Goal: Task Accomplishment & Management: Manage account settings

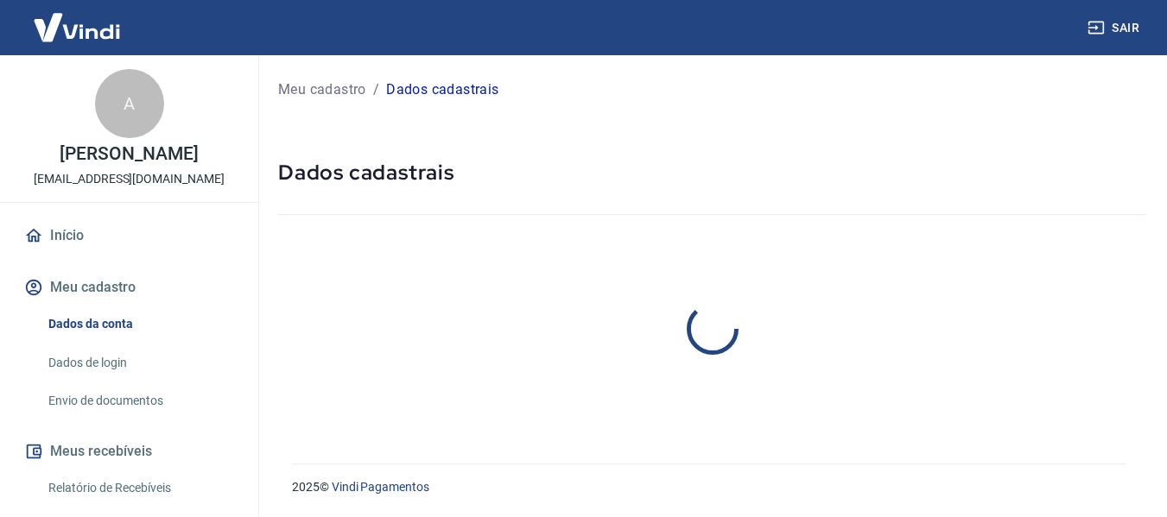
select select "SP"
select select "business"
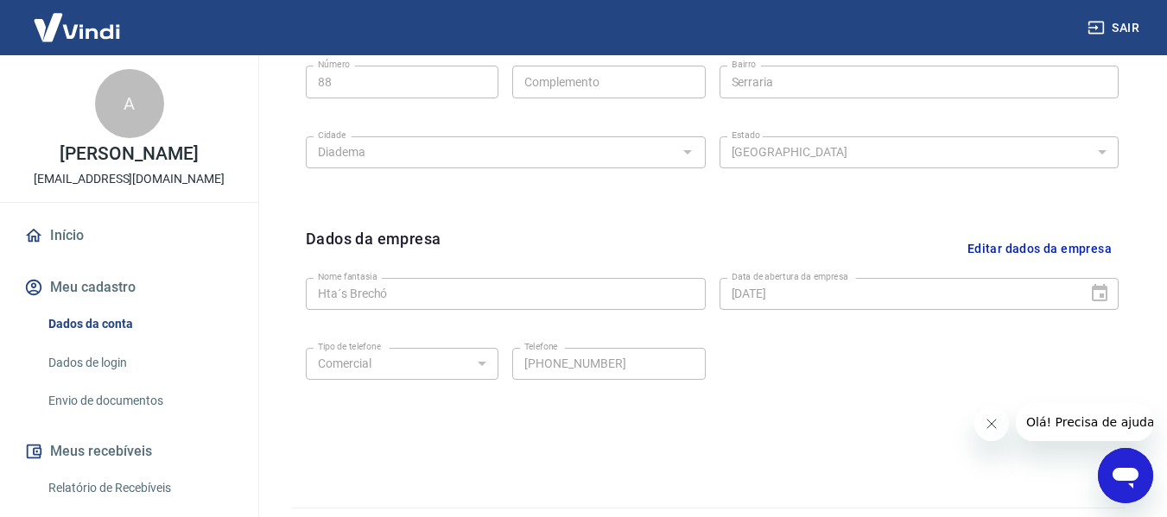
scroll to position [728, 0]
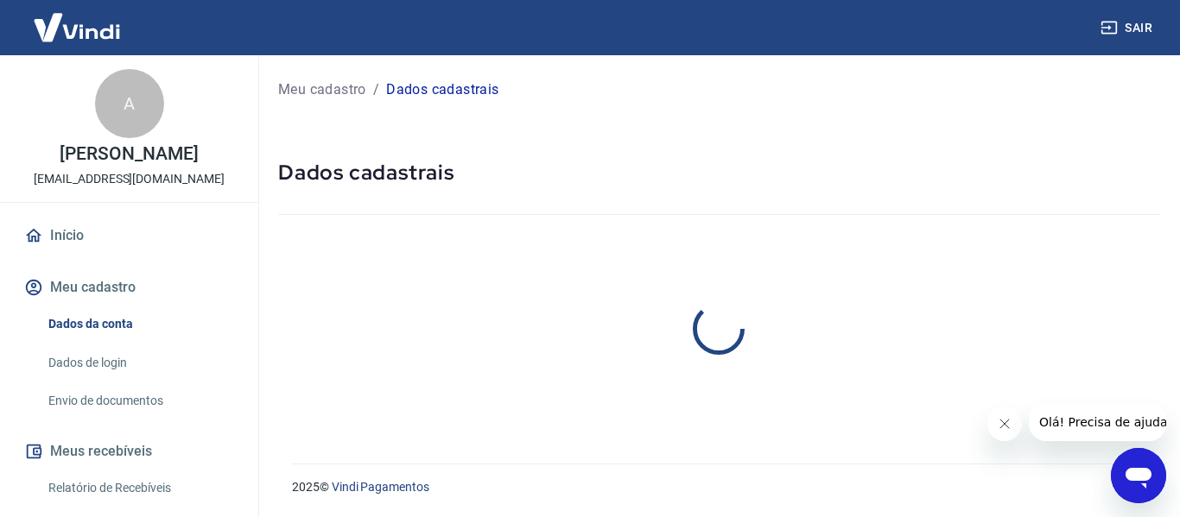
select select "SP"
select select "business"
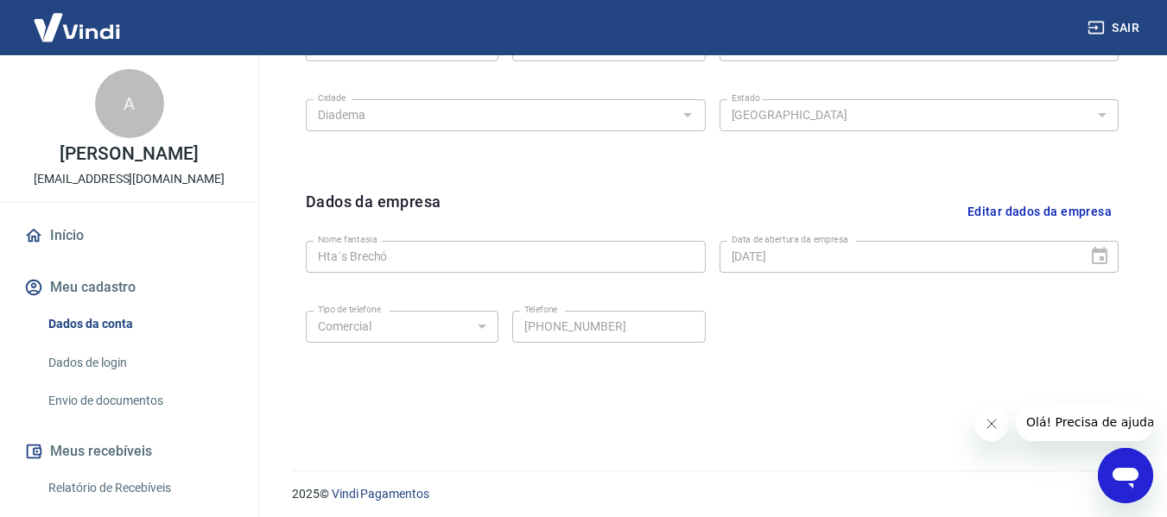
scroll to position [728, 0]
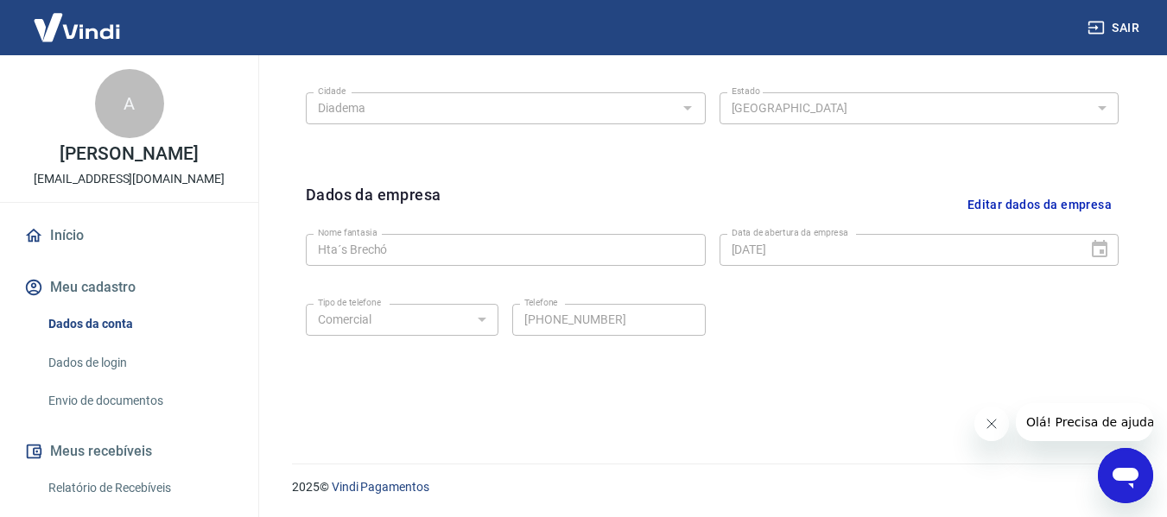
click at [102, 361] on link "Dados de login" at bounding box center [139, 363] width 196 height 35
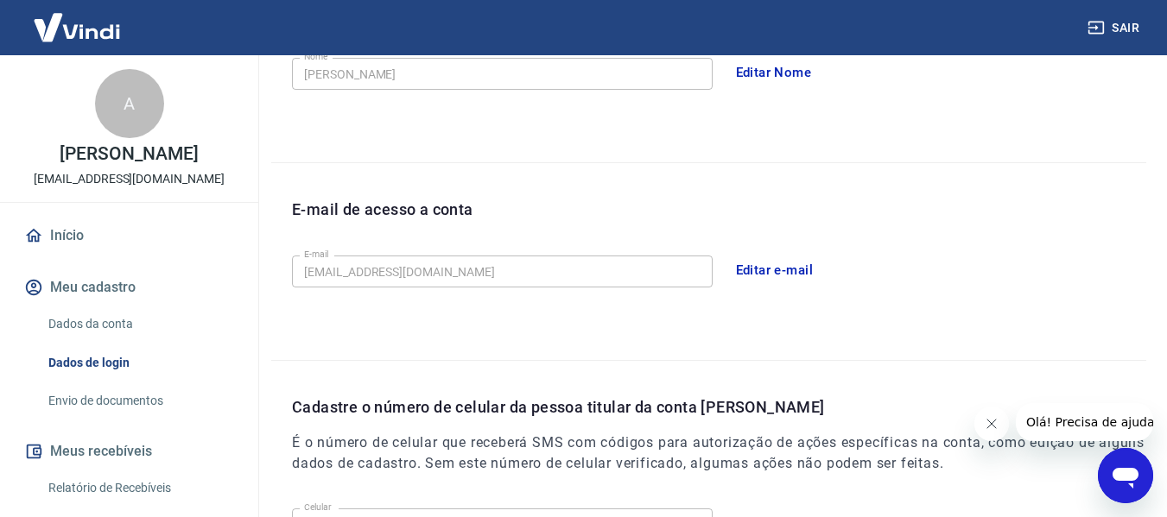
scroll to position [589, 0]
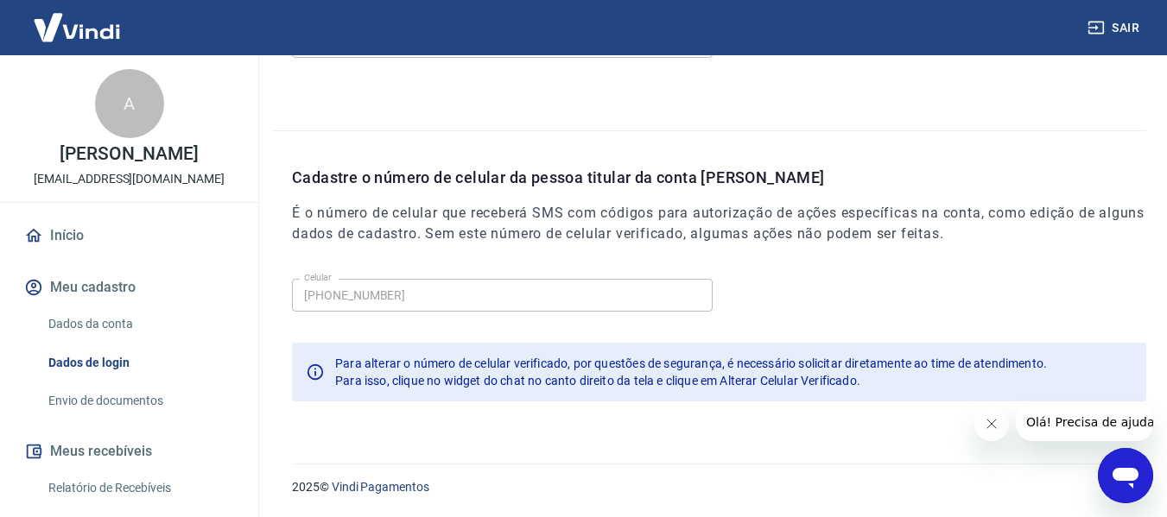
drag, startPoint x: 260, startPoint y: 231, endPoint x: 258, endPoint y: 290, distance: 59.6
click at [258, 290] on div "A Agatha Rodrigues agatha.r1704@gmail.com Início Meu cadastro Dados da conta Da…" at bounding box center [129, 286] width 259 height 462
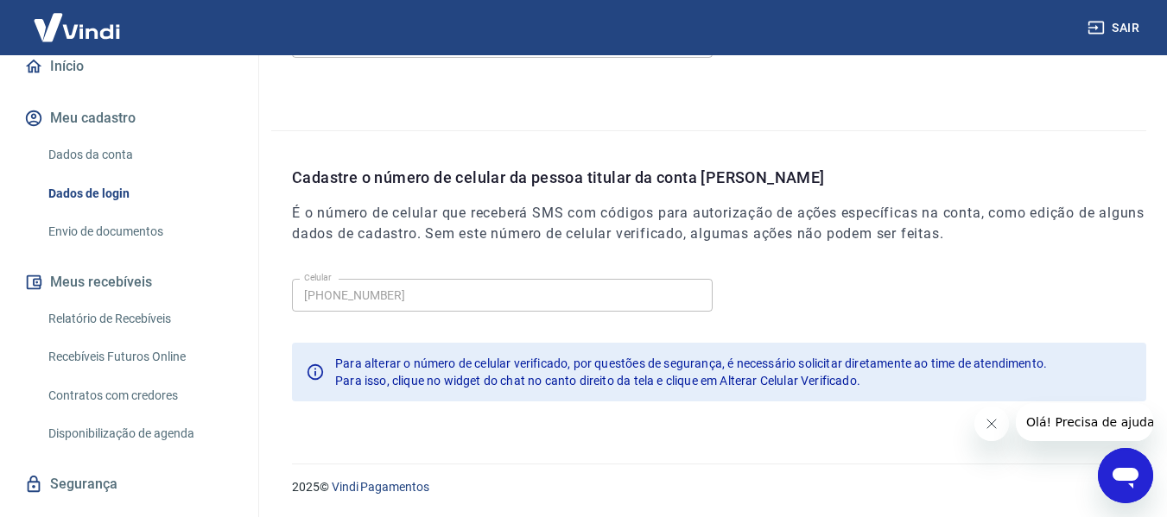
scroll to position [155, 0]
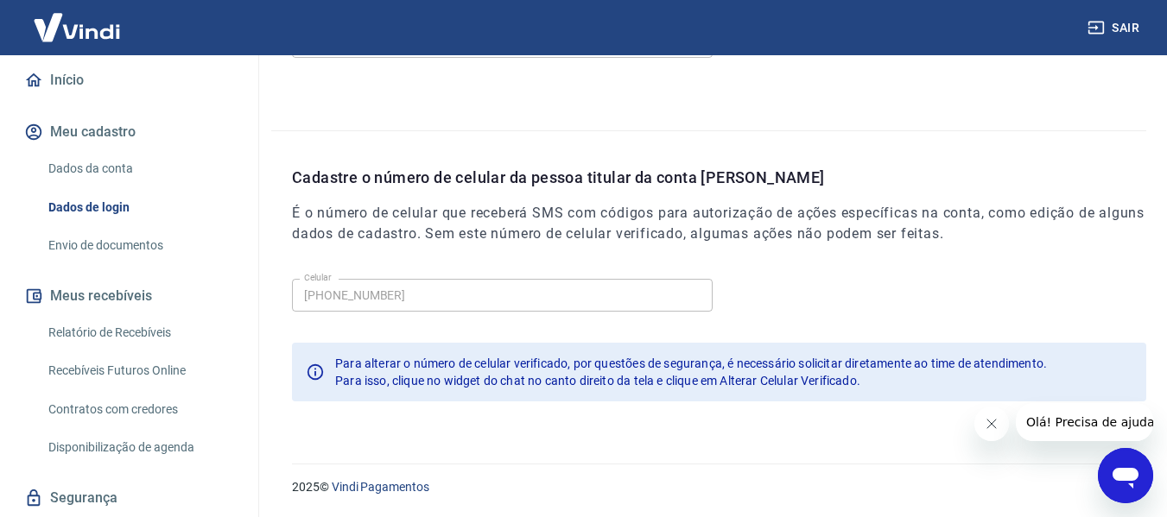
click at [128, 452] on link "Disponibilização de agenda" at bounding box center [139, 447] width 196 height 35
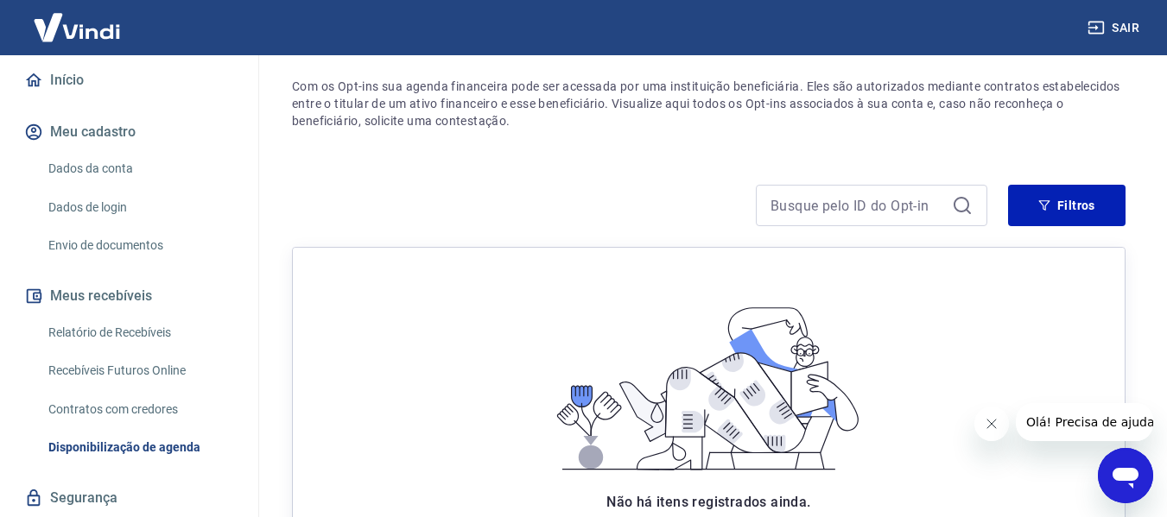
scroll to position [64, 0]
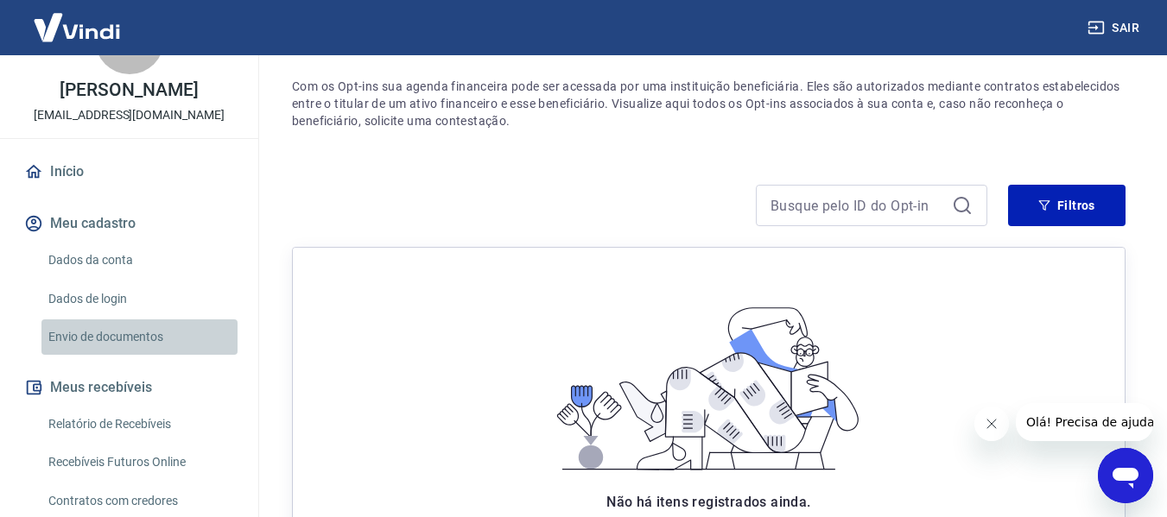
click at [154, 335] on link "Envio de documentos" at bounding box center [139, 337] width 196 height 35
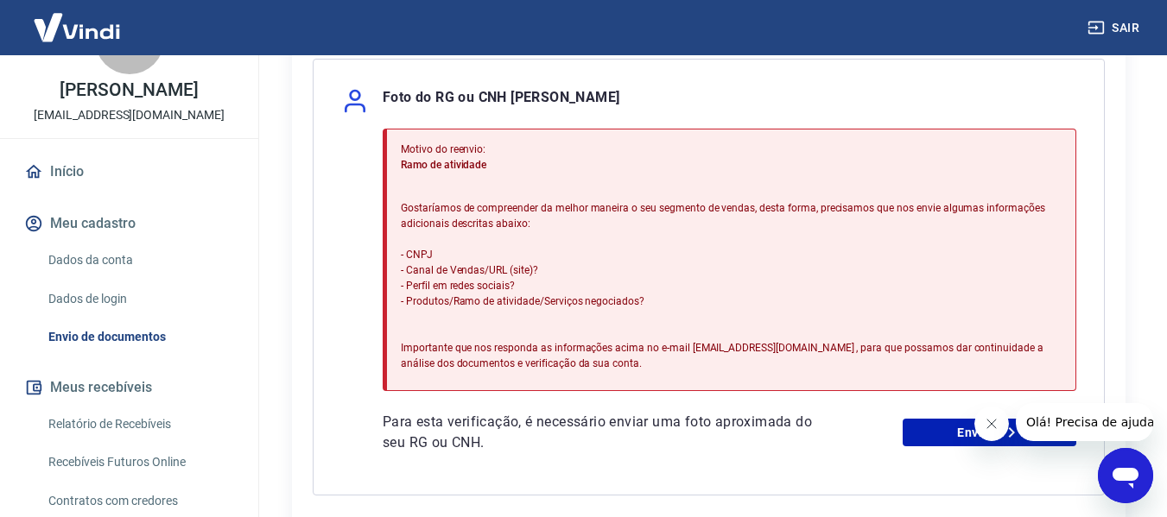
scroll to position [433, 0]
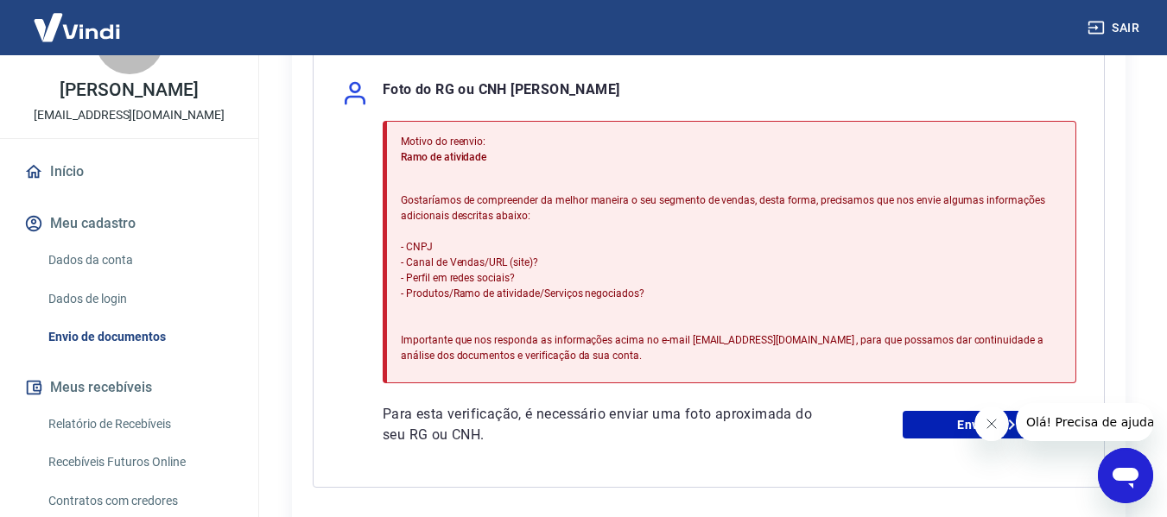
click at [1132, 480] on icon "Abrir janela de mensagens" at bounding box center [1126, 478] width 26 height 21
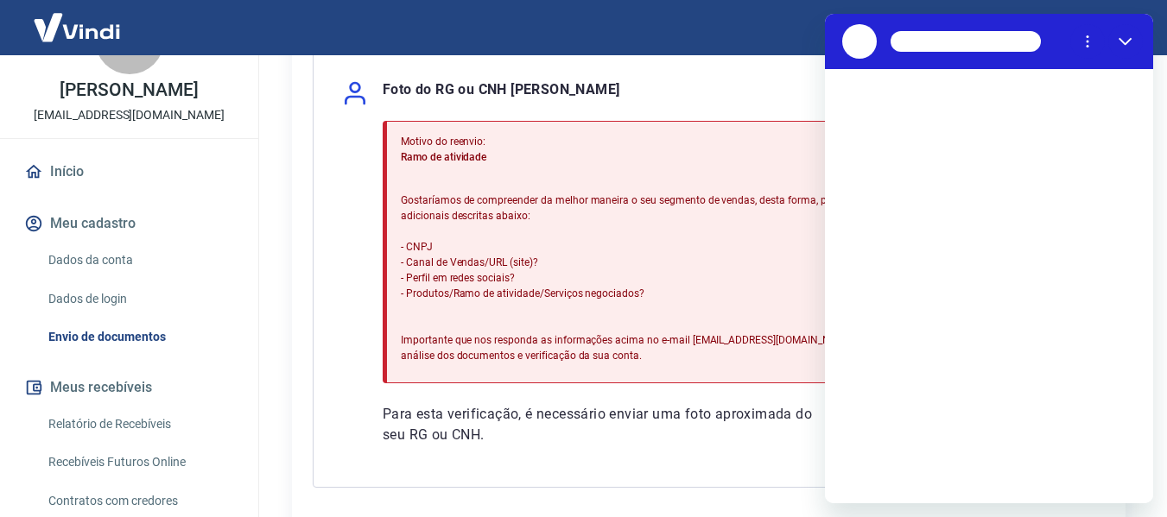
scroll to position [0, 0]
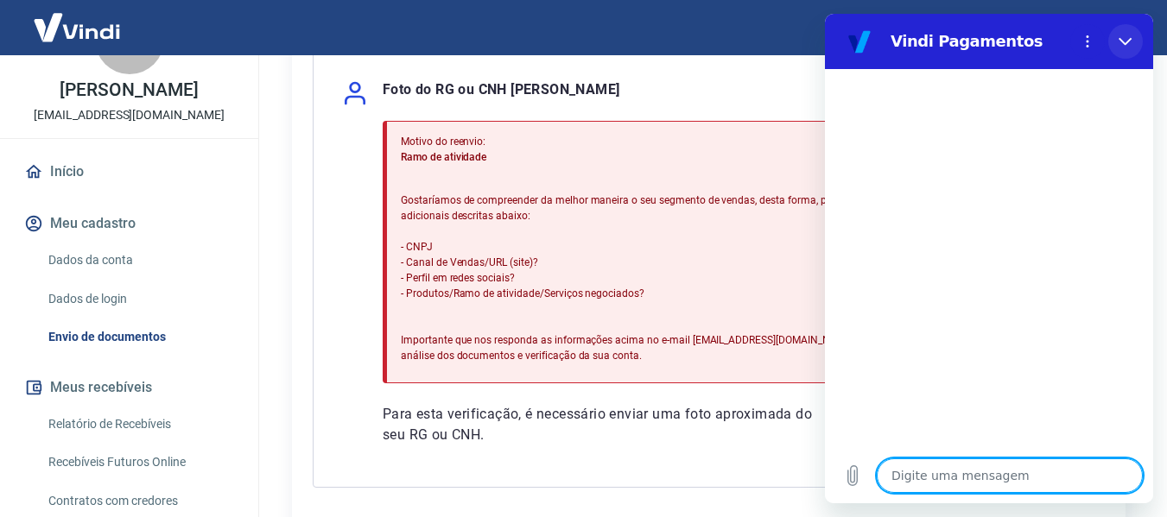
click at [1132, 30] on button "Fechar" at bounding box center [1125, 41] width 35 height 35
type textarea "x"
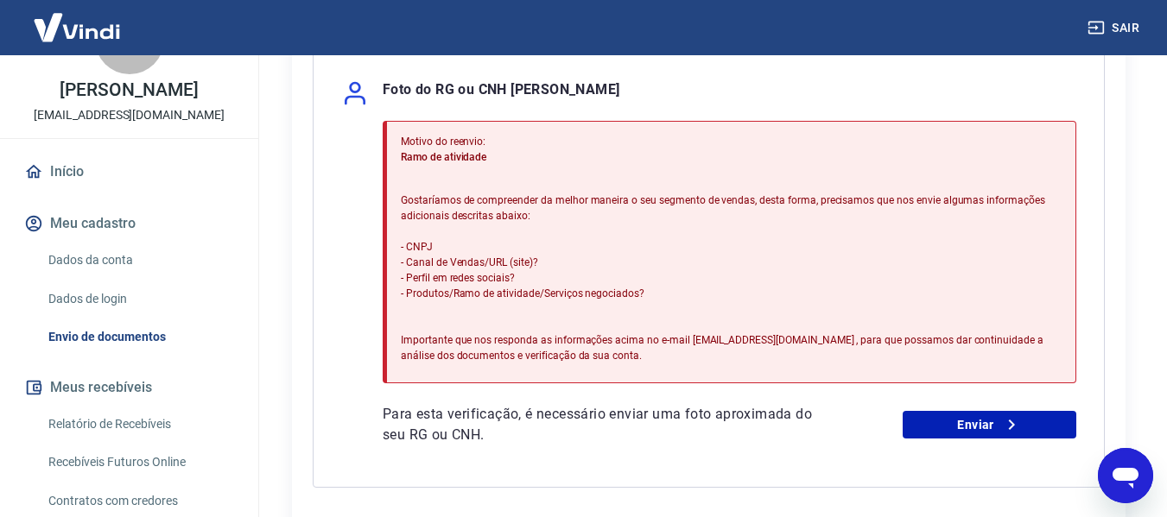
click at [1127, 487] on icon "Abrir janela de mensagens" at bounding box center [1125, 475] width 31 height 31
type textarea "x"
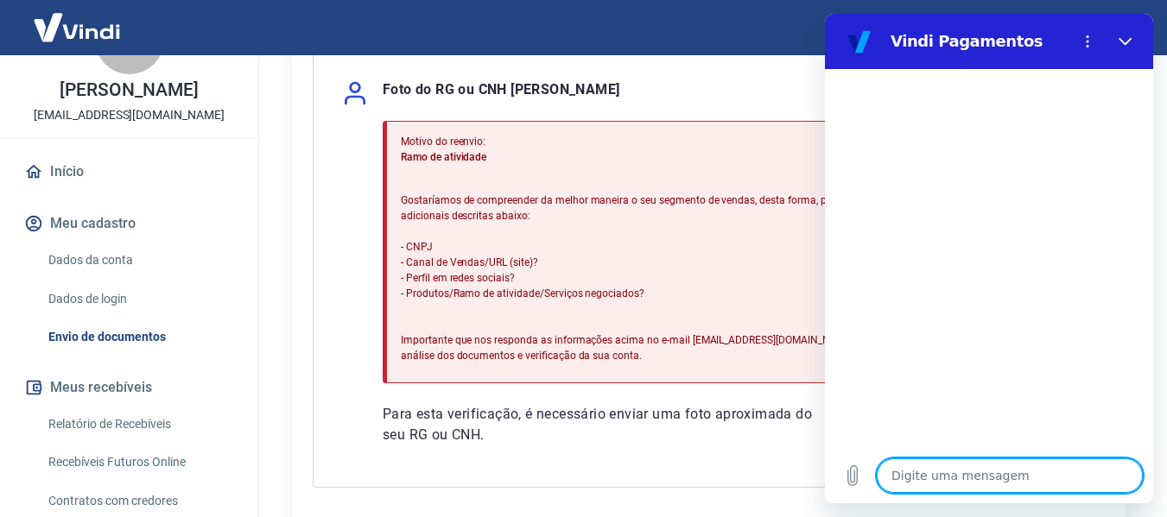
type textarea "e"
type textarea "x"
type textarea "en"
type textarea "x"
type textarea "enc"
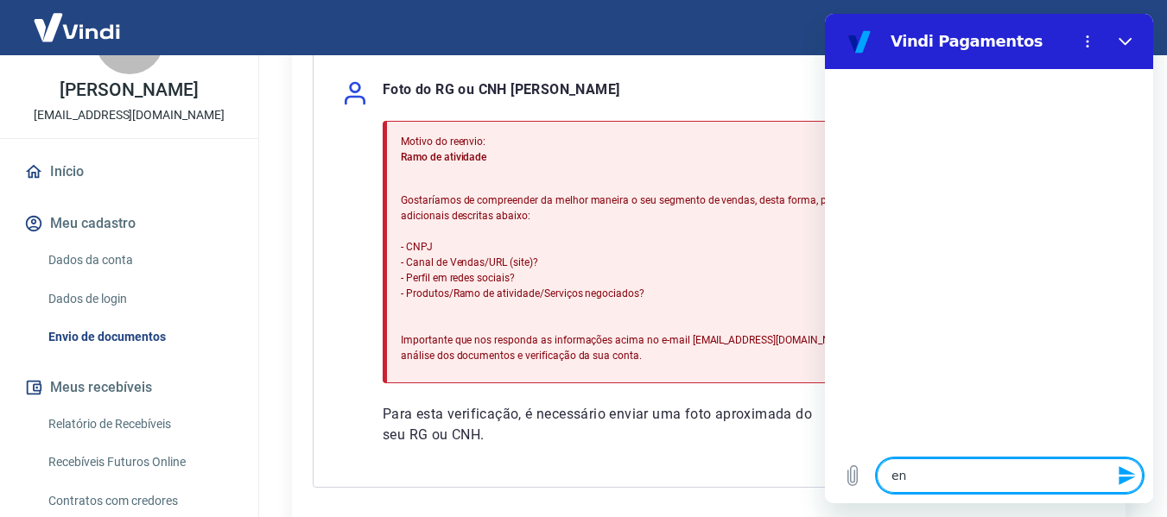
type textarea "x"
type textarea "enco"
type textarea "x"
type textarea "encon"
type textarea "x"
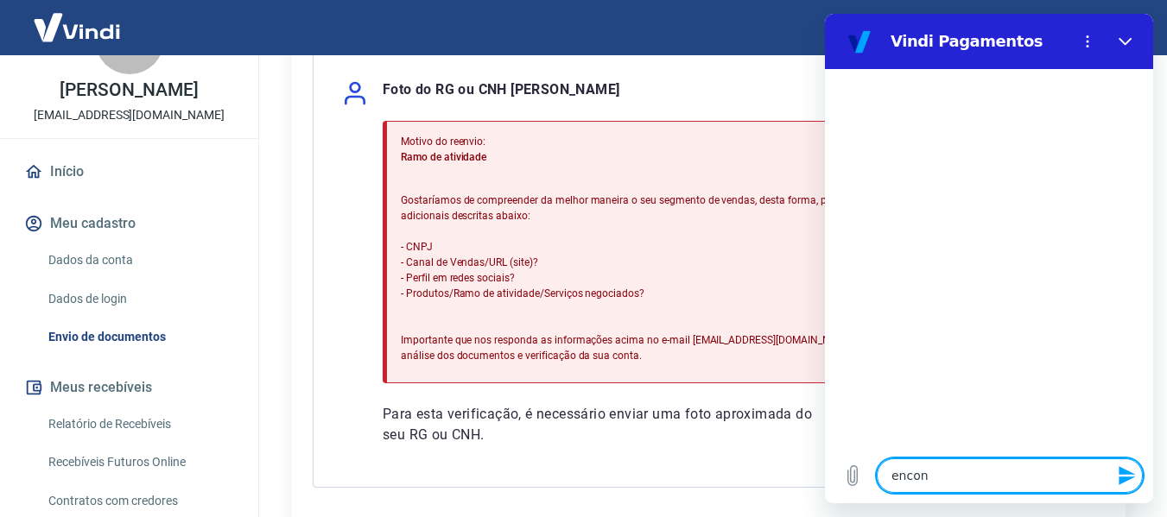
type textarea "encont"
type textarea "x"
type textarea "encontr"
type textarea "x"
type textarea "encontre"
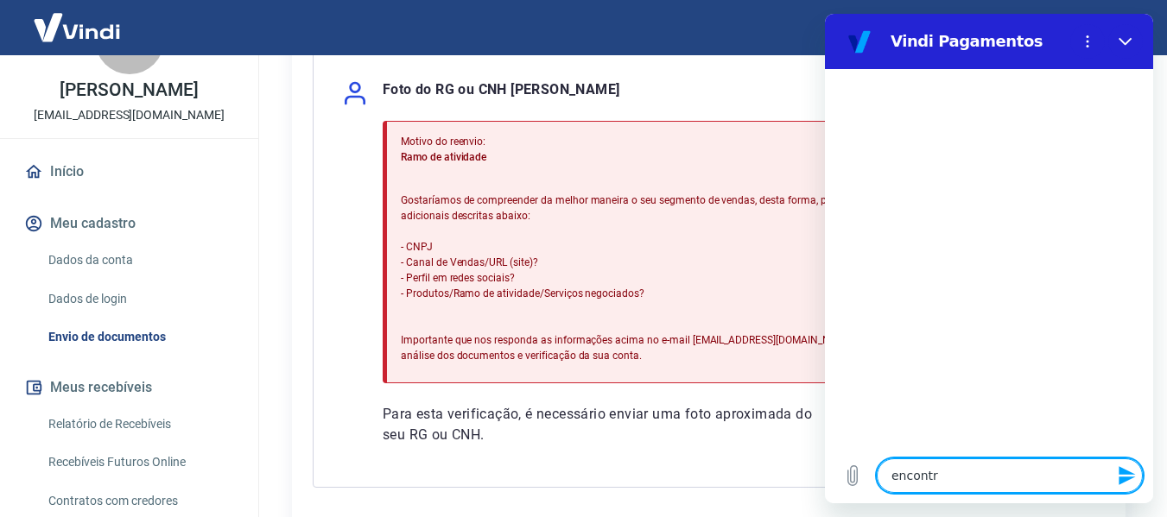
type textarea "x"
type textarea "encontrei"
type textarea "x"
type textarea "encontrei"
type textarea "x"
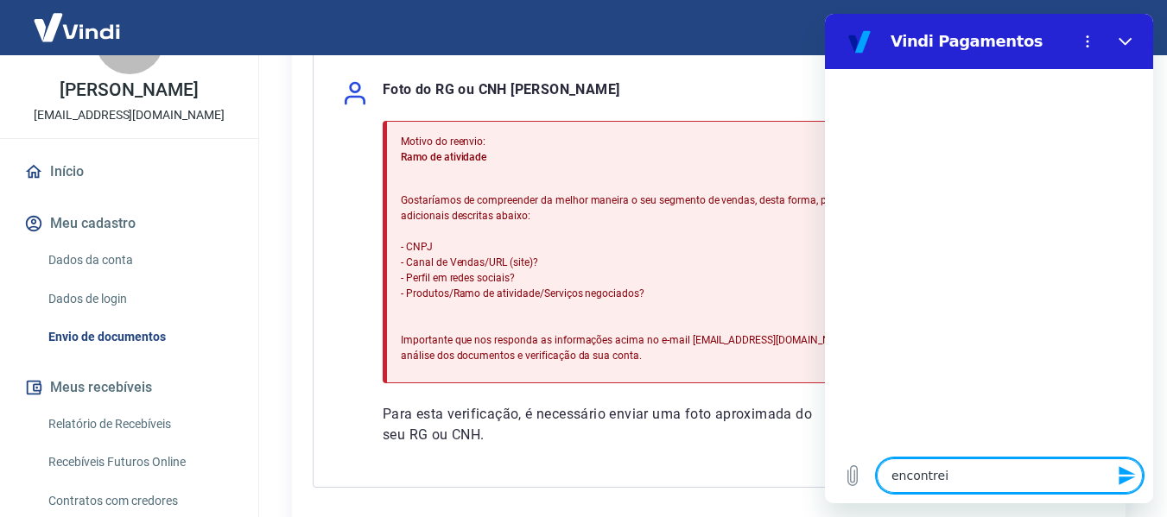
type textarea "encontrei i"
type textarea "x"
type textarea "encontrei is"
type textarea "x"
type textarea "encontrei iss"
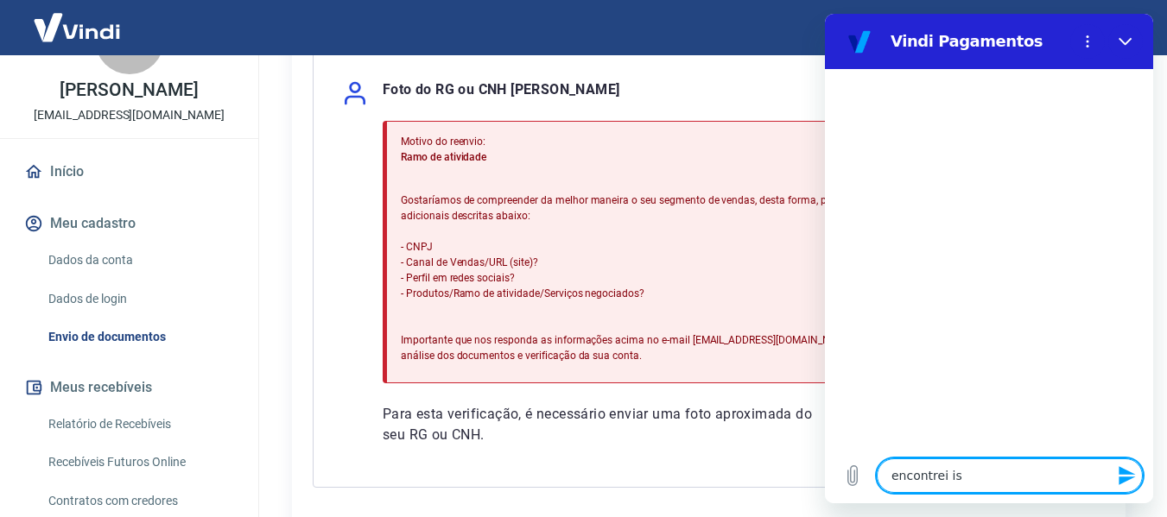
type textarea "x"
type textarea "encontrei isss"
type textarea "x"
type textarea "encontrei iss"
type textarea "x"
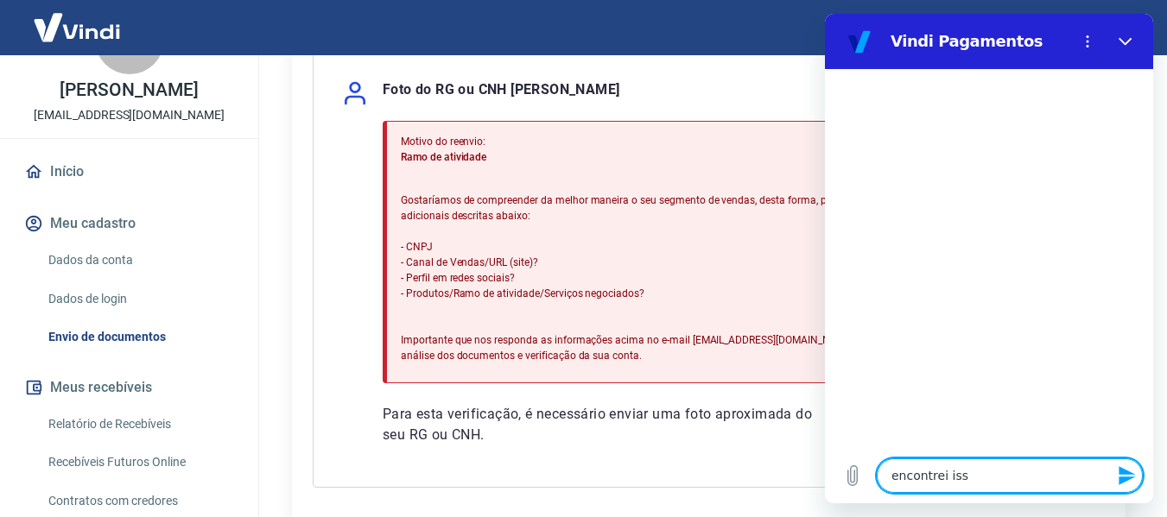
type textarea "encontrei isso"
type textarea "x"
type textarea "encontrei isso"
type textarea "x"
type textarea "encontrei isso v"
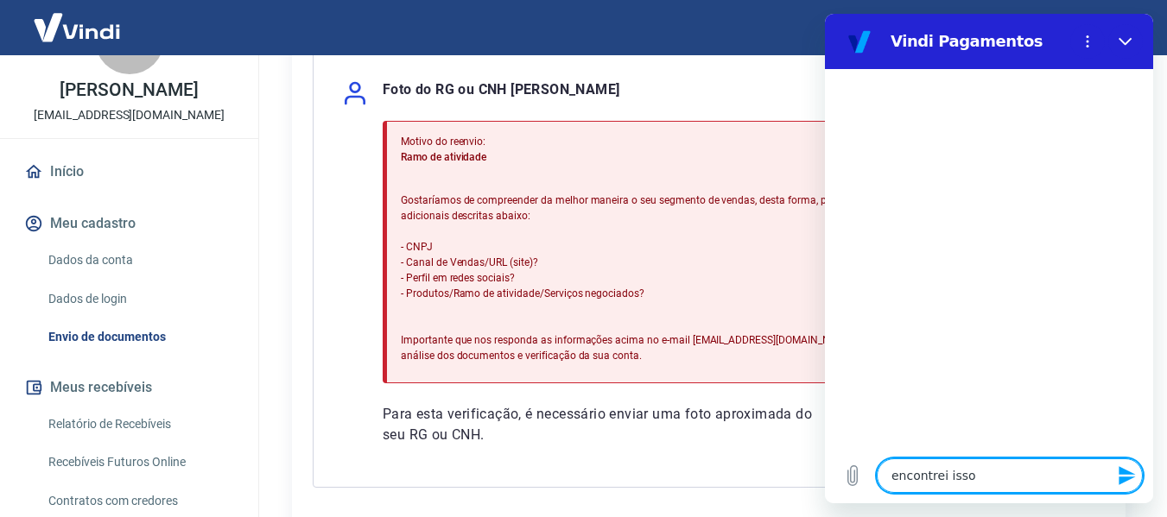
type textarea "x"
type textarea "encontrei isso"
type textarea "x"
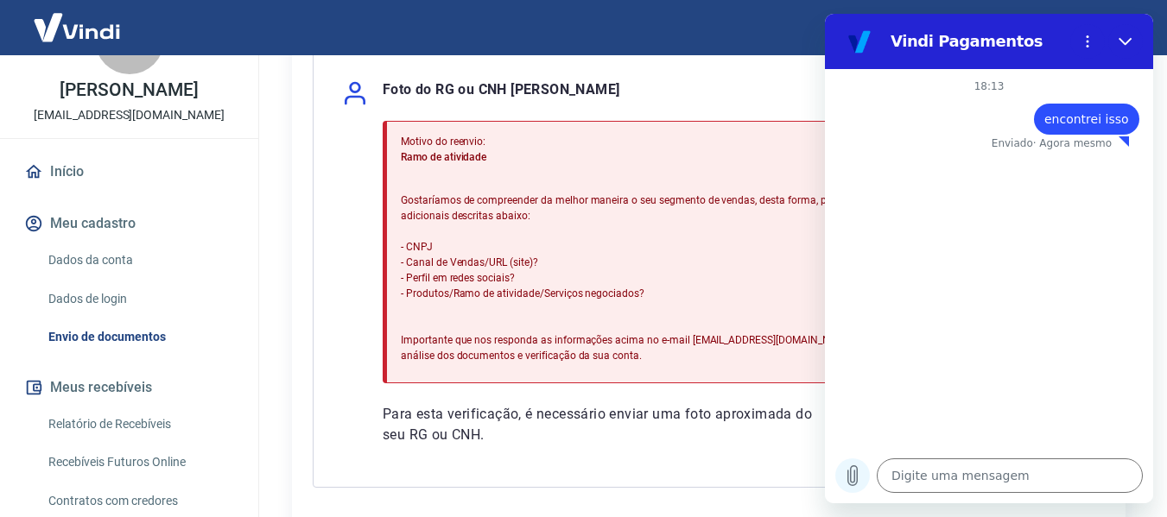
click at [857, 473] on icon "Carregar arquivo" at bounding box center [853, 476] width 10 height 20
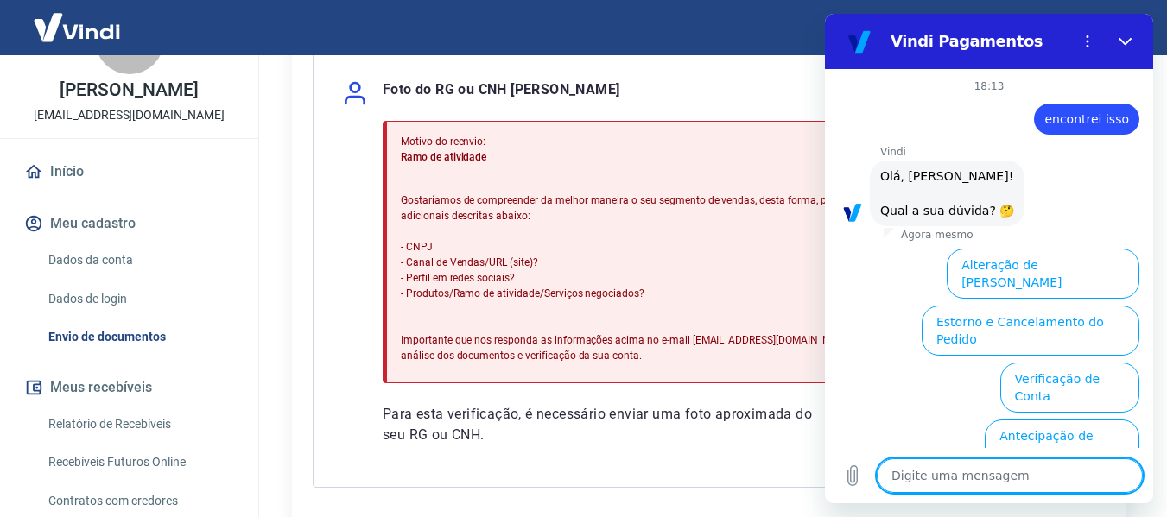
drag, startPoint x: 1140, startPoint y: 238, endPoint x: 2002, endPoint y: 17, distance: 889.9
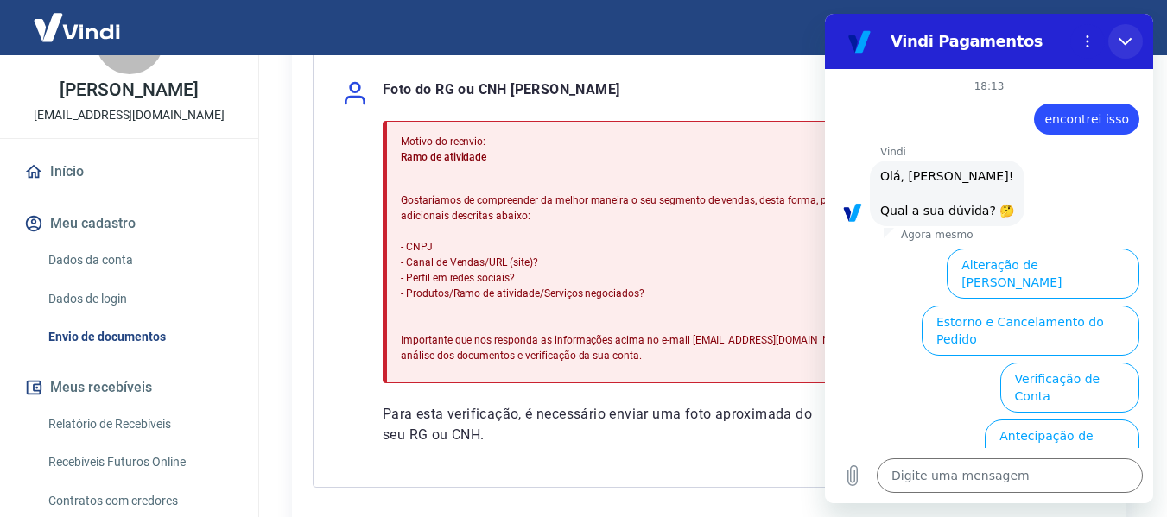
click at [1128, 49] on button "Fechar" at bounding box center [1125, 41] width 35 height 35
type textarea "x"
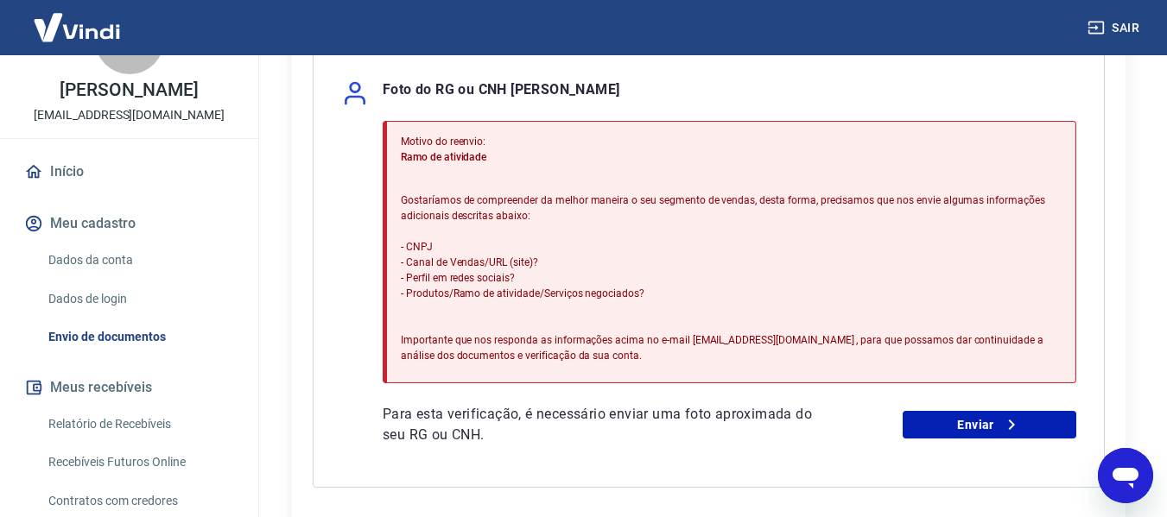
click at [163, 268] on link "Dados da conta" at bounding box center [139, 260] width 196 height 35
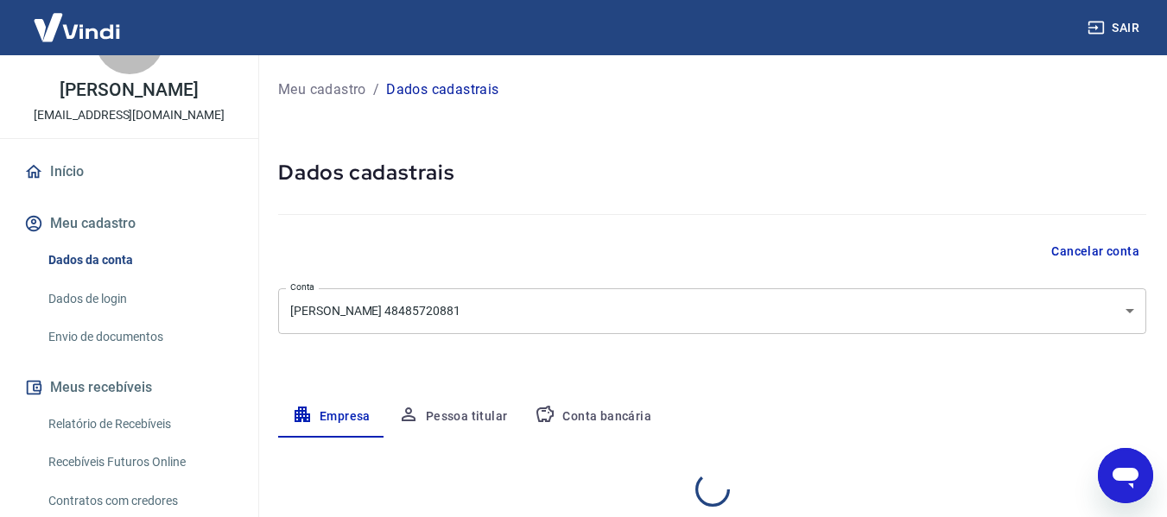
select select "SP"
select select "business"
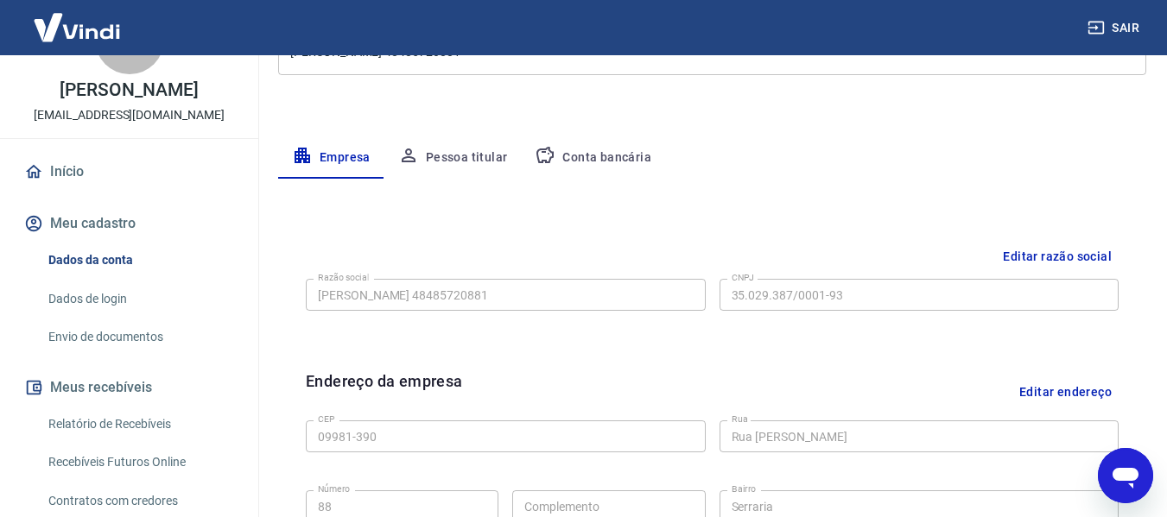
scroll to position [251, 0]
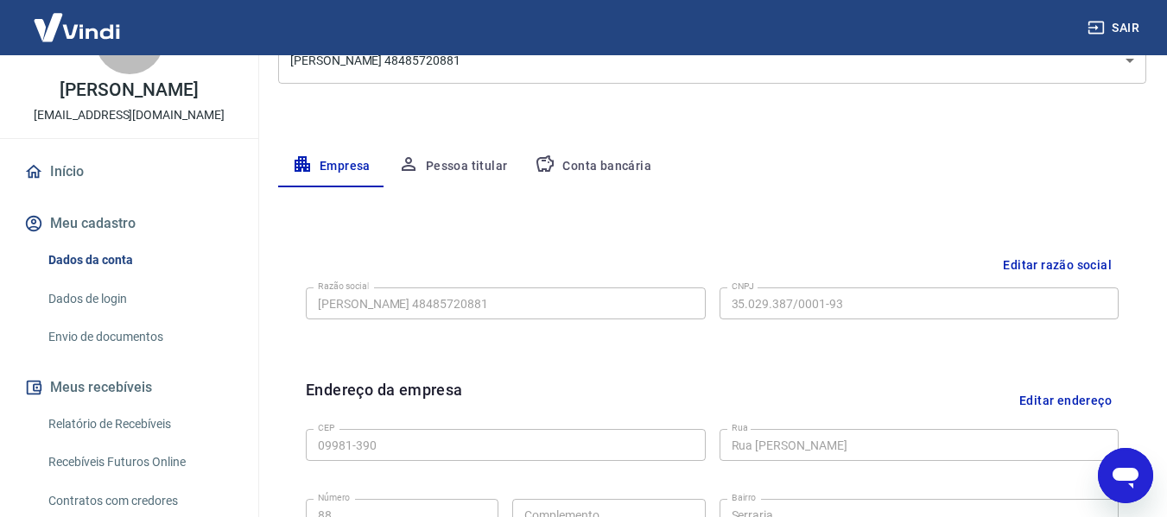
click at [453, 157] on button "Pessoa titular" at bounding box center [452, 166] width 137 height 41
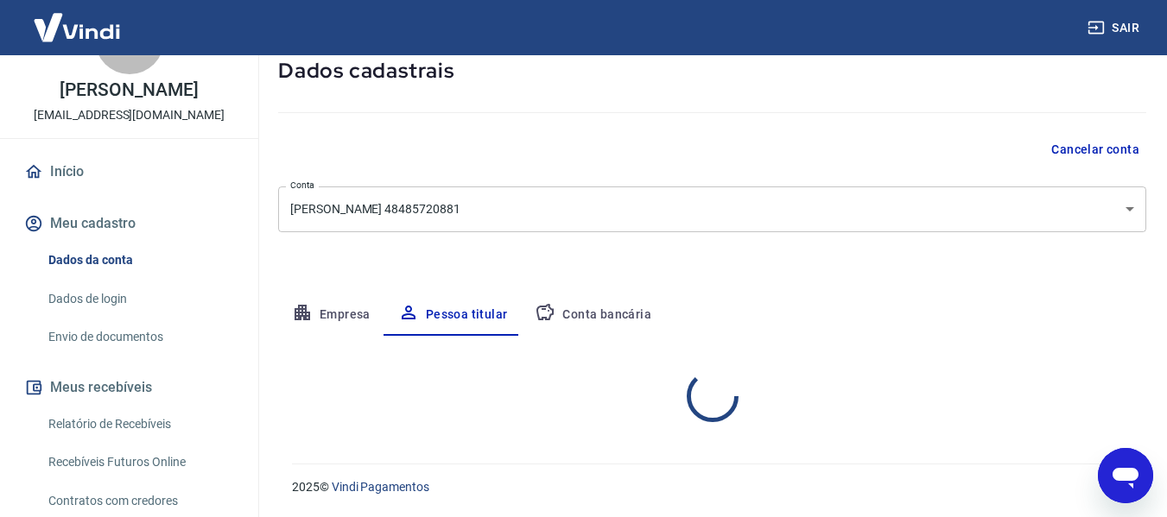
scroll to position [174, 0]
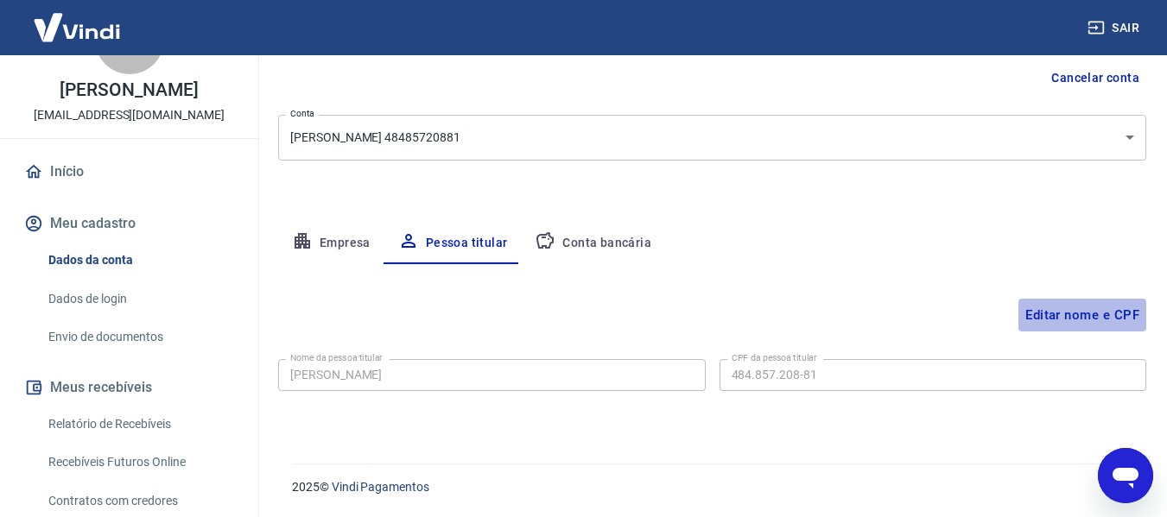
click at [1076, 318] on button "Editar nome e CPF" at bounding box center [1083, 315] width 128 height 33
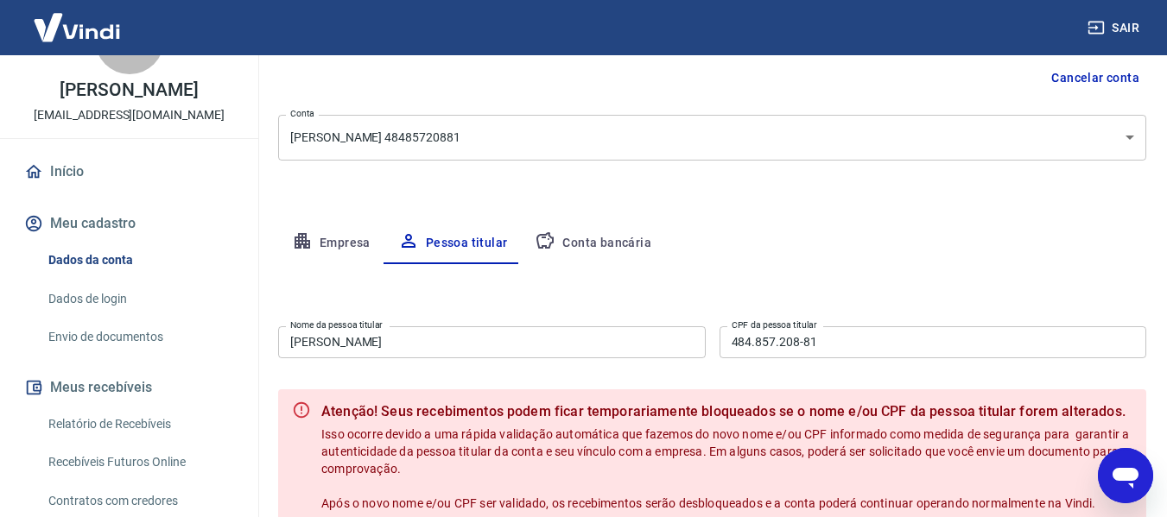
click at [447, 336] on input "Agatha Rodrigues" at bounding box center [492, 343] width 428 height 32
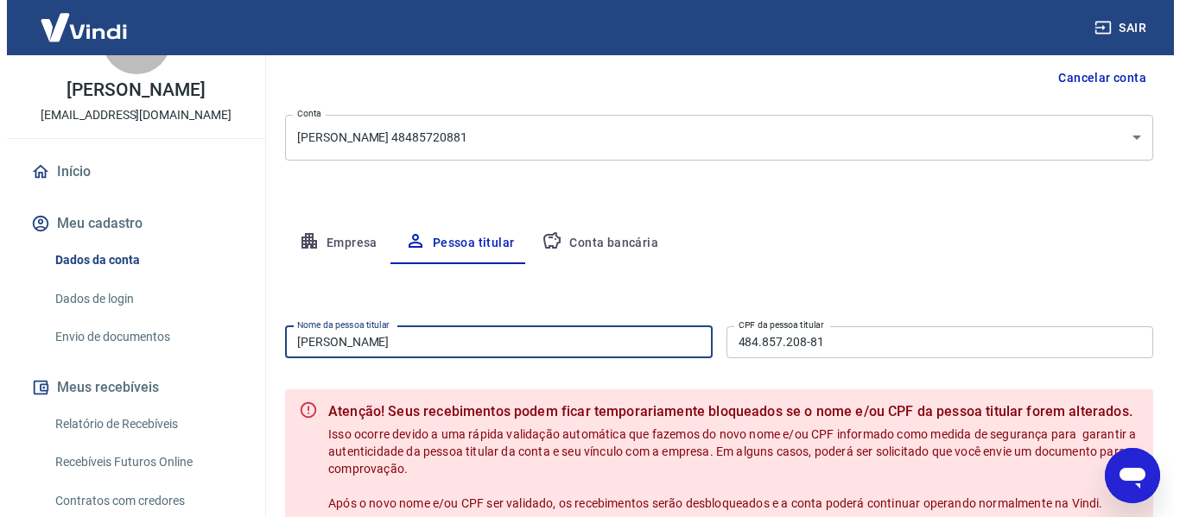
scroll to position [350, 0]
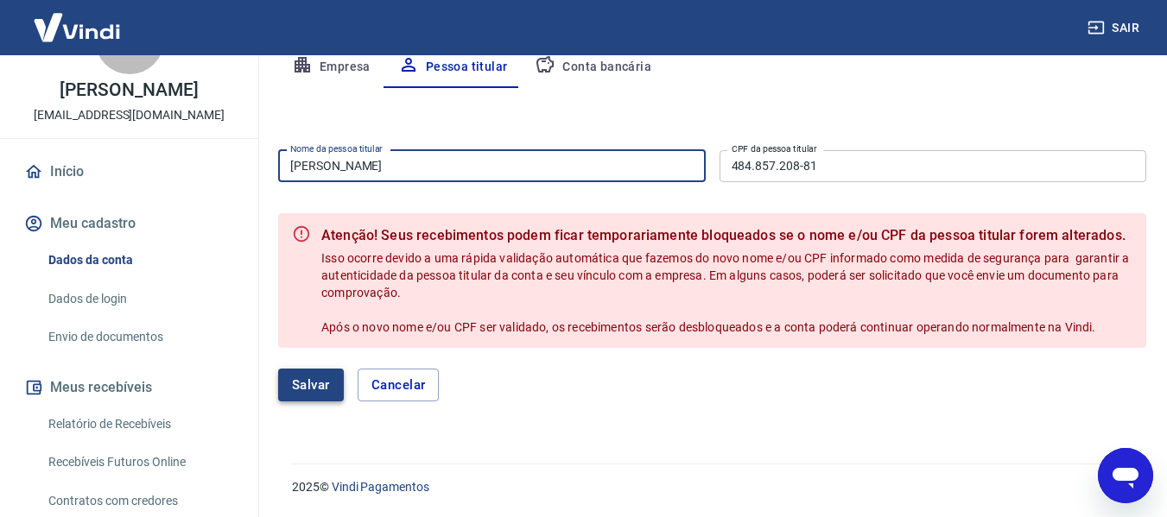
type input "[PERSON_NAME]"
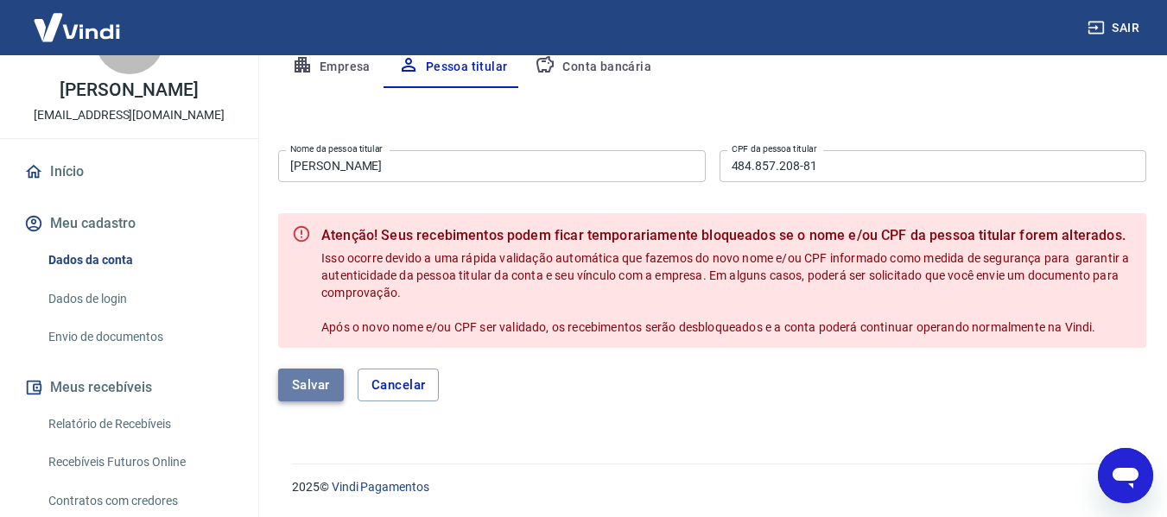
click at [313, 377] on button "Salvar" at bounding box center [311, 385] width 66 height 33
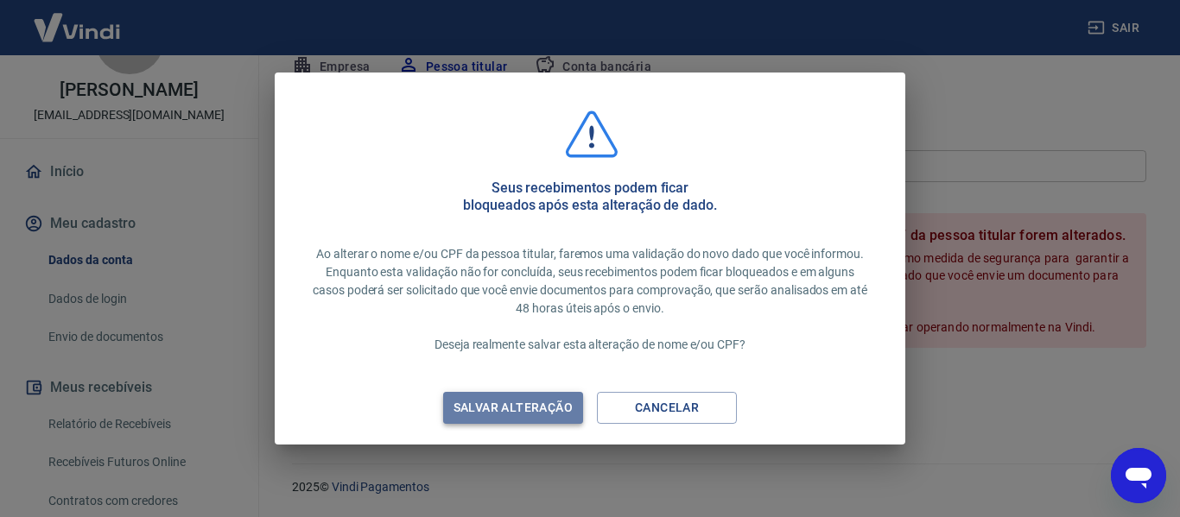
click at [517, 419] on button "Salvar alteração" at bounding box center [513, 408] width 140 height 32
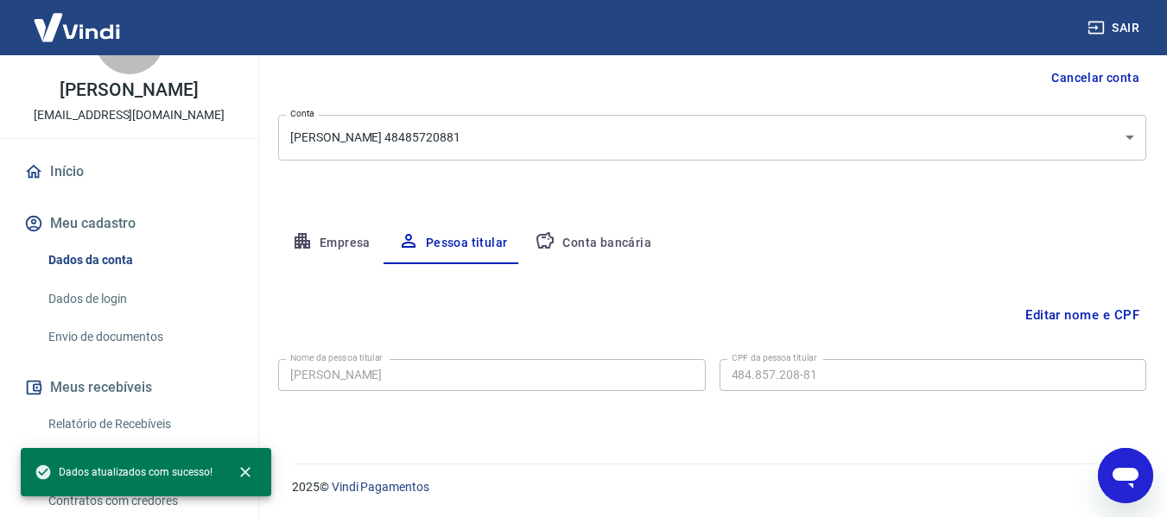
scroll to position [174, 0]
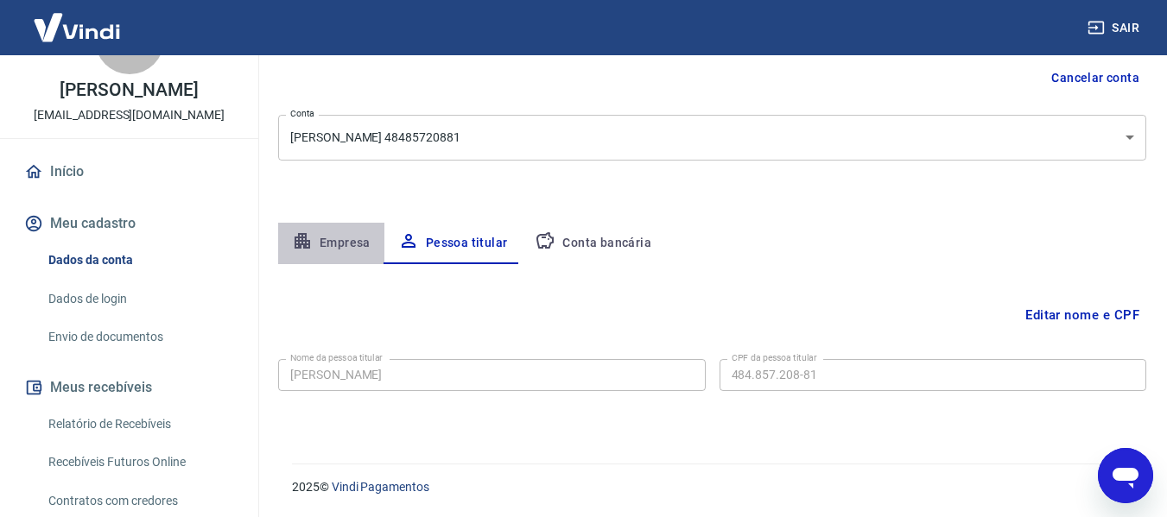
click at [319, 245] on button "Empresa" at bounding box center [331, 243] width 106 height 41
select select "SP"
select select "business"
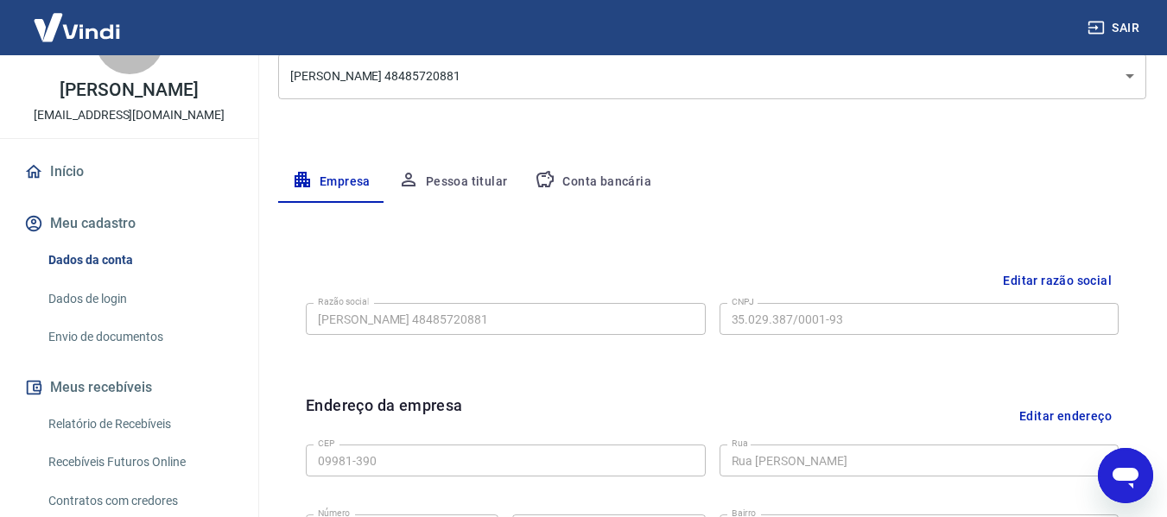
scroll to position [239, 0]
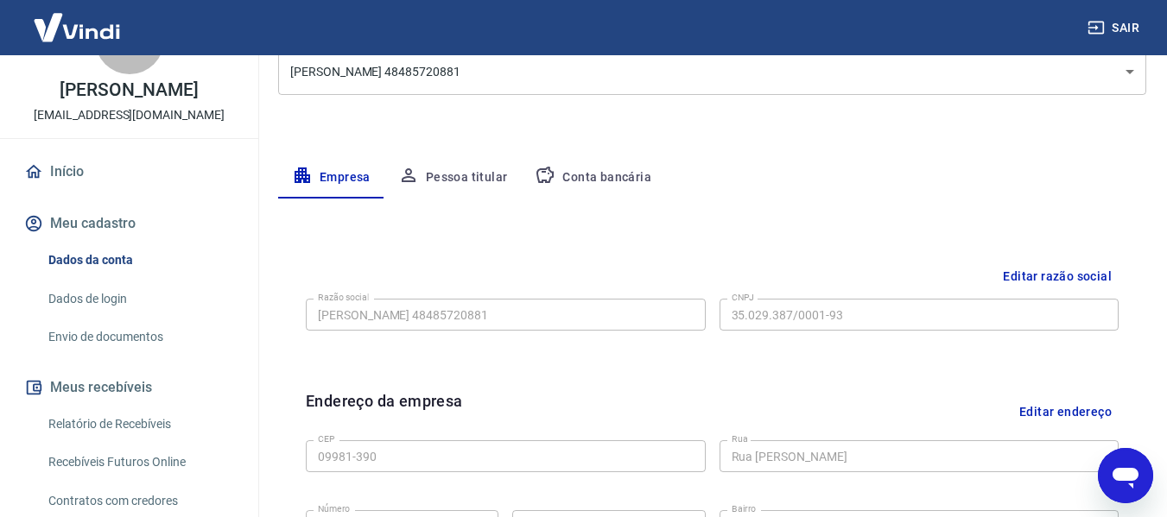
click at [149, 294] on link "Dados de login" at bounding box center [139, 299] width 196 height 35
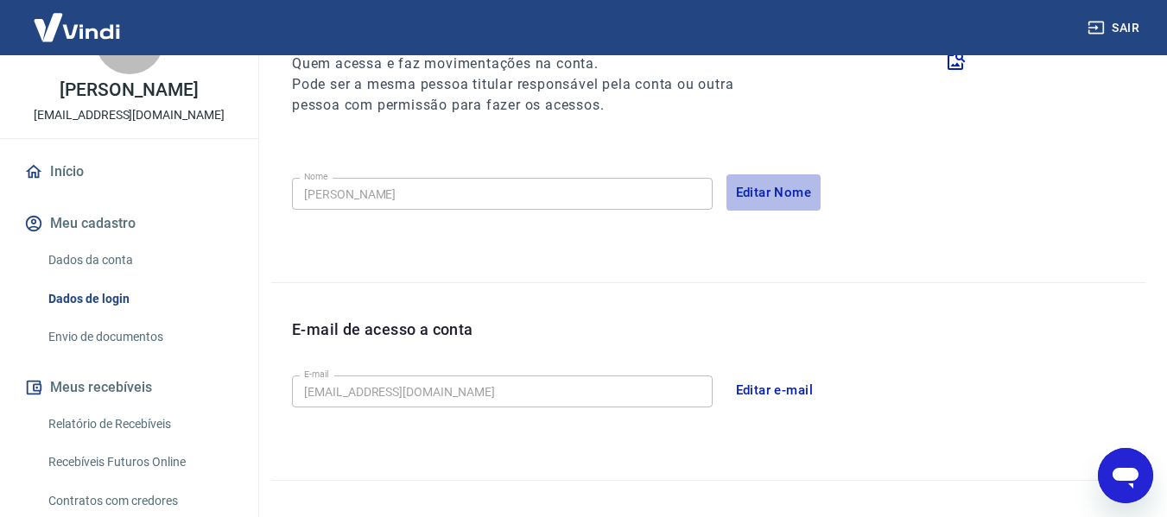
click at [750, 191] on button "Editar Nome" at bounding box center [774, 193] width 95 height 36
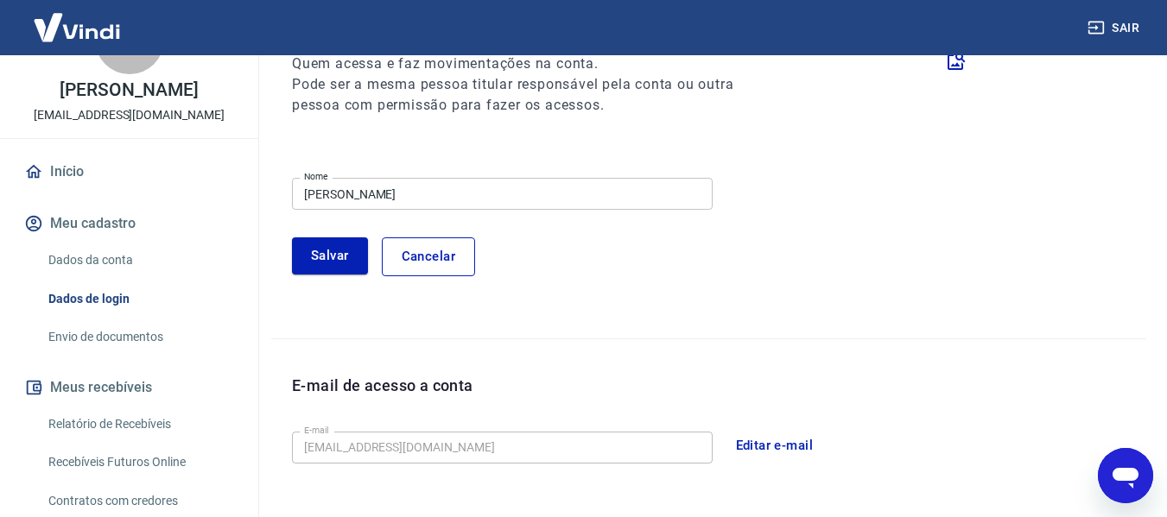
click at [415, 195] on input "Agatha Rodrigues" at bounding box center [502, 194] width 421 height 32
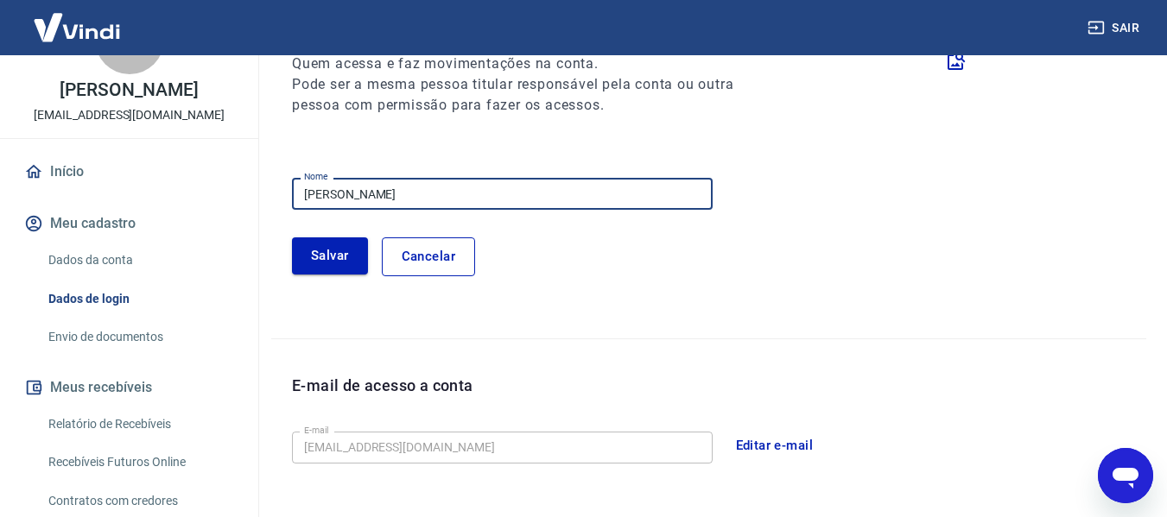
type input "[PERSON_NAME]"
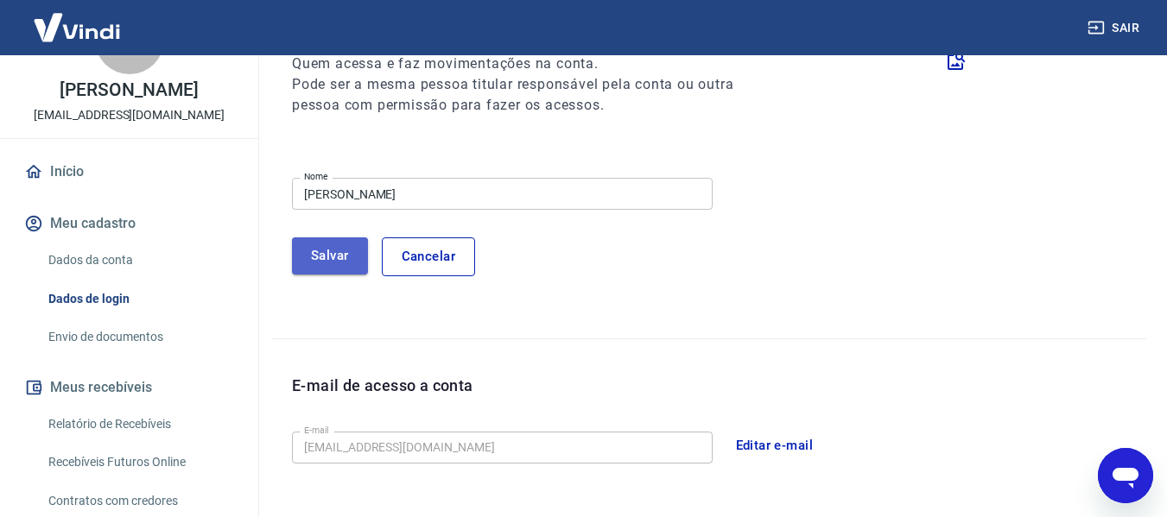
click at [348, 256] on button "Salvar" at bounding box center [330, 256] width 76 height 36
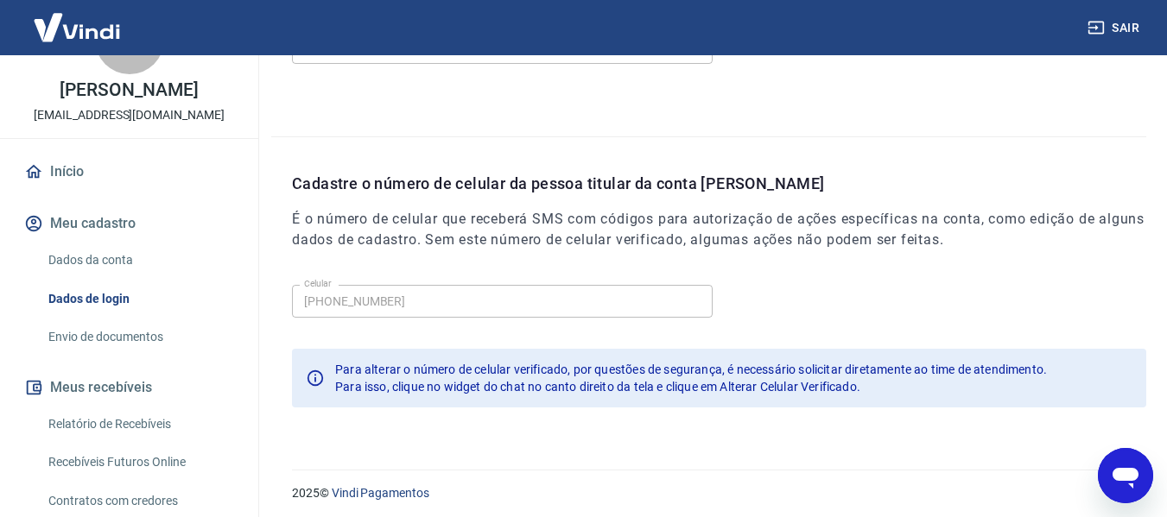
scroll to position [589, 0]
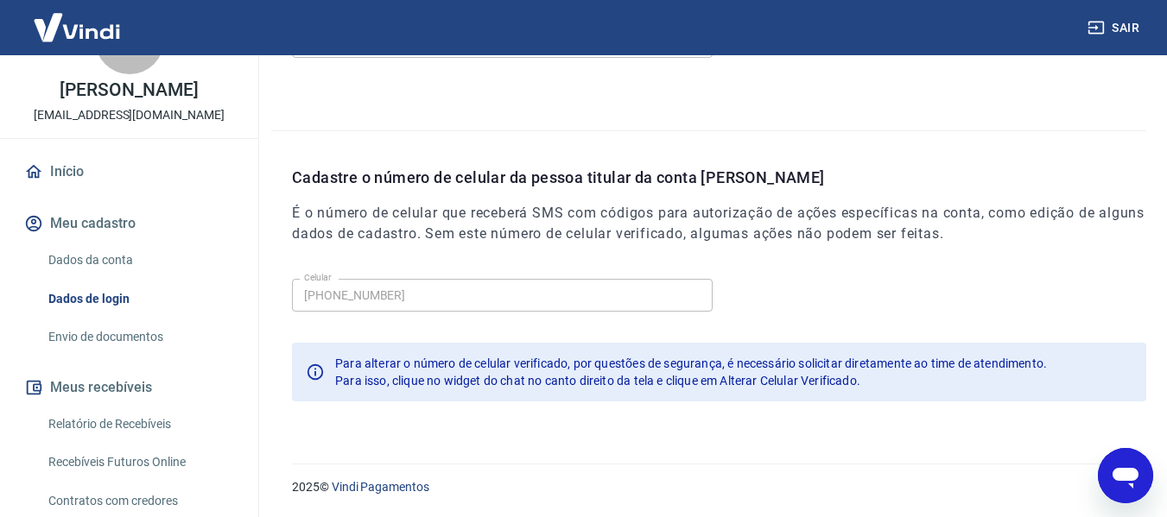
click at [130, 337] on link "Envio de documentos" at bounding box center [139, 337] width 196 height 35
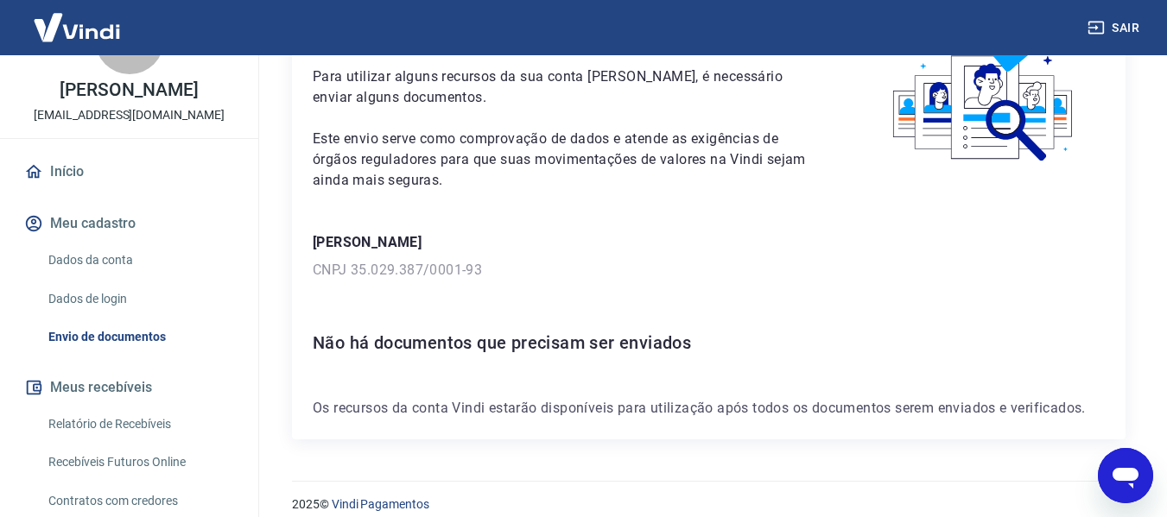
scroll to position [130, 0]
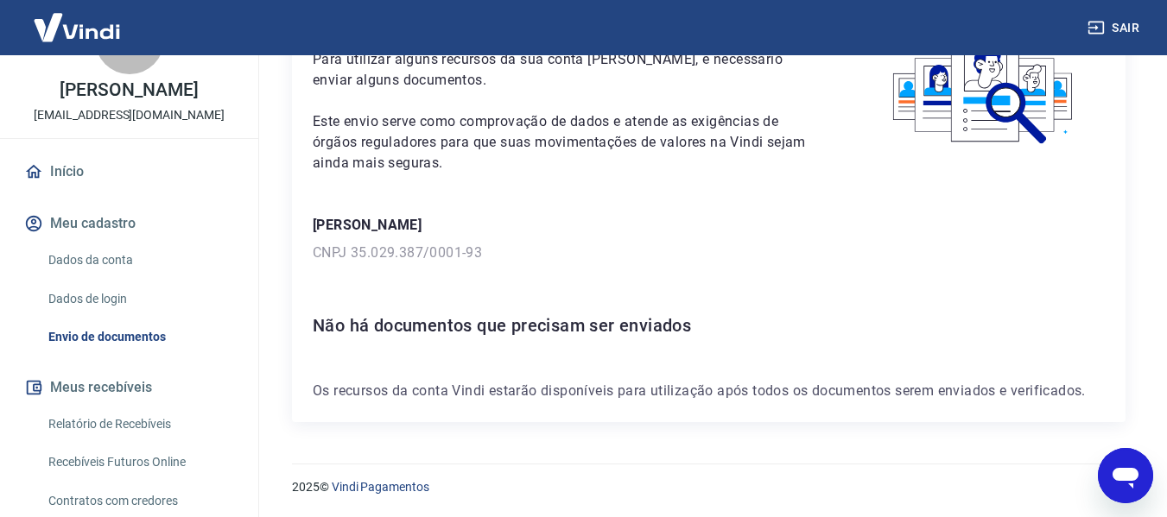
click at [126, 297] on link "Dados de login" at bounding box center [139, 299] width 196 height 35
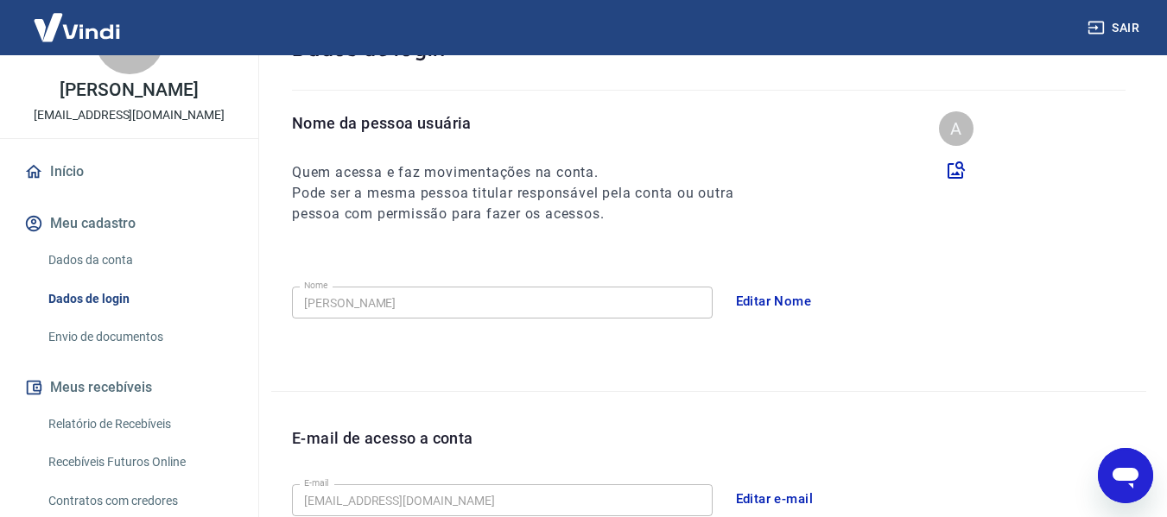
scroll to position [589, 0]
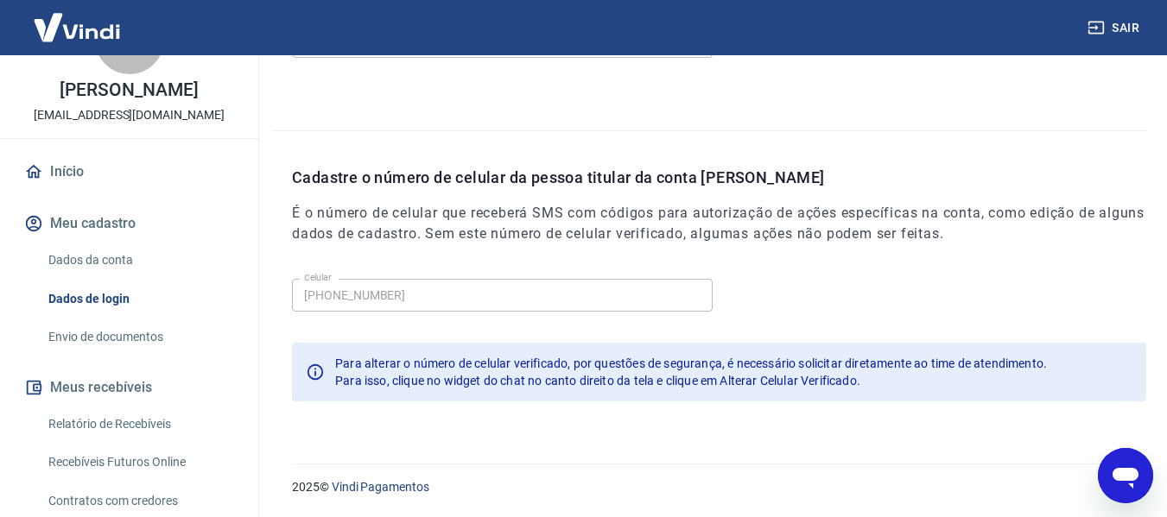
click at [1113, 485] on icon "Abrir janela de mensagens" at bounding box center [1125, 475] width 31 height 31
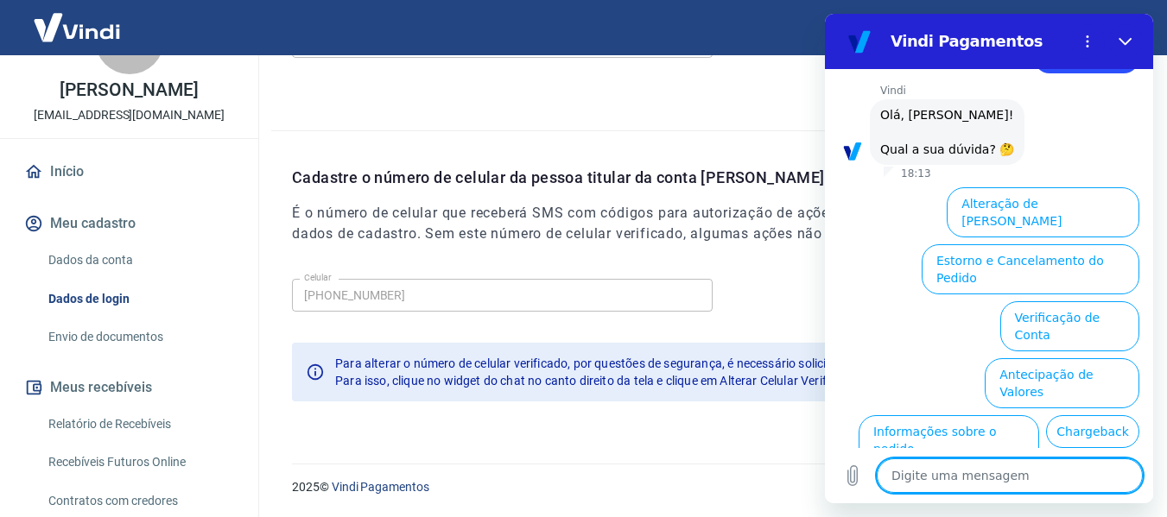
scroll to position [60, 0]
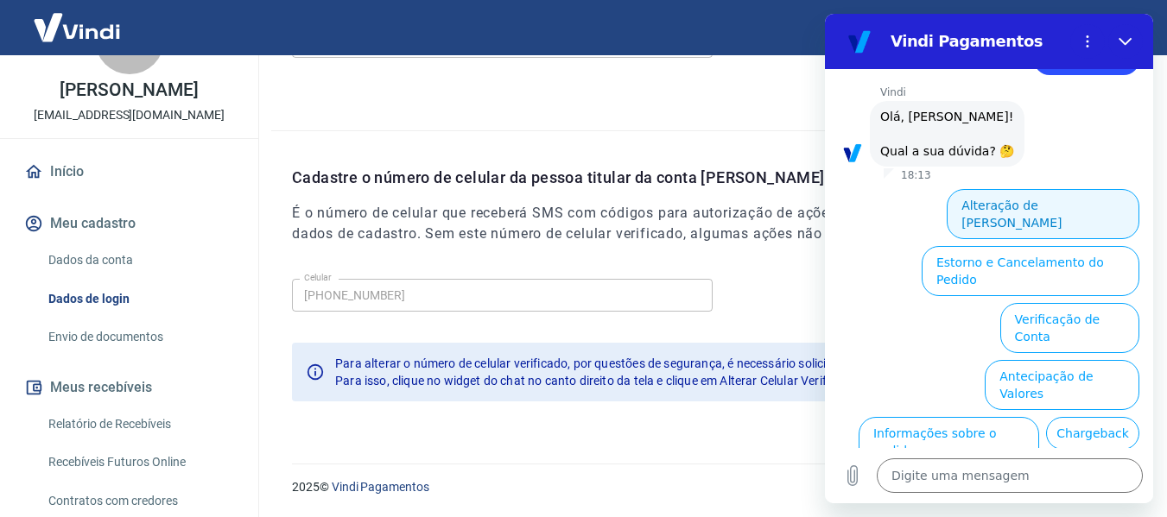
click at [1055, 194] on button "Alteração de Dados Cadastrais" at bounding box center [1043, 214] width 193 height 50
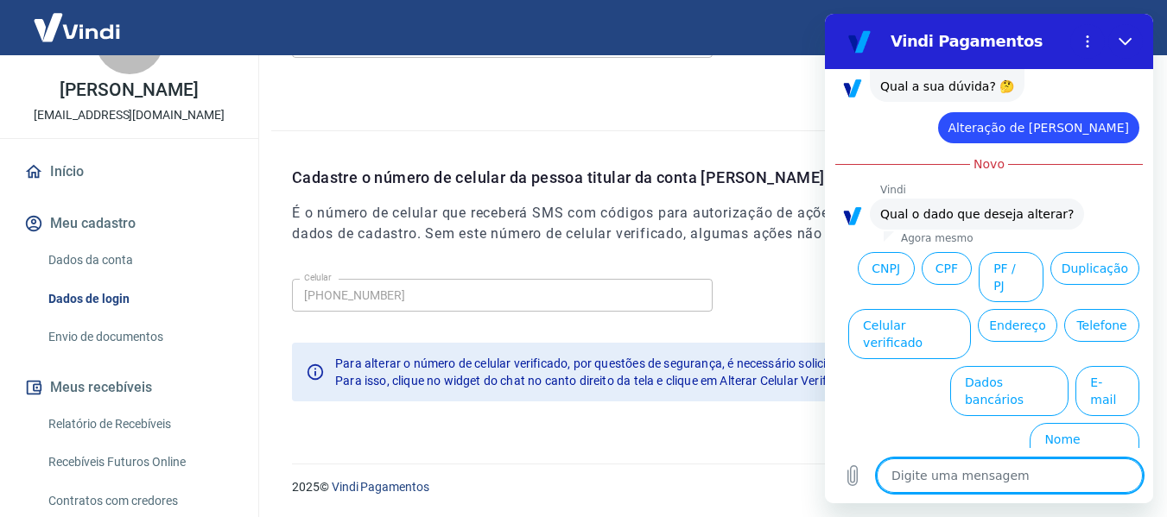
scroll to position [123, 0]
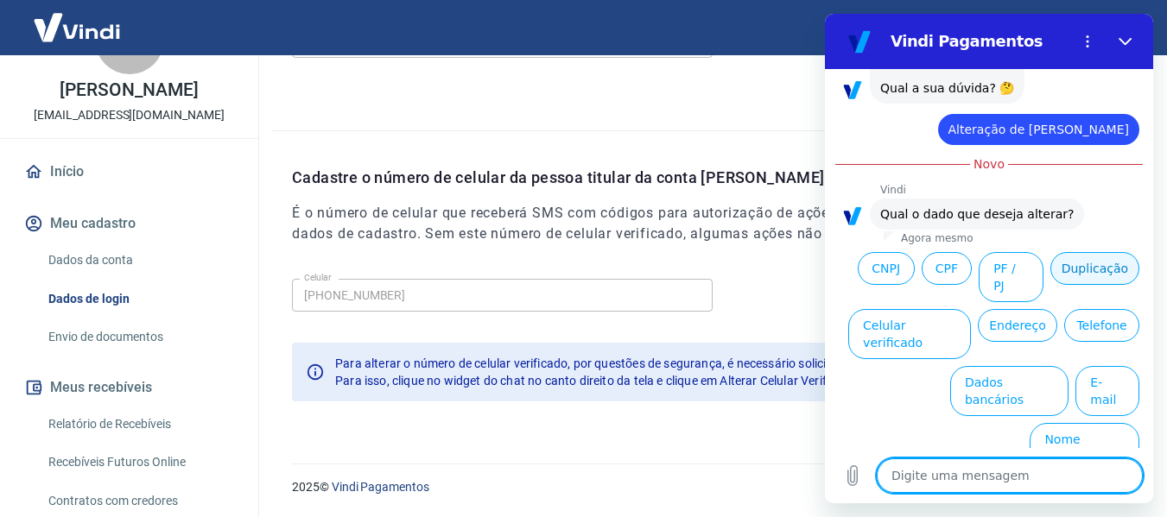
click at [1050, 285] on button "Duplicação" at bounding box center [1094, 268] width 89 height 33
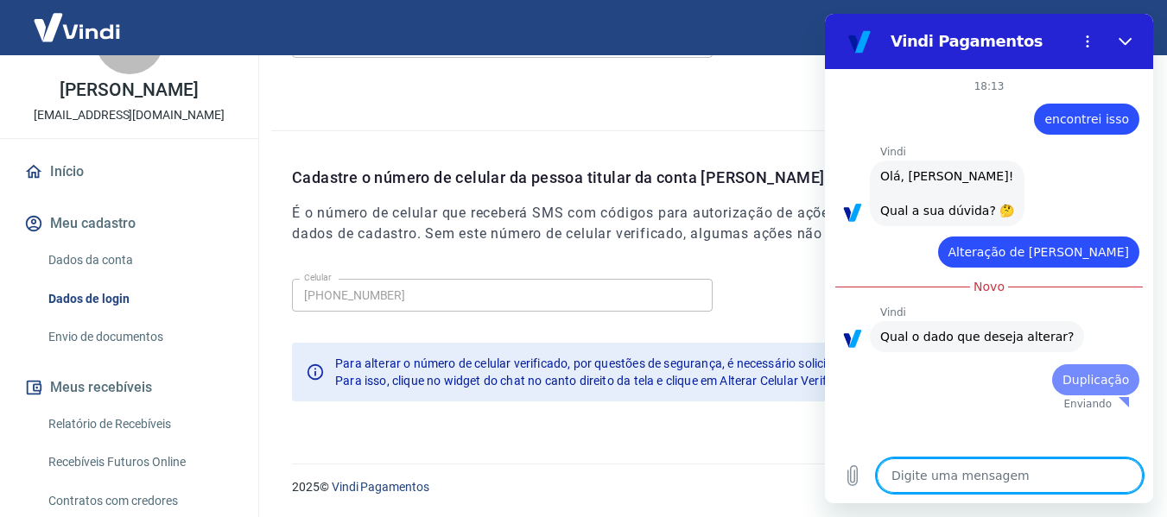
scroll to position [0, 0]
type textarea "x"
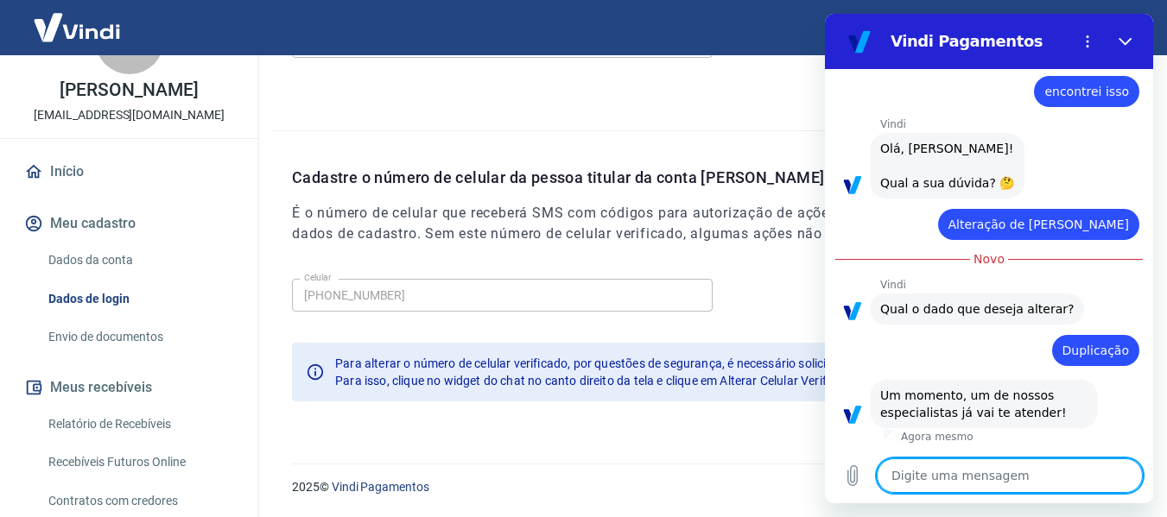
scroll to position [26, 0]
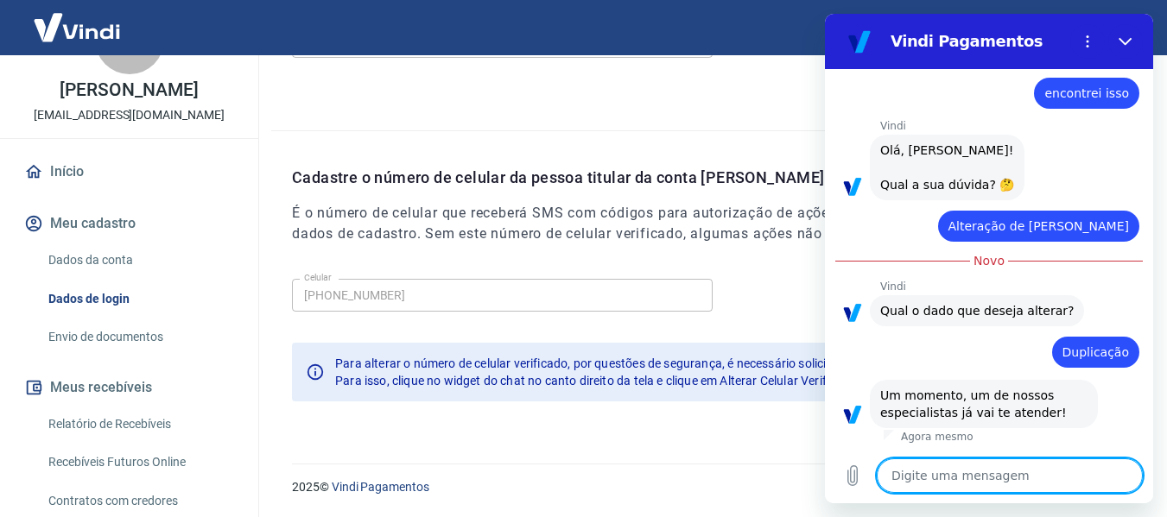
type textarea "O"
type textarea "x"
type textarea "Ol"
type textarea "x"
type textarea "Olá"
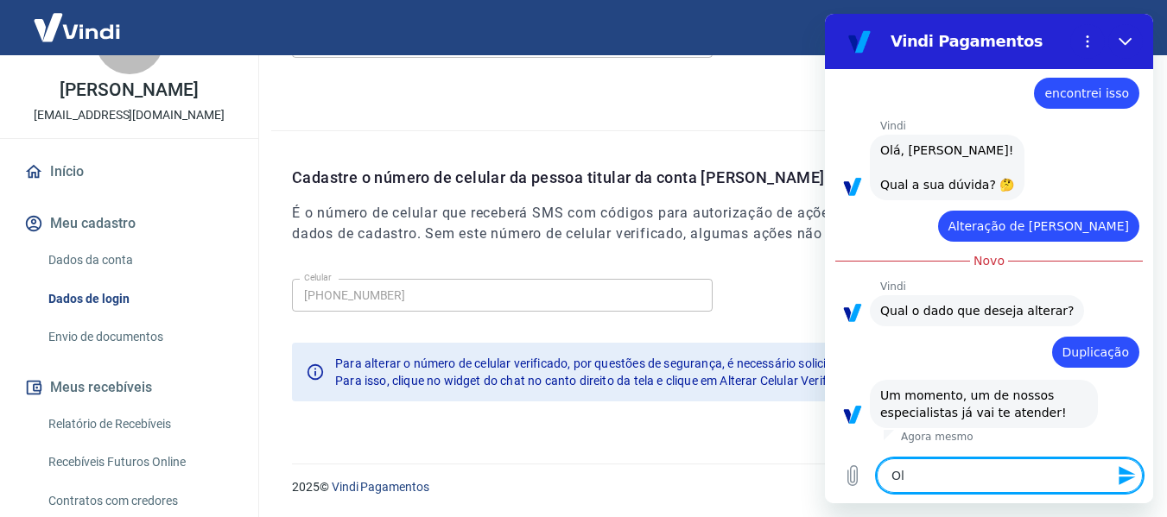
type textarea "x"
type textarea "Olá,"
type textarea "x"
type textarea "Olá,"
type textarea "x"
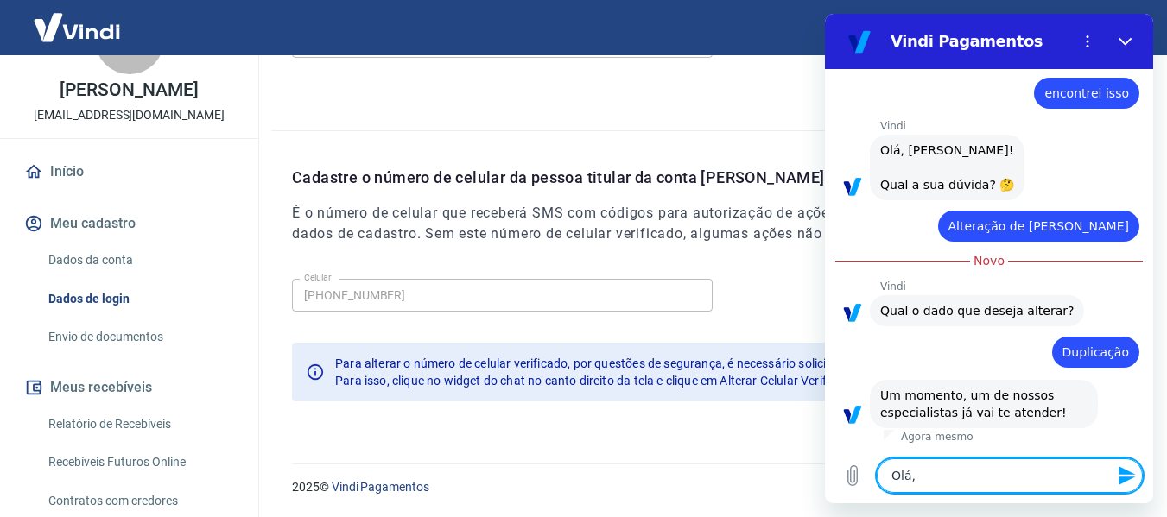
type textarea "Olá, ó"
type textarea "x"
type textarea "Olá, ót"
type textarea "x"
type textarea "Olá, óti"
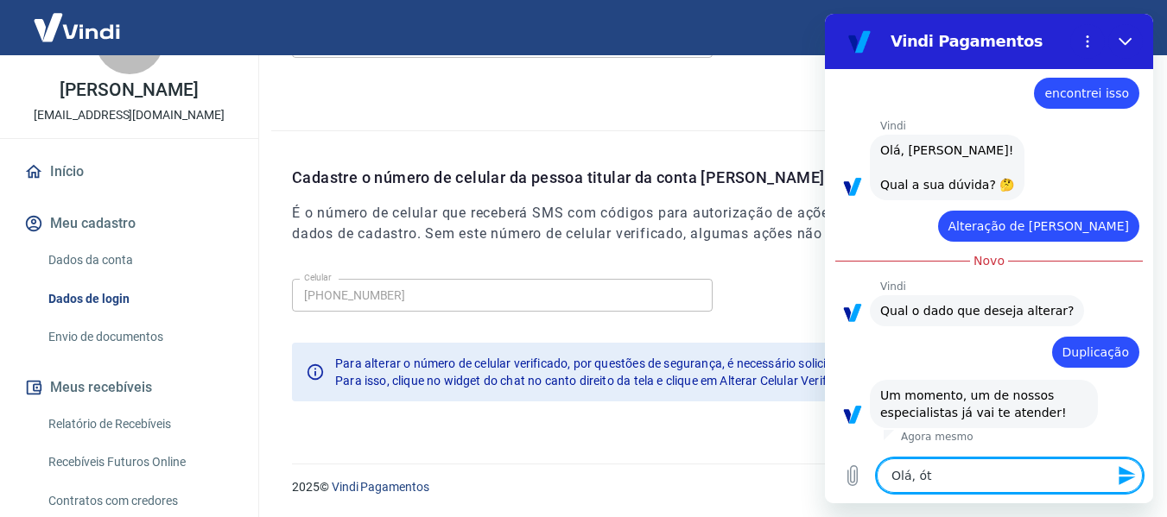
type textarea "x"
type textarea "Olá, ótim"
type textarea "x"
type textarea "Olá, ótima"
type textarea "x"
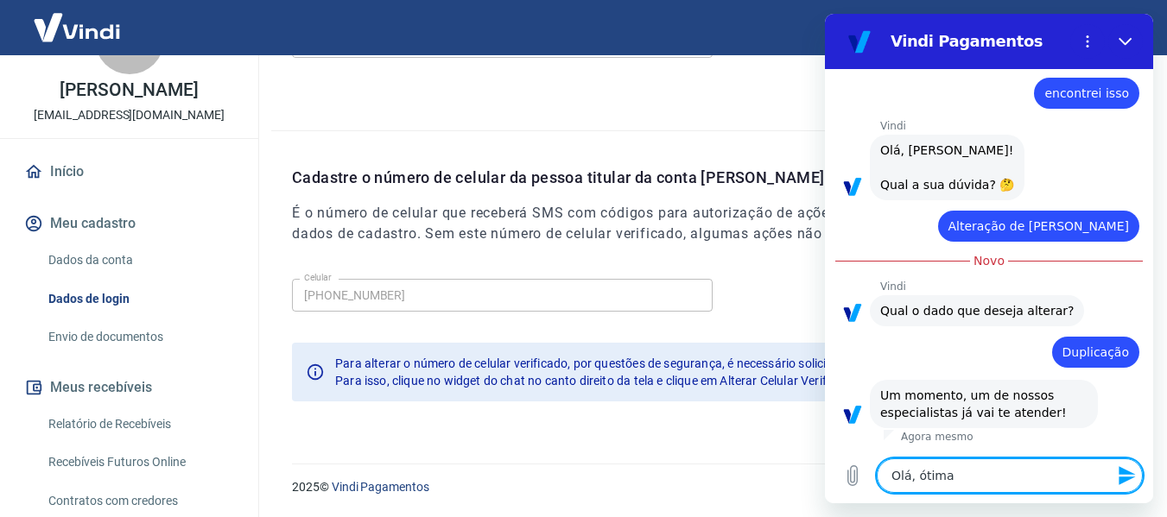
type textarea "Olá, ótima"
type textarea "x"
type textarea "Olá, ótima n"
type textarea "x"
type textarea "Olá, ótima no"
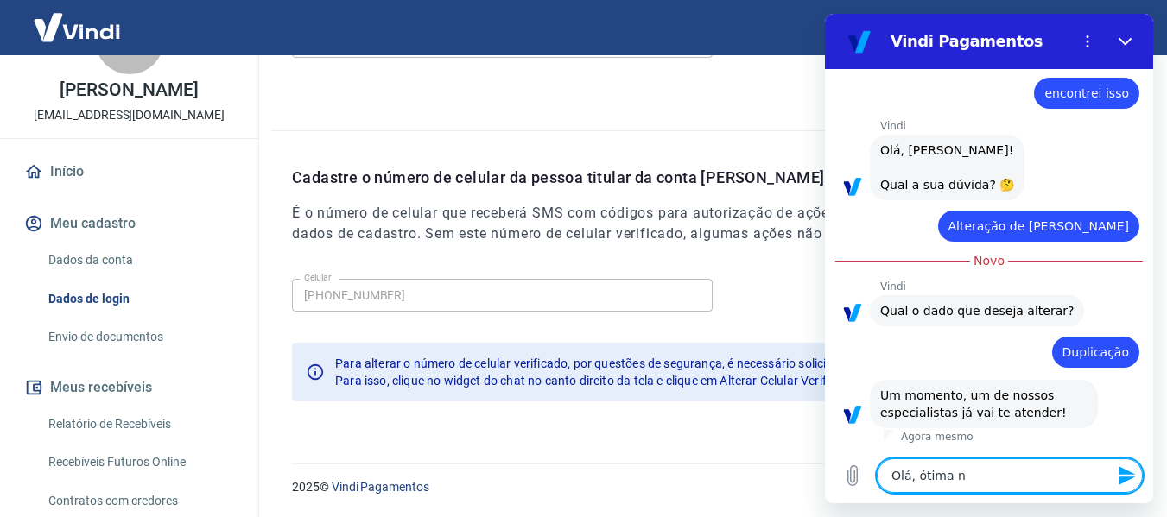
type textarea "x"
type textarea "Olá, ótima noi"
type textarea "x"
type textarea "Olá, ótima noit"
type textarea "x"
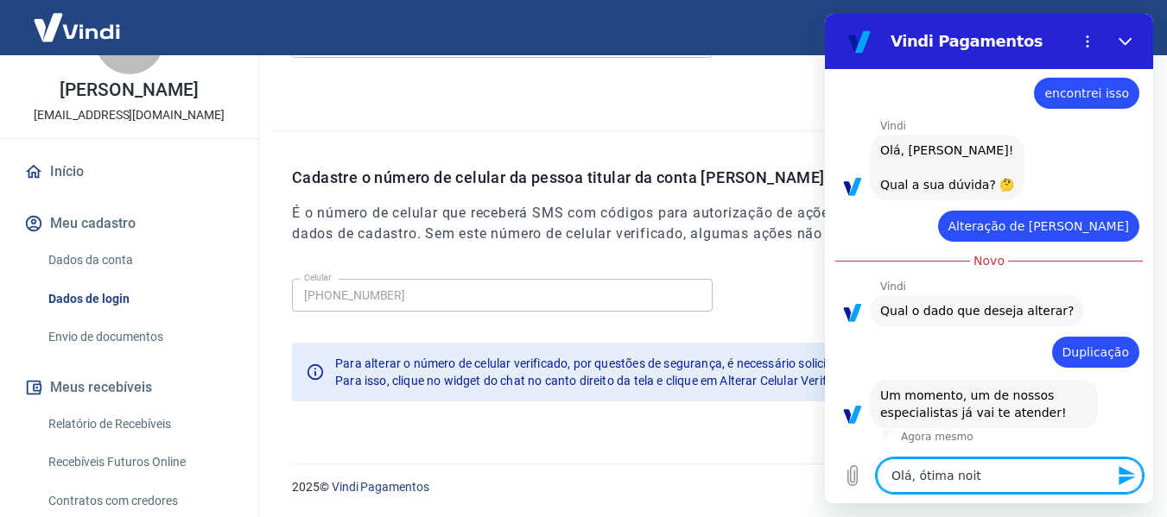
type textarea "Olá, ótima noite"
type textarea "x"
type textarea "Olá, ótima noite!"
type textarea "x"
type textarea "Olá, ótima noite!"
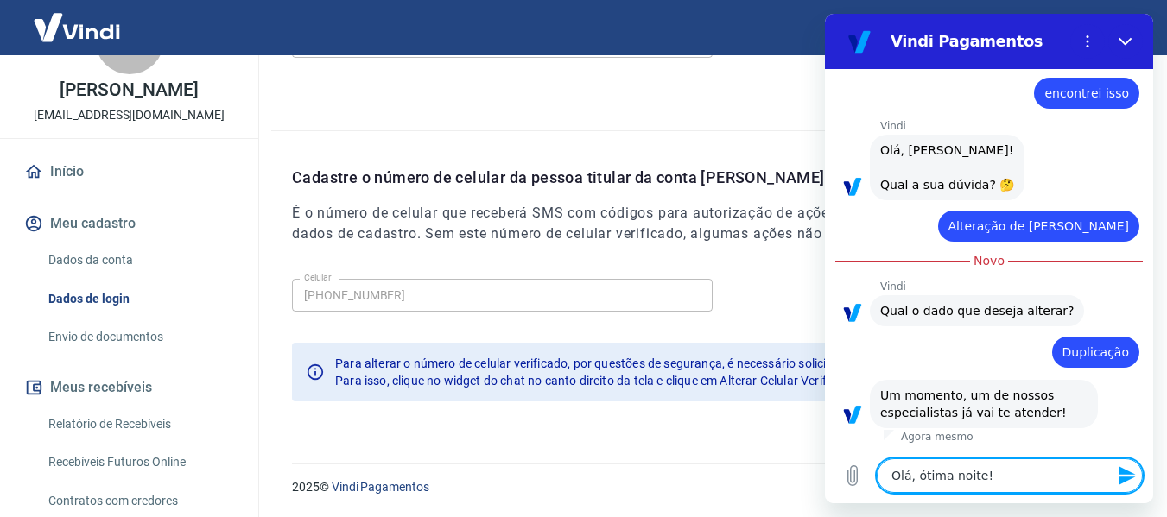
type textarea "x"
type textarea "Olá, ótima noite! M"
type textarea "x"
type textarea "Olá, ótima noite! Me"
type textarea "x"
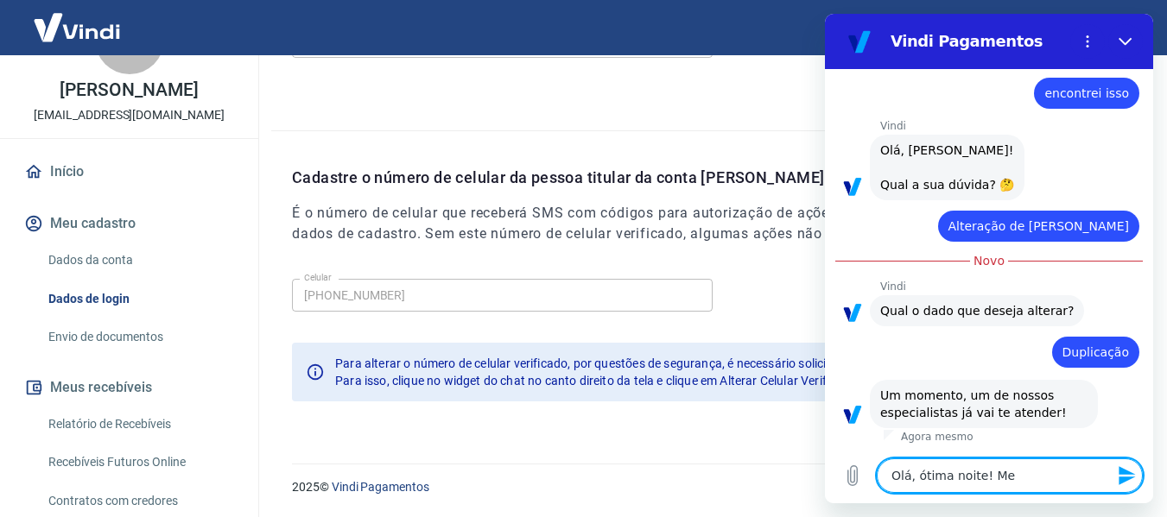
type textarea "Olá, ótima noite! Me"
type textarea "x"
type textarea "Olá, ótima noite! Me c"
type textarea "x"
type textarea "Olá, ótima noite! Me ch"
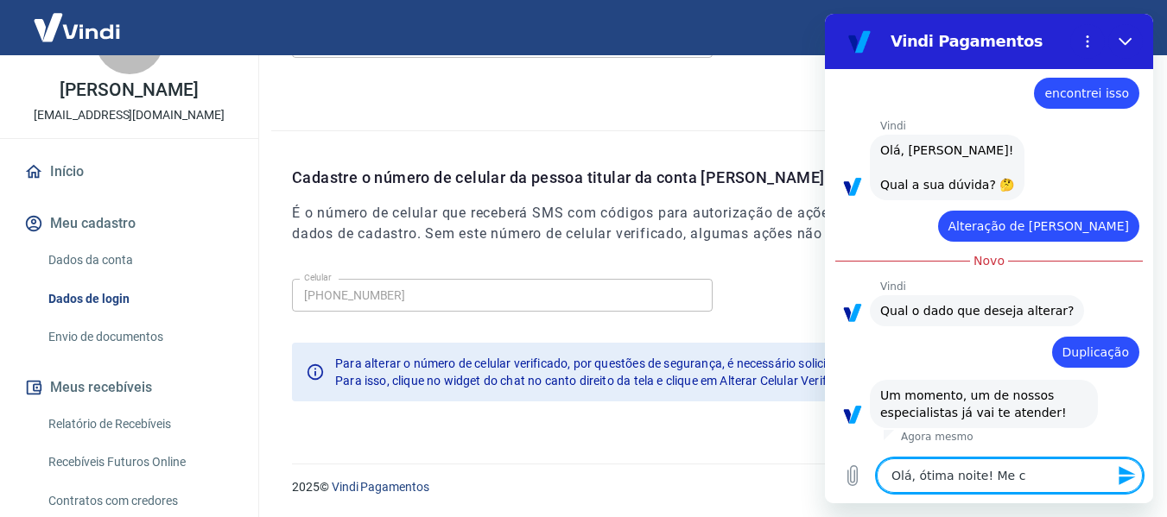
type textarea "x"
type textarea "Olá, ótima noite! Me cha"
type textarea "x"
type textarea "Olá, ótima noite! Me cham"
type textarea "x"
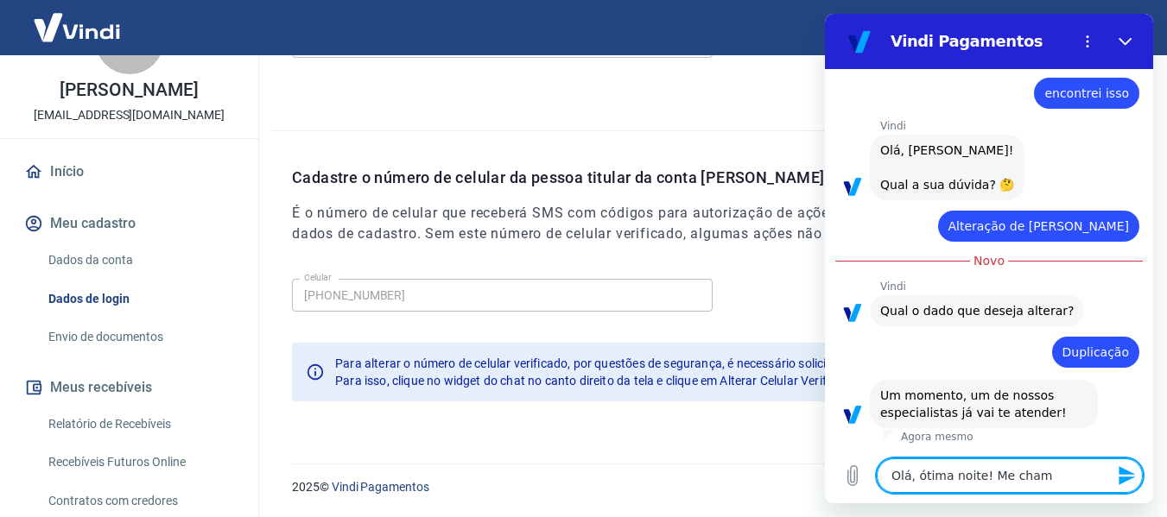
type textarea "Olá, ótima noite! Me chamo"
type textarea "x"
type textarea "Olá, ótima noite! Me chamo"
type textarea "x"
type textarea "Olá, ótima noite! Me chamo A"
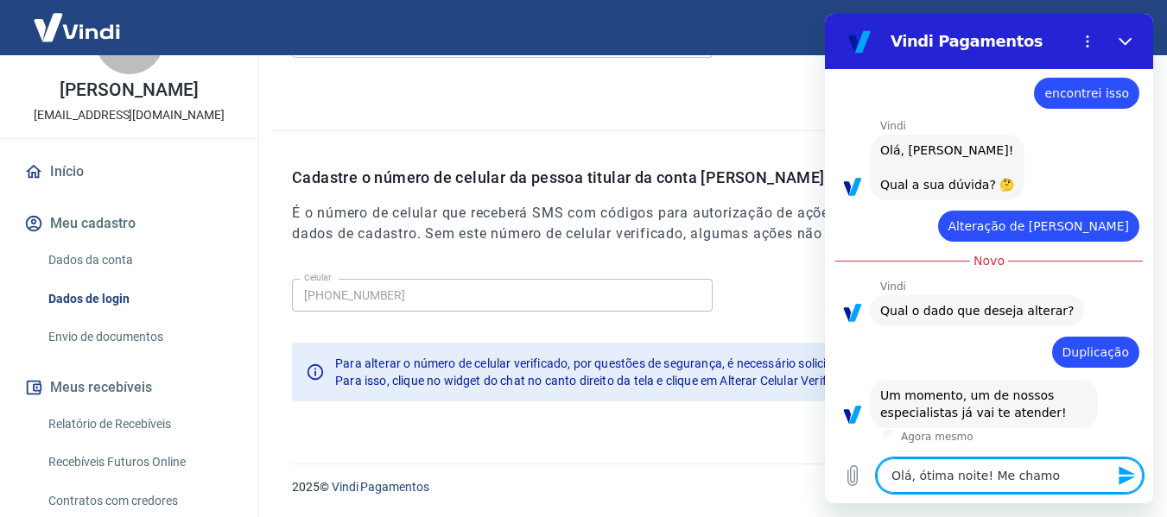
type textarea "x"
type textarea "Olá, ótima noite! Me chamo Ag"
type textarea "x"
type textarea "Olá, ótima noite! Me chamo Aga"
type textarea "x"
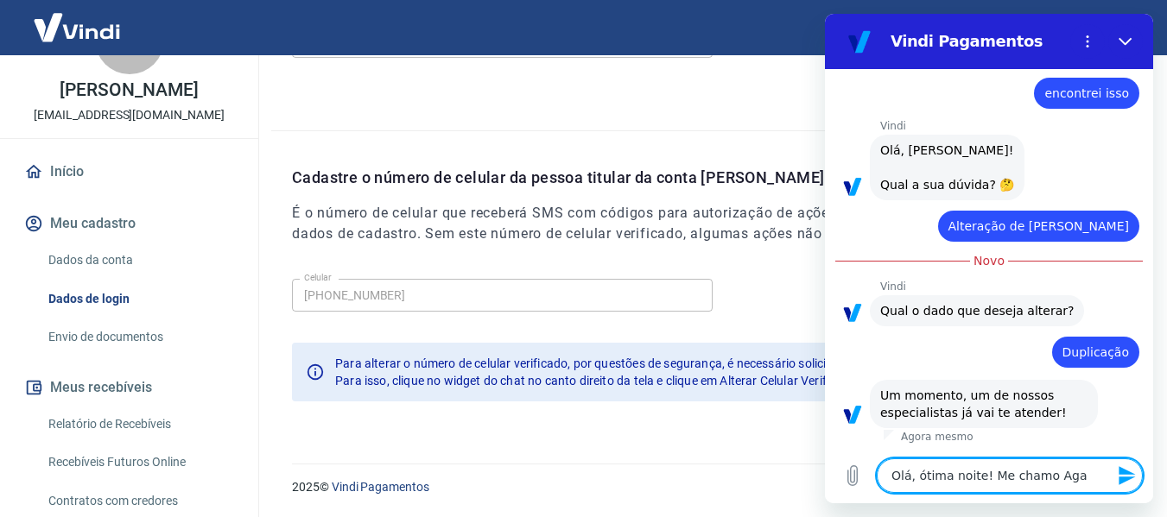
type textarea "Olá, ótima noite! Me chamo Agat"
type textarea "x"
type textarea "Olá, ótima noite! Me chamo Agath"
type textarea "x"
type textarea "Olá, ótima noite! Me chamo Agatha"
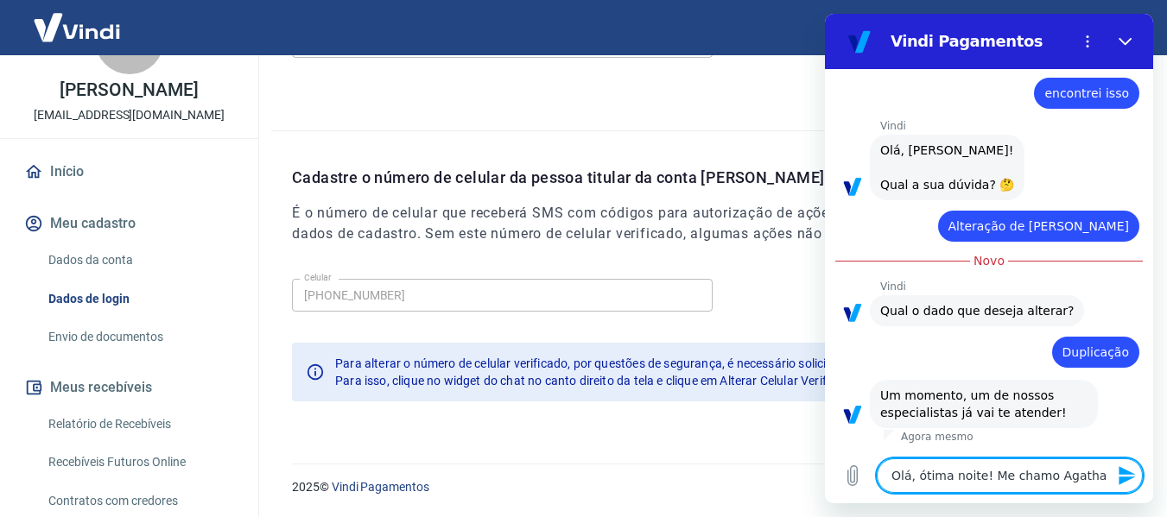
type textarea "x"
type textarea "Olá, ótima noite! Me chamo Agatha."
type textarea "x"
type textarea "Olá, ótima noite! Me chamo Agatha.."
type textarea "x"
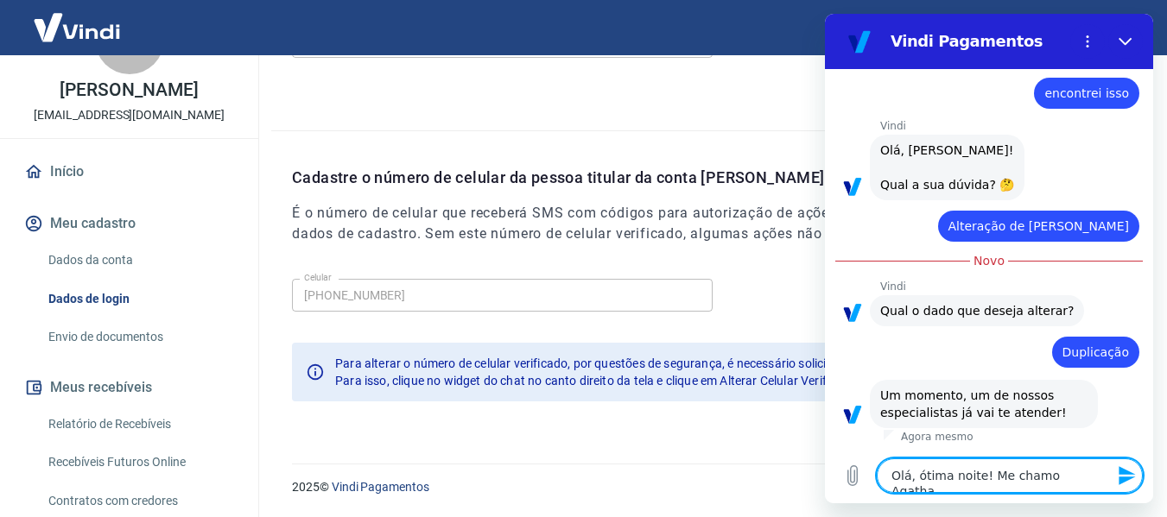
type textarea "Olá, ótima noite! Me chamo Agatha.."
type textarea "x"
type textarea "Olá, ótima noite! Me chamo Agatha.. e"
type textarea "x"
type textarea "Olá, ótima noite! Me chamo Agatha.. es"
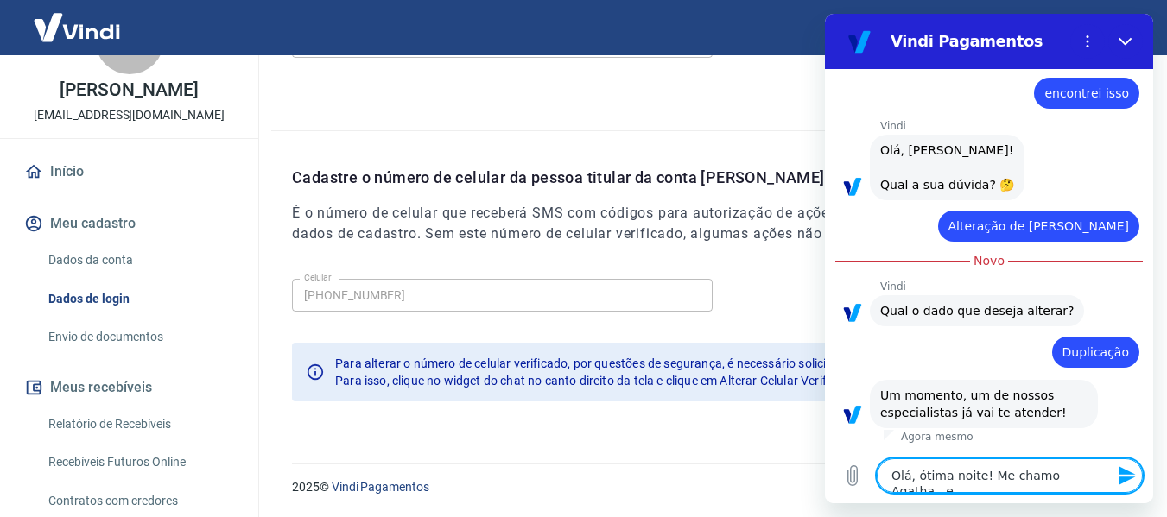
type textarea "x"
type textarea "Olá, ótima noite! Me chamo Agatha.. est"
type textarea "x"
type textarea "Olá, ótima noite! Me chamo Agatha.. esta"
type textarea "x"
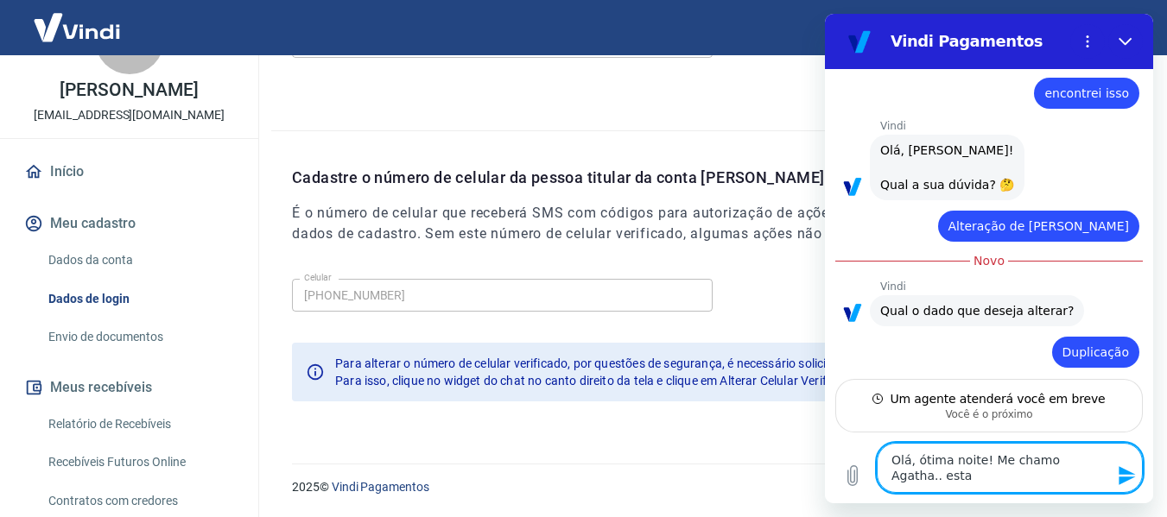
scroll to position [102, 0]
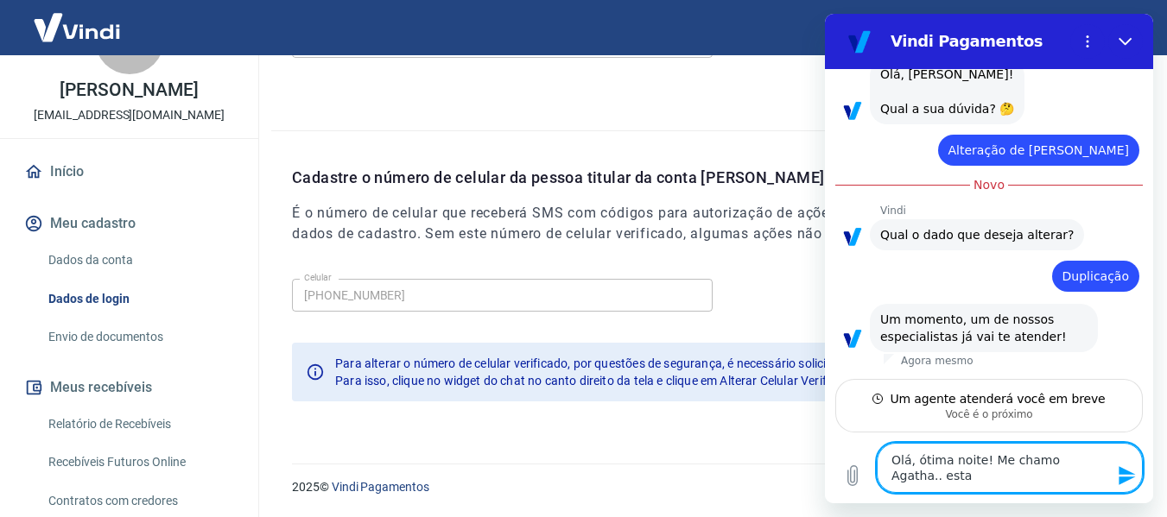
type textarea "Olá, ótima noite! Me chamo Agatha.. estav"
type textarea "x"
type textarea "Olá, ótima noite! Me chamo Agatha.. estava"
type textarea "x"
type textarea "Olá, ótima noite! Me chamo Agatha.. estava"
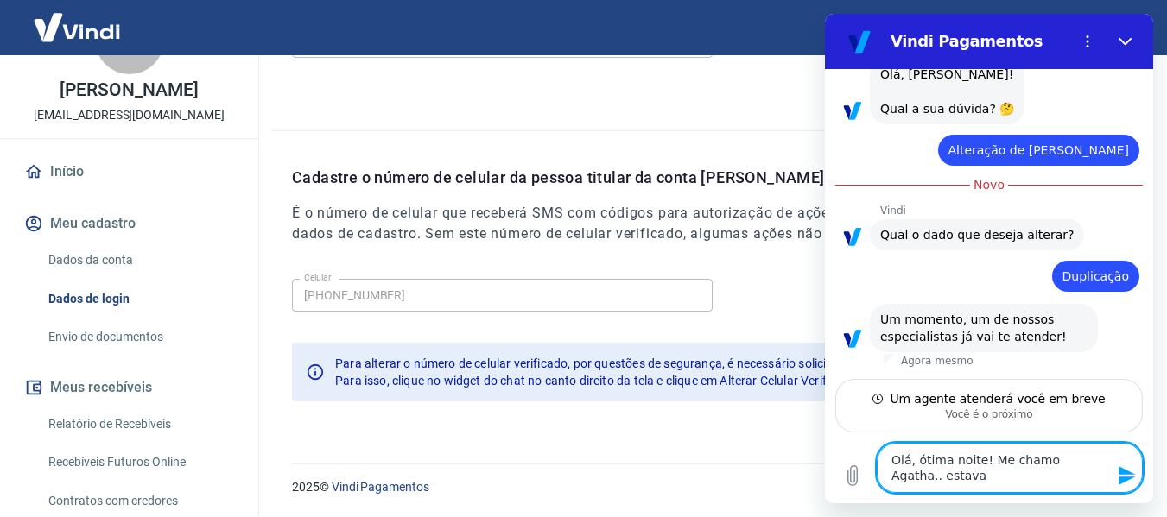
type textarea "x"
type textarea "Olá, ótima noite! Me chamo Agatha.. estava n"
type textarea "x"
type textarea "Olá, ótima noite! Me chamo Agatha.. estava ne"
type textarea "x"
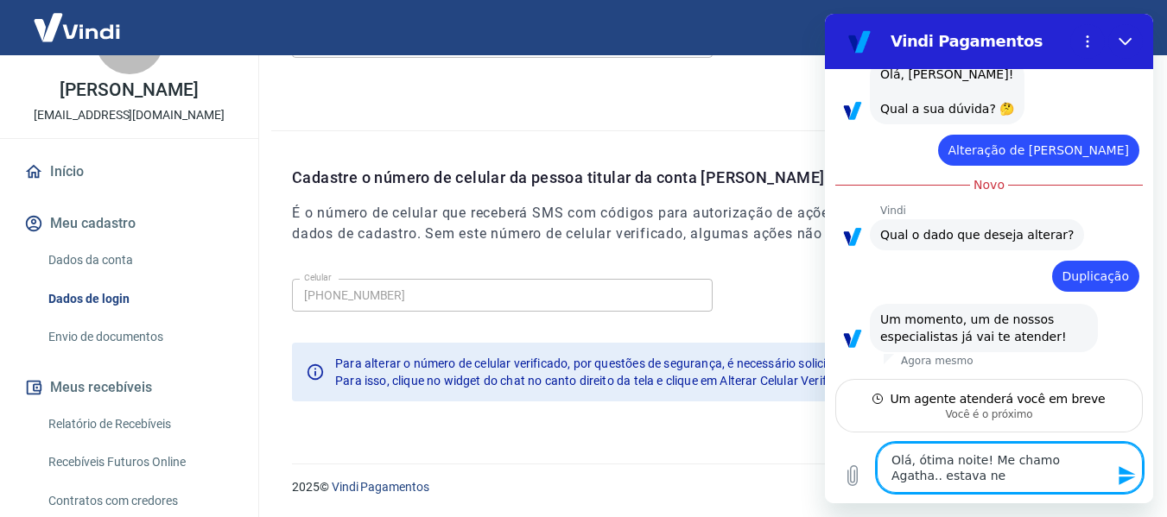
type textarea "Olá, ótima noite! Me chamo Agatha.. estava n"
type textarea "x"
type textarea "Olá, ótima noite! Me chamo Agatha.. estava"
type textarea "x"
type textarea "Olá, ótima noite! Me chamo Agatha.. estava e"
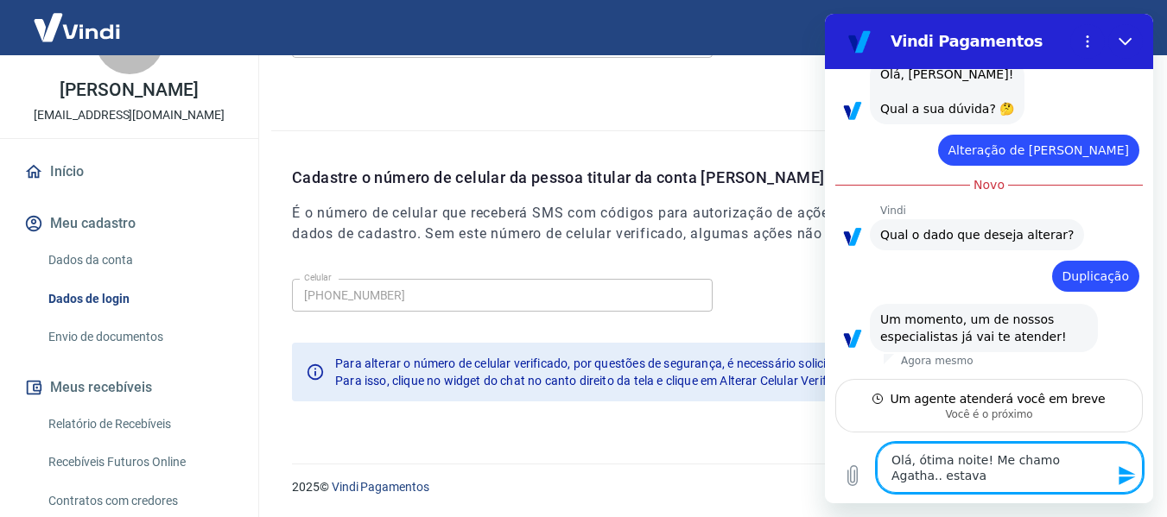
type textarea "x"
type textarea "Olá, ótima noite! Me chamo Agatha.. estava em"
type textarea "x"
type textarea "Olá, ótima noite! Me chamo Agatha.. estava em"
type textarea "x"
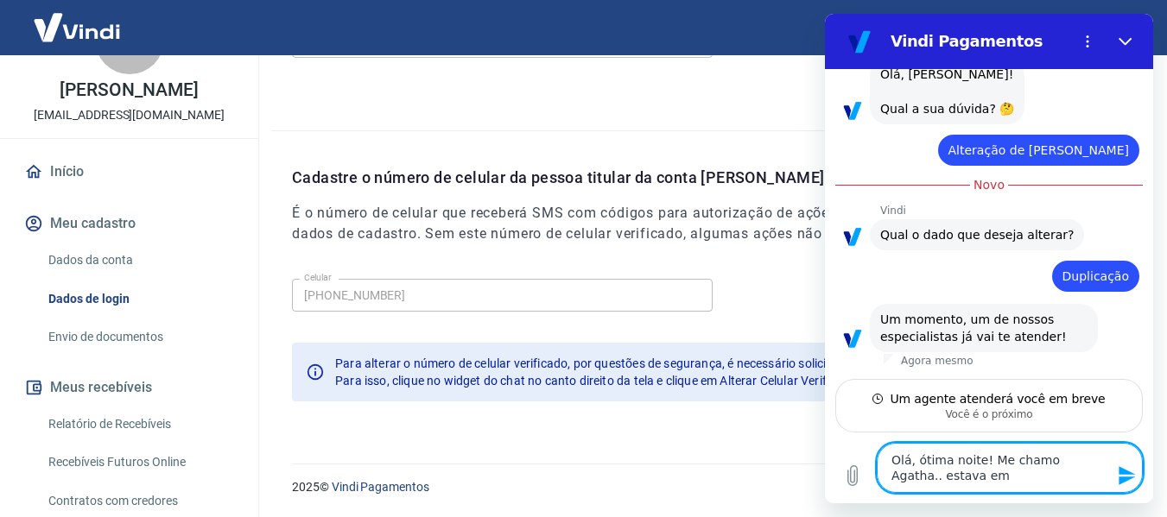
type textarea "Olá, ótima noite! Me chamo Agatha.. estava em u"
type textarea "x"
type textarea "Olá, ótima noite! Me chamo Agatha.. estava em um"
type textarea "x"
type textarea "Olá, ótima noite! Me chamo Agatha.. estava em um"
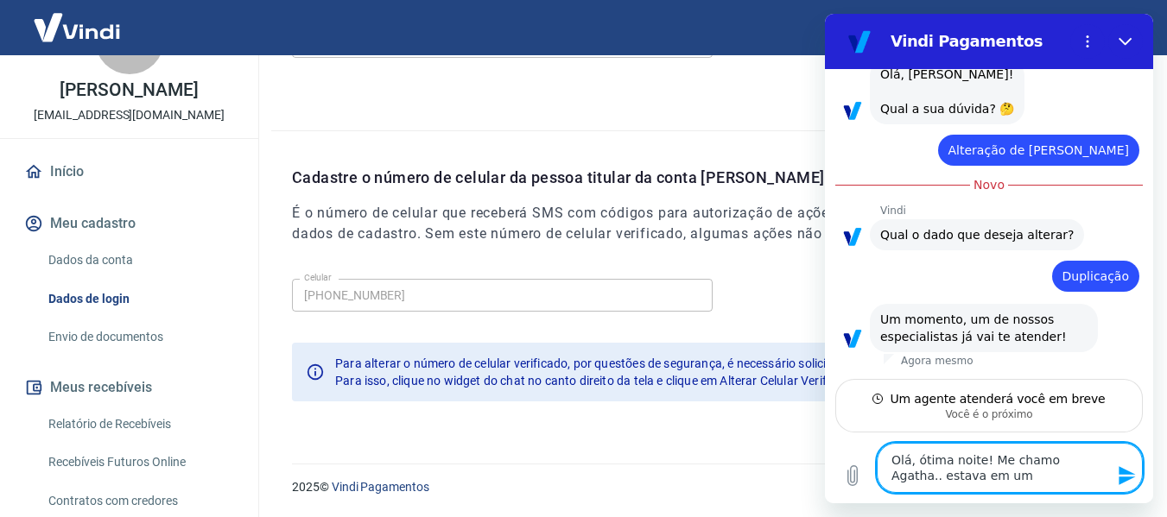
type textarea "x"
type textarea "Olá, ótima noite! Me chamo Agatha.. estava em um c"
type textarea "x"
type textarea "Olá, ótima noite! Me chamo Agatha.. estava em um ch"
type textarea "x"
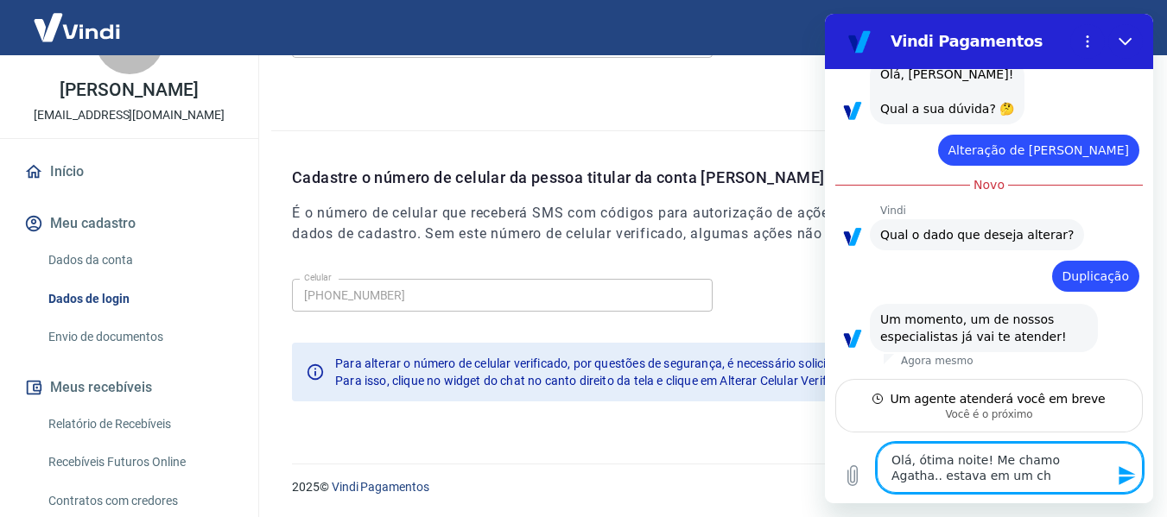
type textarea "Olá, ótima noite! Me chamo Agatha.. estava em um cha"
type textarea "x"
type textarea "Olá, ótima noite! Me chamo Agatha.. estava em um chat"
type textarea "x"
type textarea "Olá, ótima noite! Me chamo Agatha.. estava em um chat"
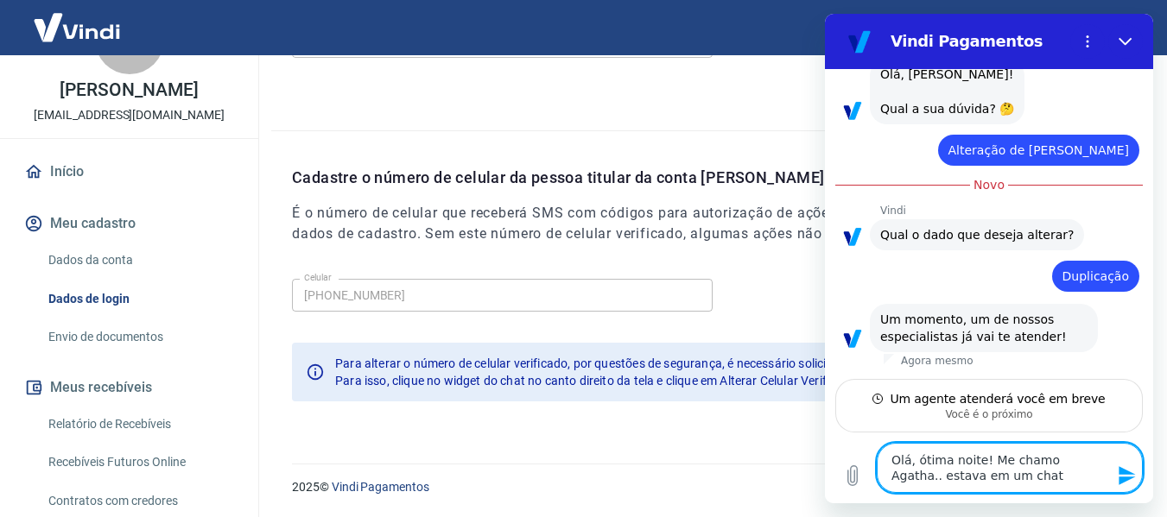
type textarea "x"
type textarea "Olá, ótima noite! Me chamo Agatha.. estava em um chat c"
type textarea "x"
type textarea "Olá, ótima noite! Me chamo Agatha.. estava em um chat co"
type textarea "x"
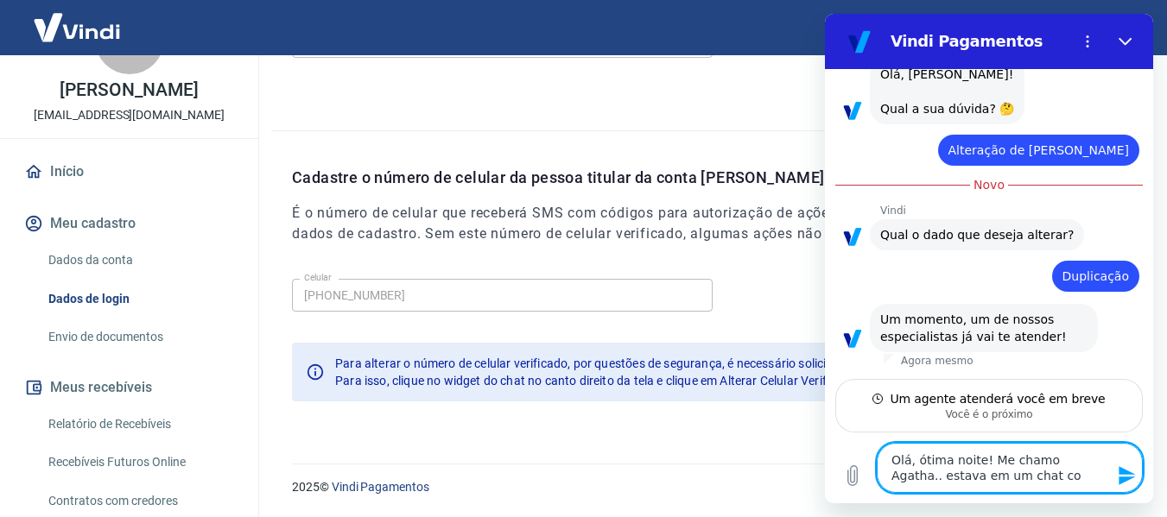
type textarea "Olá, ótima noite! Me chamo Agatha.. estava em um chat com"
type textarea "x"
type textarea "Olá, ótima noite! Me chamo Agatha.. estava em um chat com"
type textarea "x"
type textarea "Olá, ótima noite! Me chamo Agatha.. estava em um chat com a"
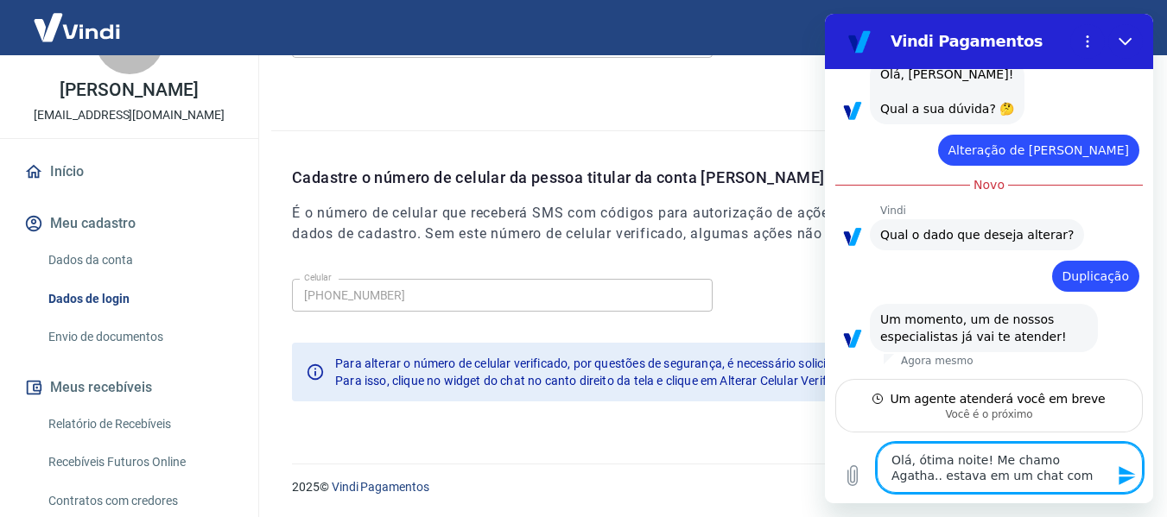
type textarea "x"
type textarea "Olá, ótima noite! Me chamo Agatha.. estava em um chat com a"
type textarea "x"
type textarea "Olá, ótima noite! Me chamo Agatha.. estava em um chat com a M"
type textarea "x"
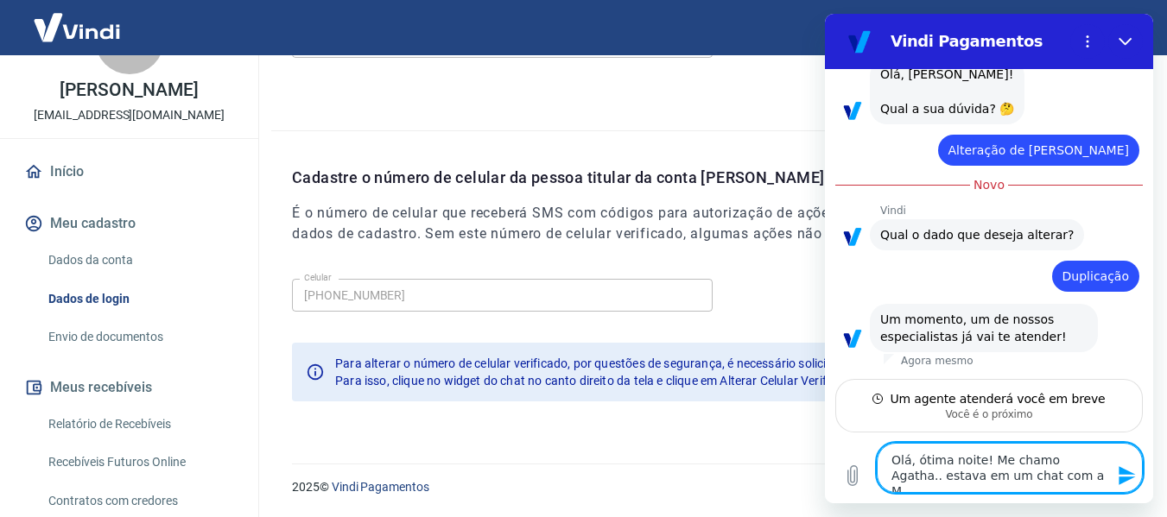
type textarea "Olá, ótima noite! Me chamo Agatha.. estava em um chat com a Ma"
type textarea "x"
type textarea "Olá, ótima noite! Me chamo Agatha.. estava em um chat com a Mar"
type textarea "x"
type textarea "Olá, ótima noite! Me chamo Agatha.. estava em um chat com a Marc"
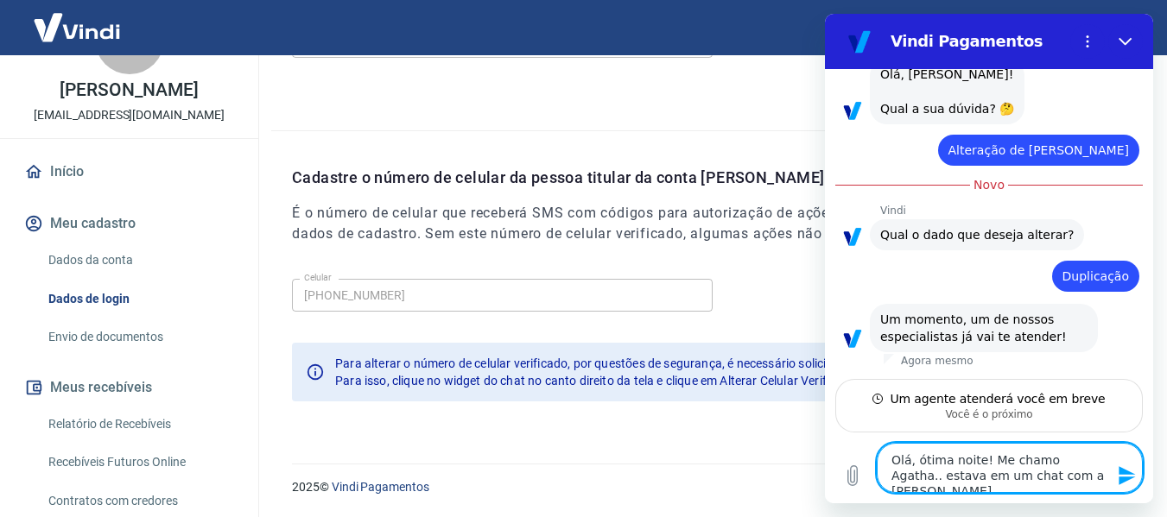
type textarea "x"
type textarea "Olá, ótima noite! Me chamo Agatha.. estava em um chat com a Marce"
type textarea "x"
type textarea "Olá, ótima noite! Me chamo Agatha.. estava em um chat com a Marcel"
type textarea "x"
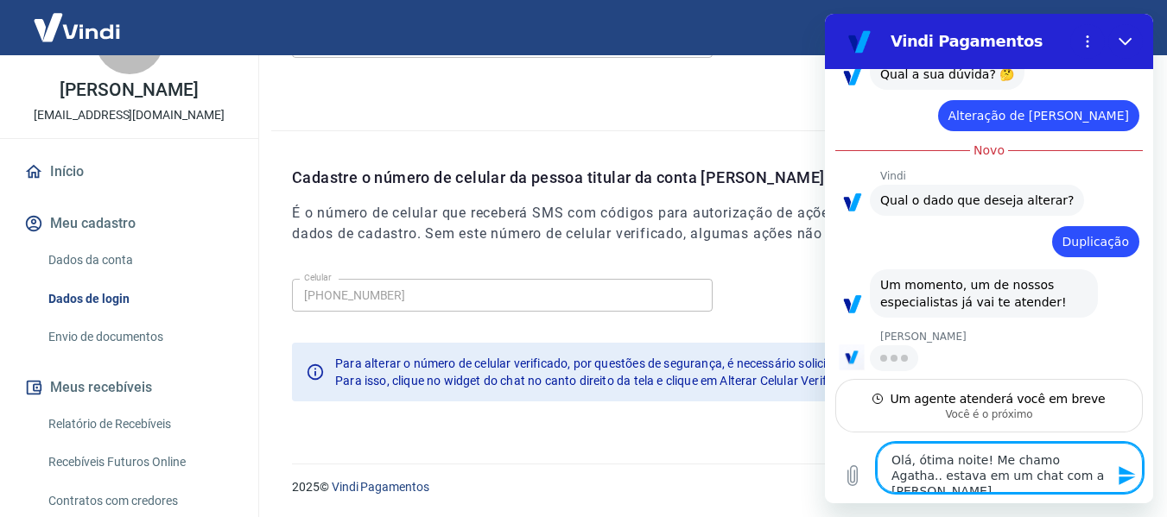
type textarea "Olá, ótima noite! Me chamo Agatha.. estava em um chat com a Marcele"
type textarea "x"
type textarea "Olá, ótima noite! Me chamo Agatha.. estava em um chat com a Marcele"
type textarea "x"
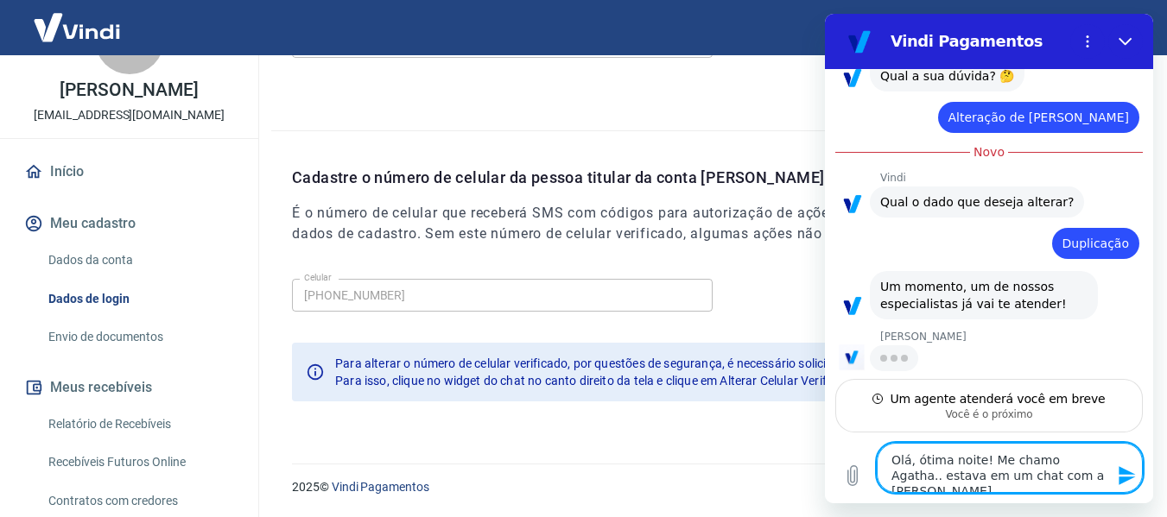
type textarea "Olá, ótima noite! Me chamo Agatha.. estava em um chat com a Marcele p"
type textarea "x"
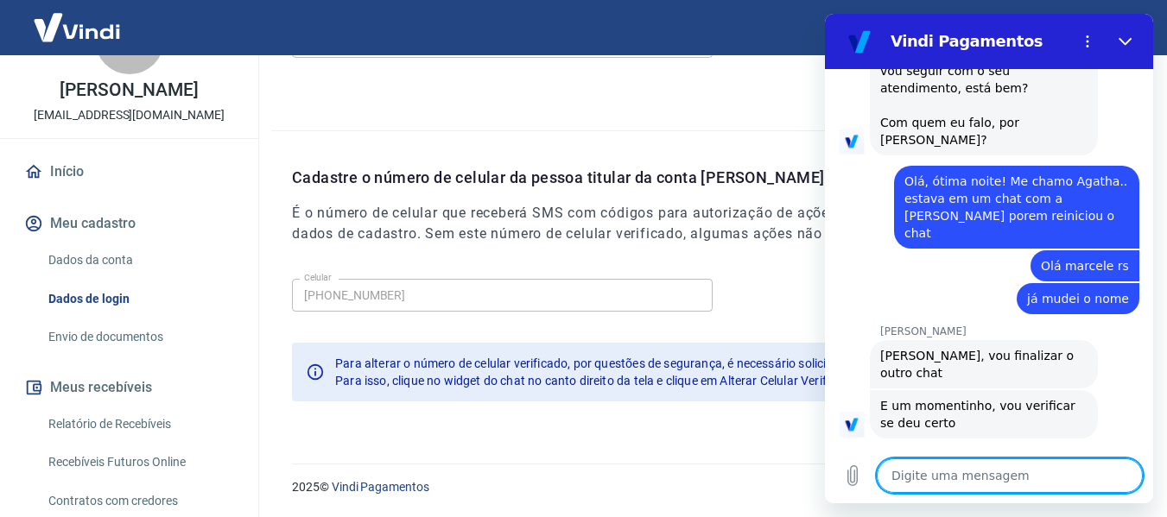
scroll to position [543, 0]
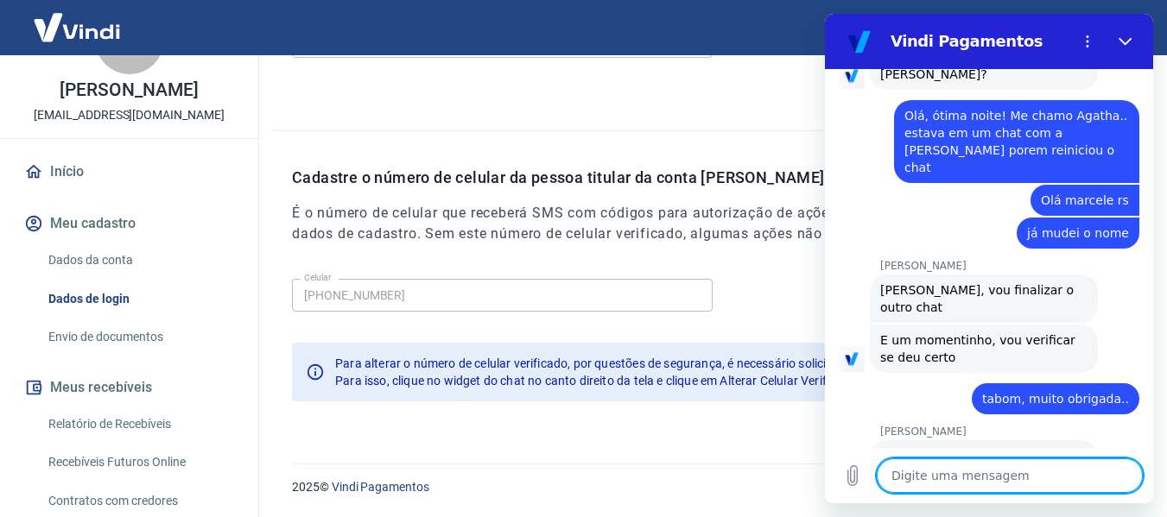
click at [985, 477] on textarea at bounding box center [1010, 476] width 266 height 35
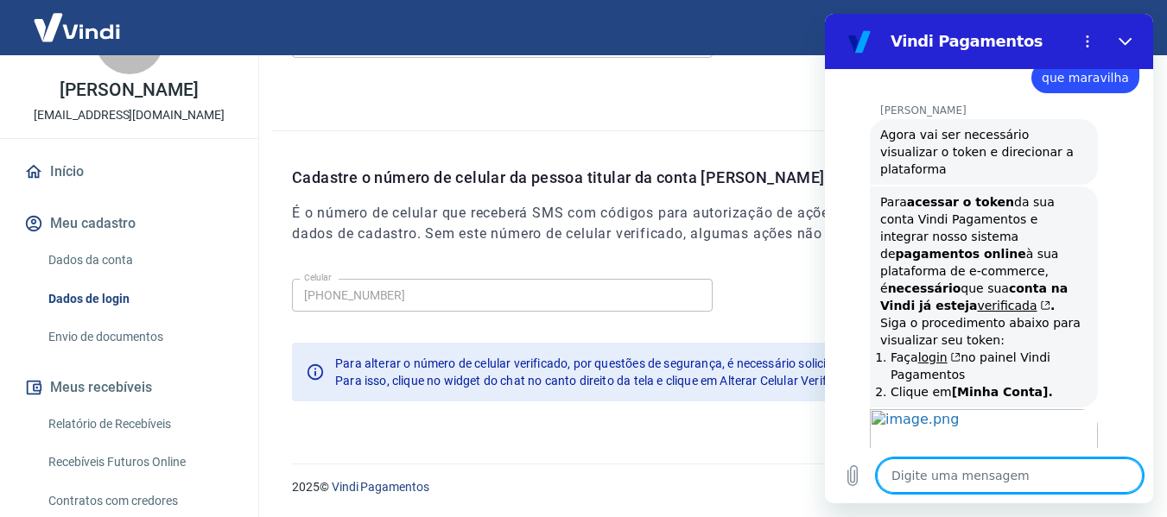
scroll to position [1016, 0]
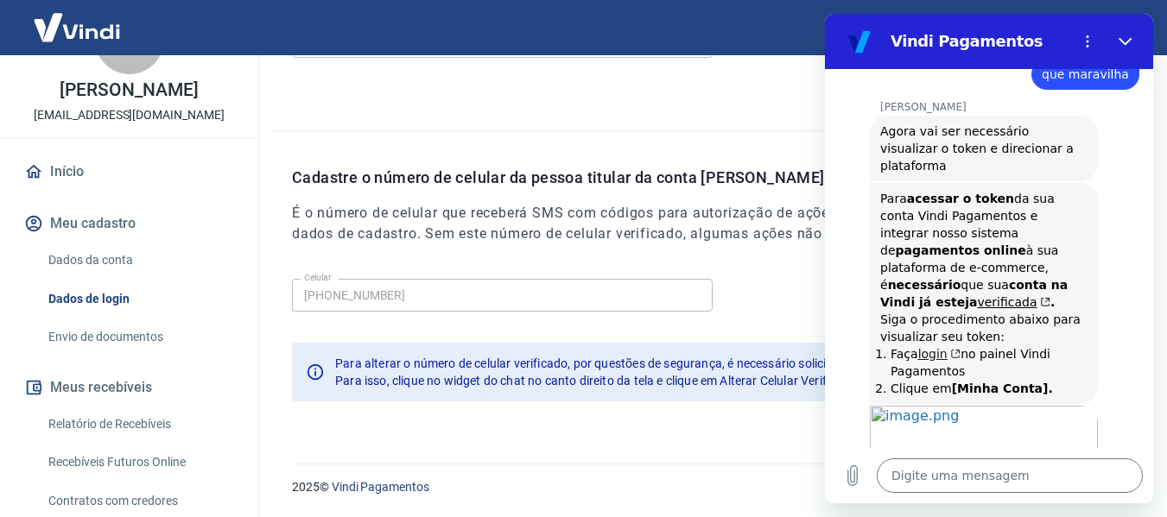
click at [934, 347] on link "login" at bounding box center [939, 354] width 43 height 14
click at [930, 347] on link "login" at bounding box center [939, 354] width 43 height 14
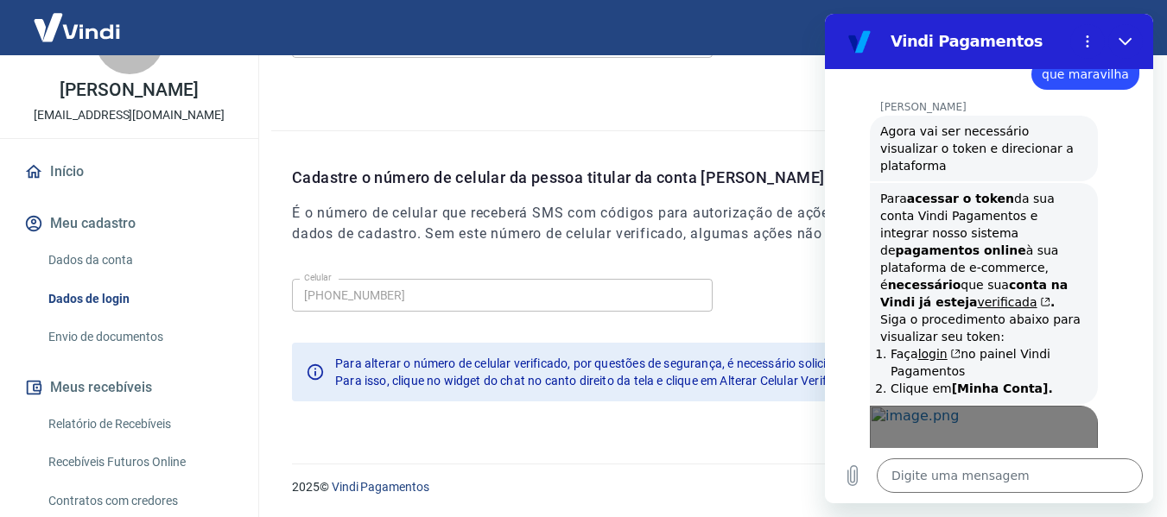
click at [1007, 469] on span "Abrir em nova aba" at bounding box center [984, 476] width 198 height 14
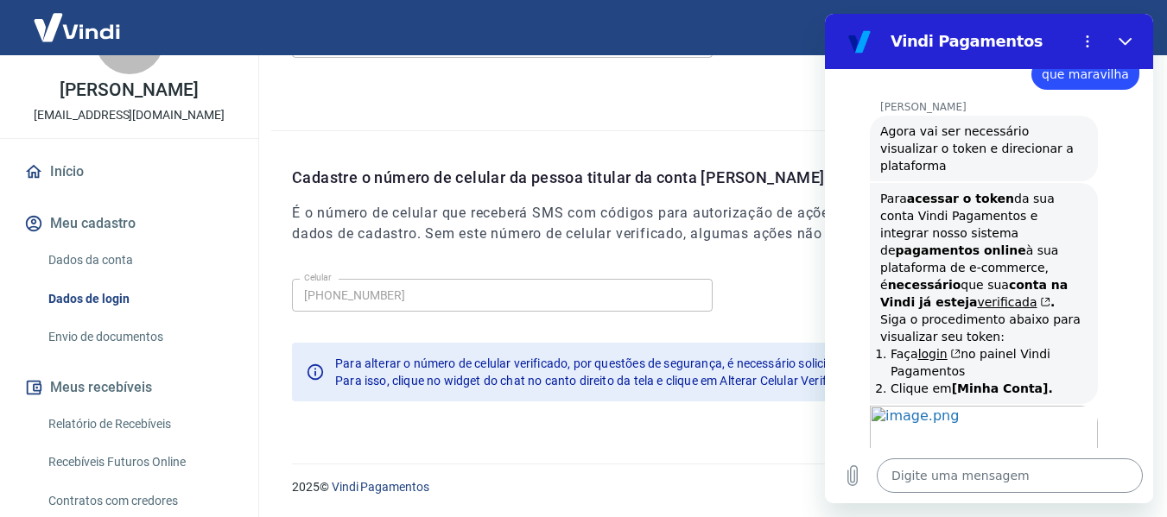
click at [940, 478] on textarea at bounding box center [1010, 476] width 266 height 35
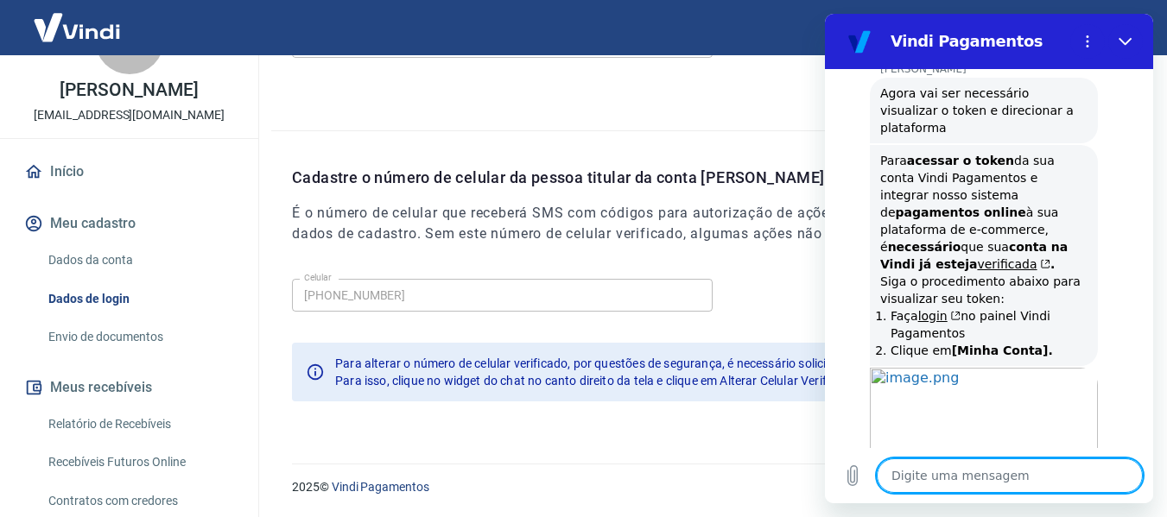
scroll to position [1057, 0]
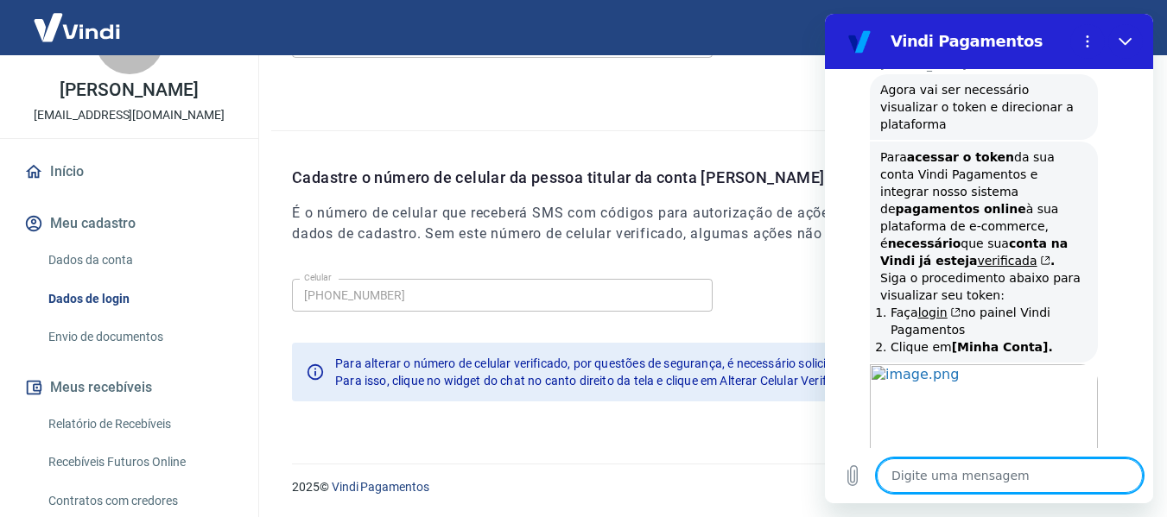
click at [1138, 389] on div "18:13 diz: encontrei isso Enviado · 18:13 Vindi Vindi diz: Olá, Agatha Rodrigue…" at bounding box center [989, 258] width 328 height 379
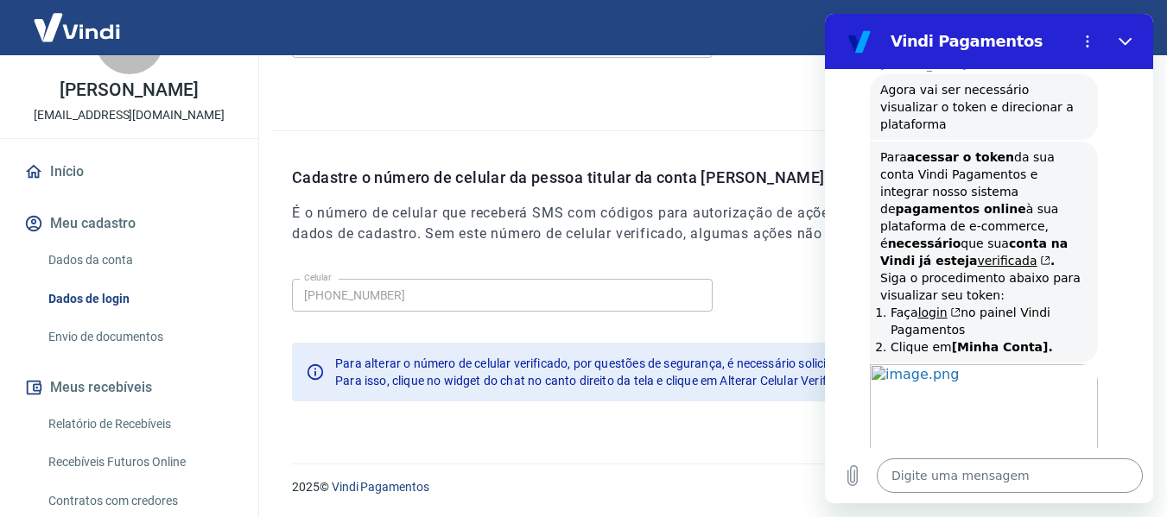
click at [1078, 479] on textarea at bounding box center [1010, 476] width 266 height 35
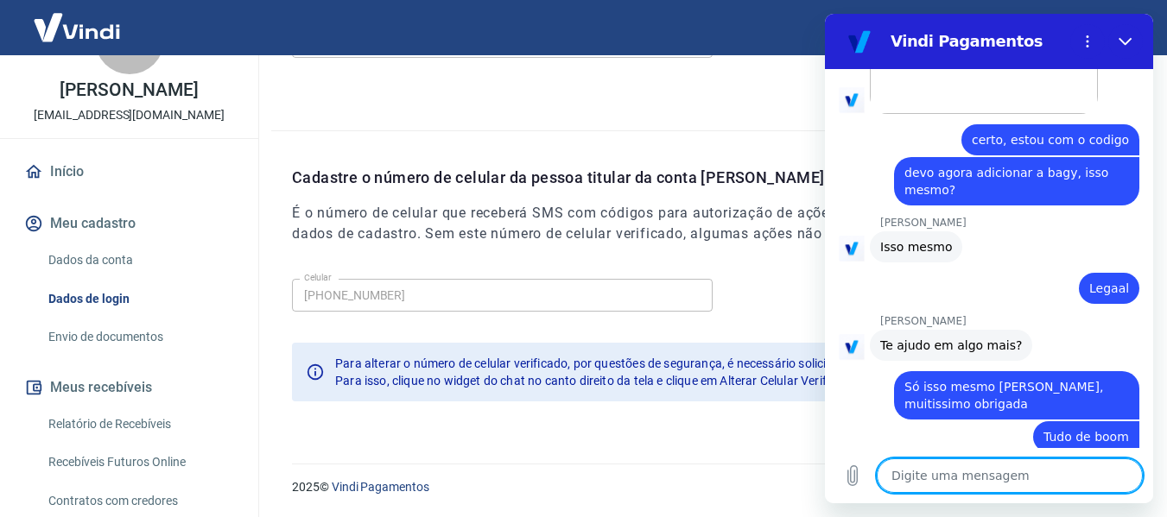
scroll to position [1438, 0]
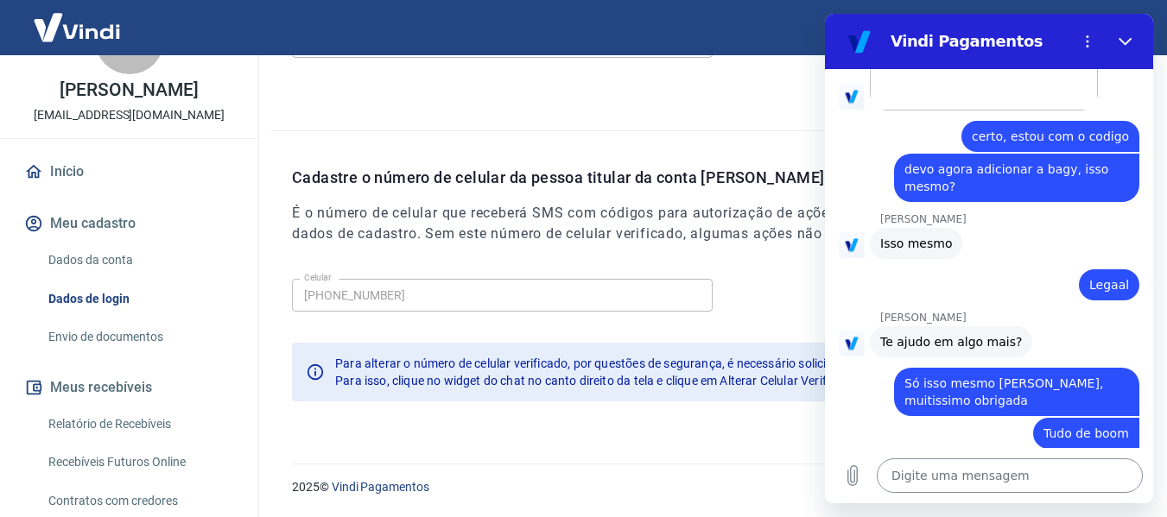
click at [1088, 465] on textarea at bounding box center [1010, 476] width 266 height 35
click at [853, 473] on icon "Carregar arquivo" at bounding box center [852, 476] width 21 height 21
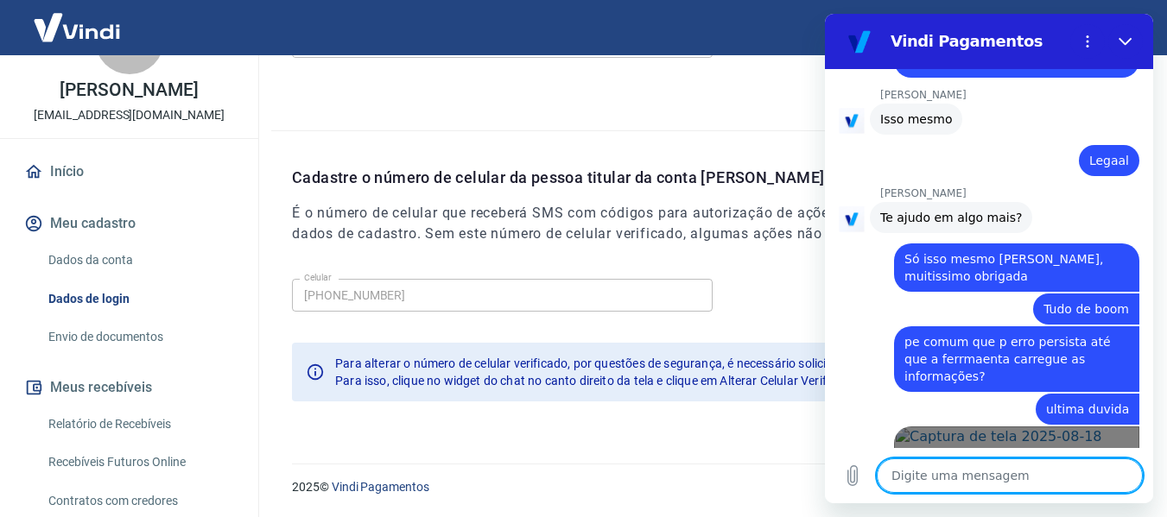
scroll to position [1565, 0]
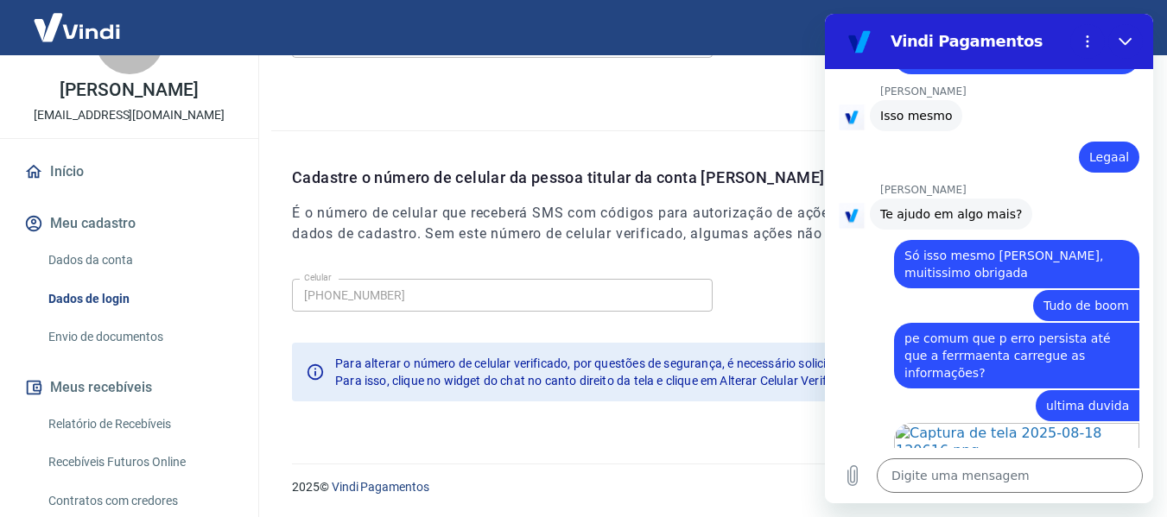
click at [670, 447] on div "2025 © Vindi Pagamentos" at bounding box center [708, 480] width 875 height 74
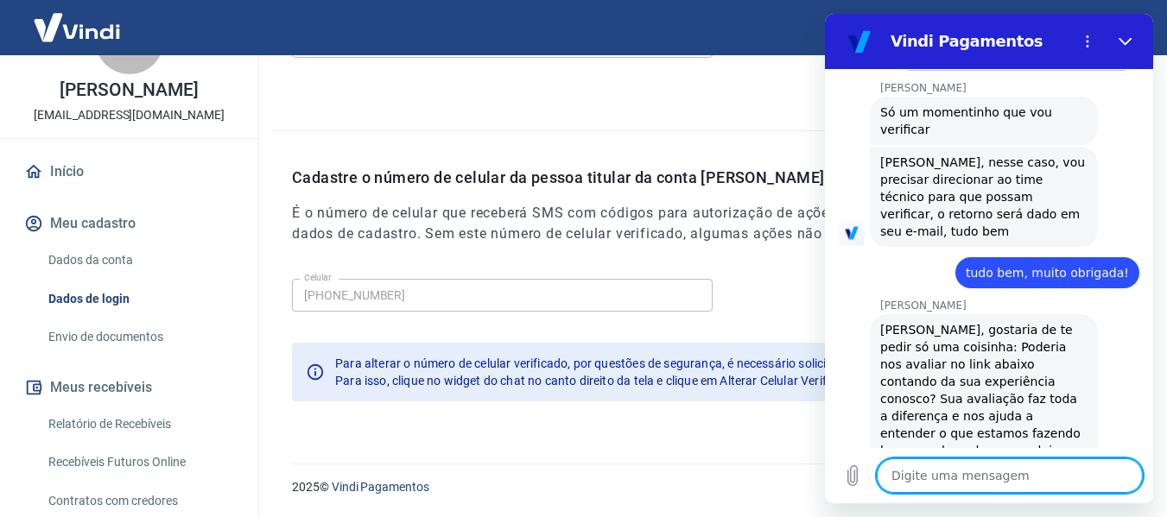
scroll to position [2047, 0]
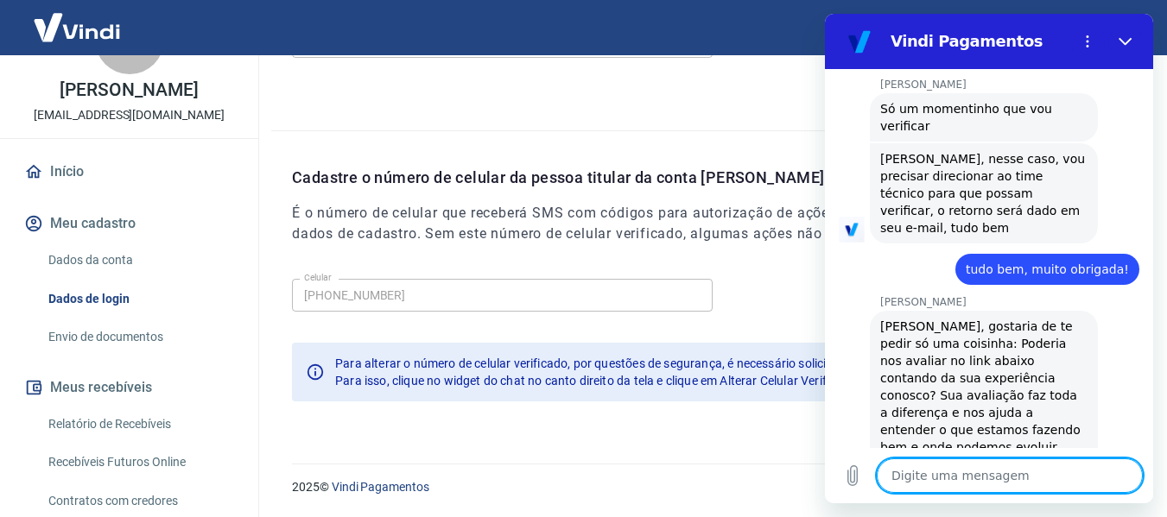
click at [949, 473] on textarea at bounding box center [1010, 476] width 266 height 35
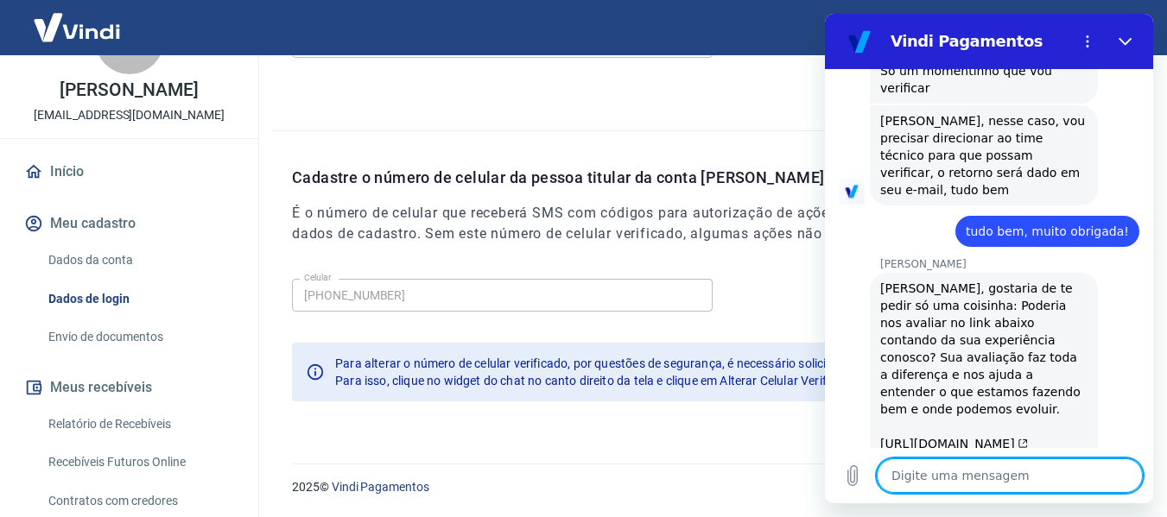
scroll to position [2089, 0]
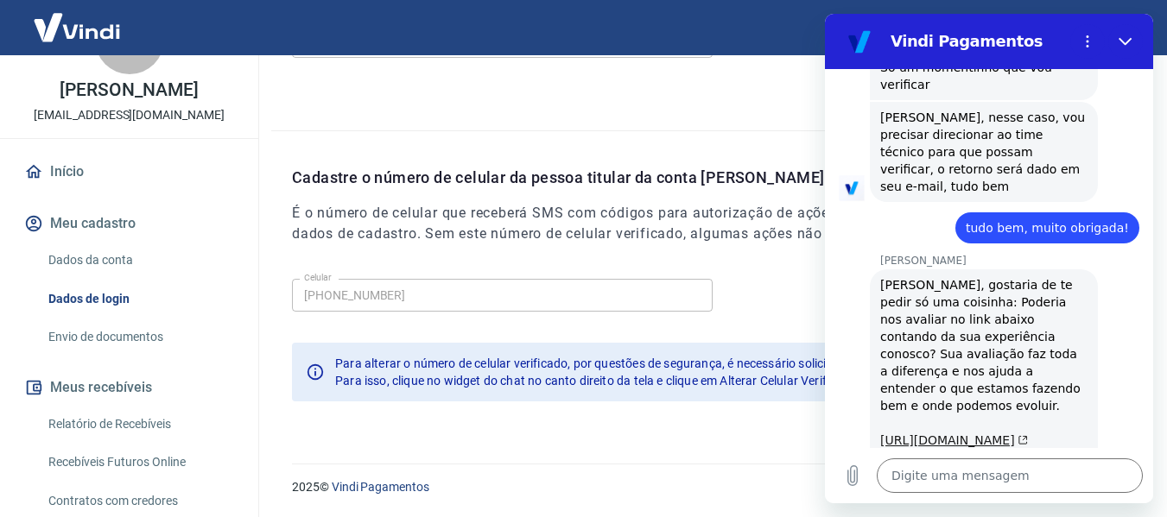
click at [915, 434] on link "https://g.page/r/CVG4FibZJa2aEAg/review" at bounding box center [954, 441] width 148 height 14
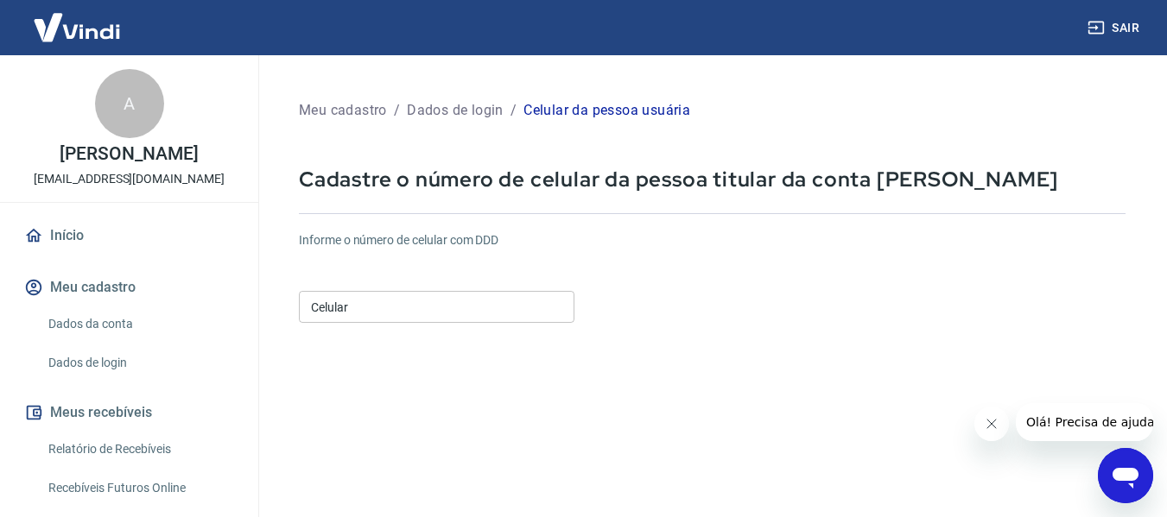
click at [505, 304] on input "Celular" at bounding box center [437, 307] width 276 height 32
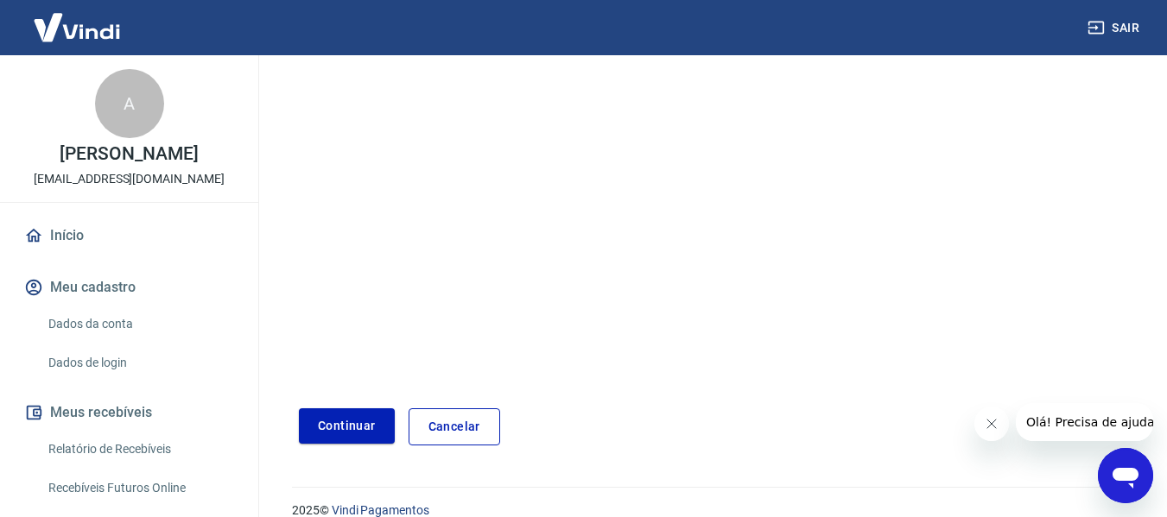
scroll to position [279, 0]
type input "(11) 91341-2103"
click at [327, 426] on button "Continuar" at bounding box center [347, 424] width 96 height 35
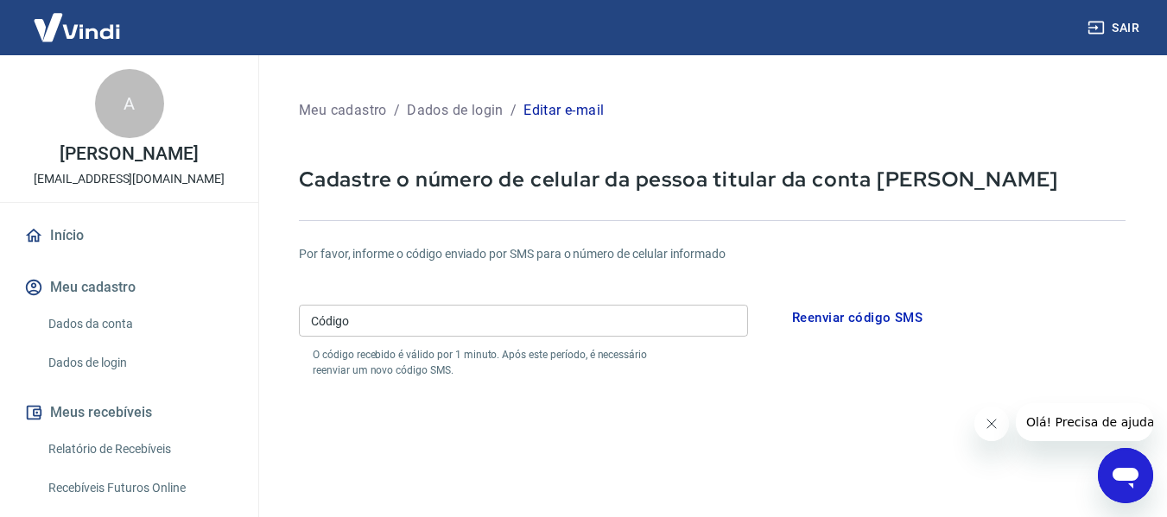
click at [588, 333] on input "Código" at bounding box center [523, 321] width 449 height 32
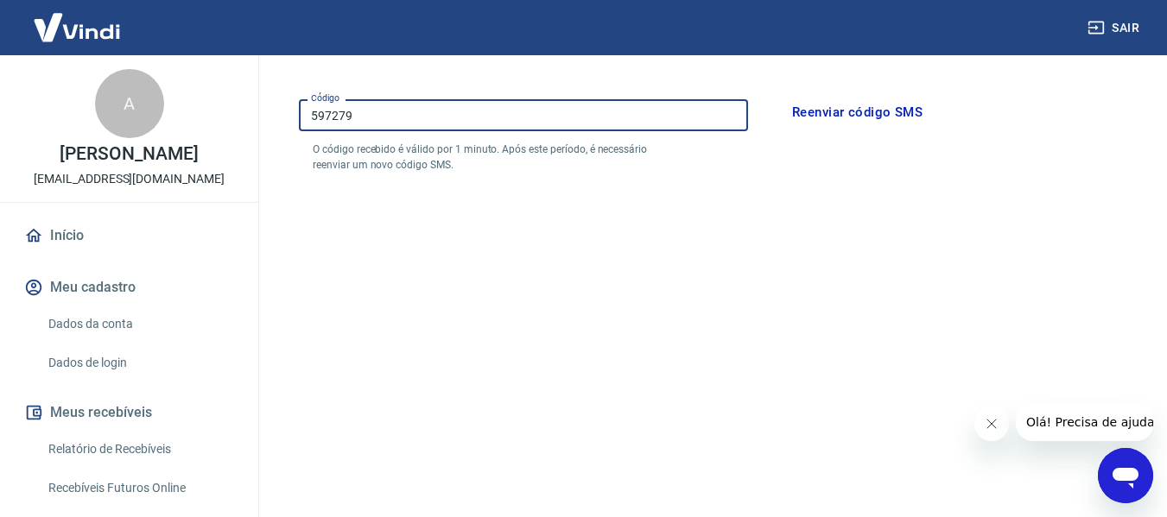
scroll to position [366, 0]
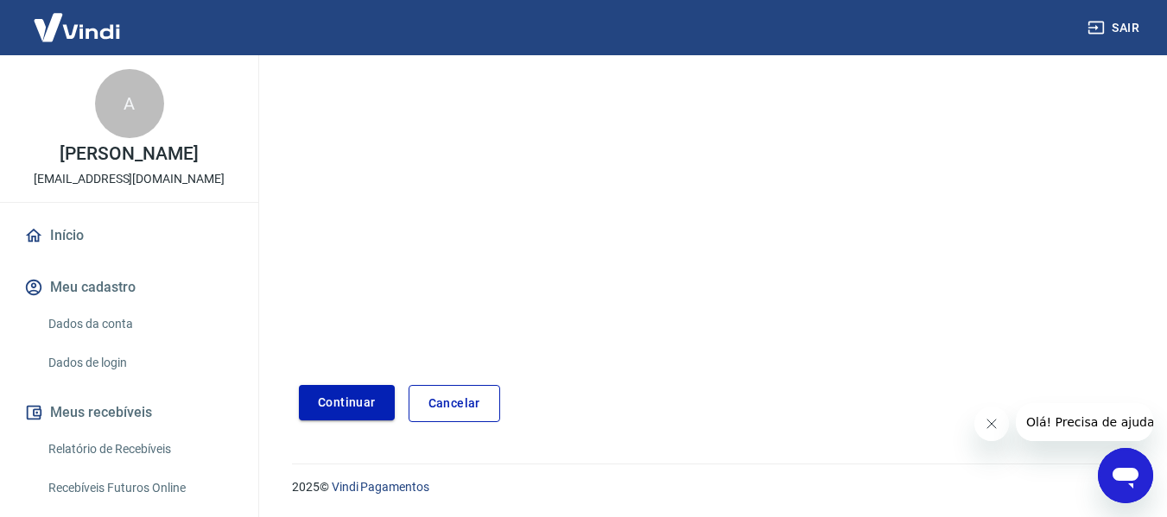
type input "597279"
click at [351, 391] on button "Continuar" at bounding box center [347, 402] width 96 height 35
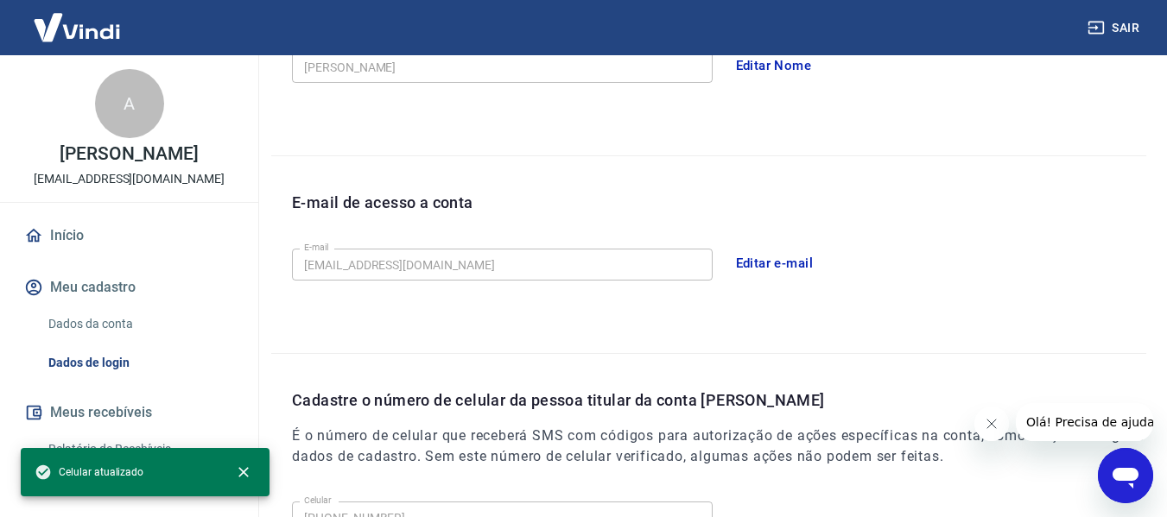
scroll to position [589, 0]
